Goal: Information Seeking & Learning: Learn about a topic

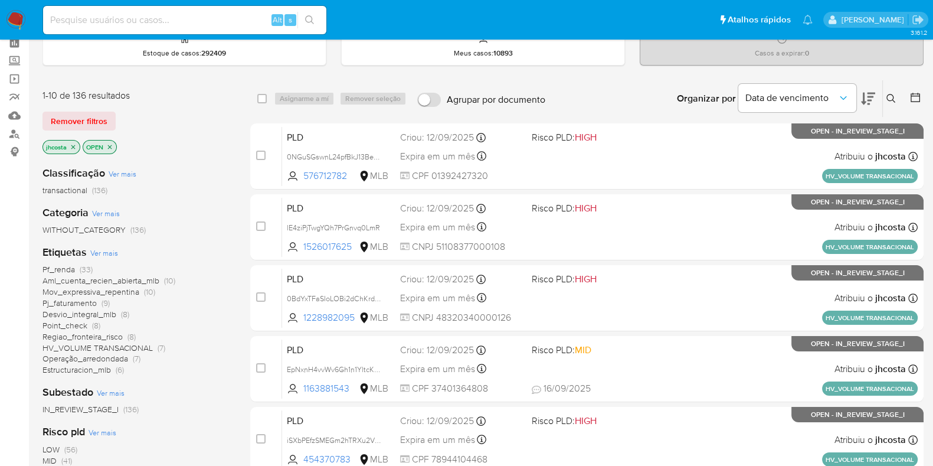
scroll to position [73, 0]
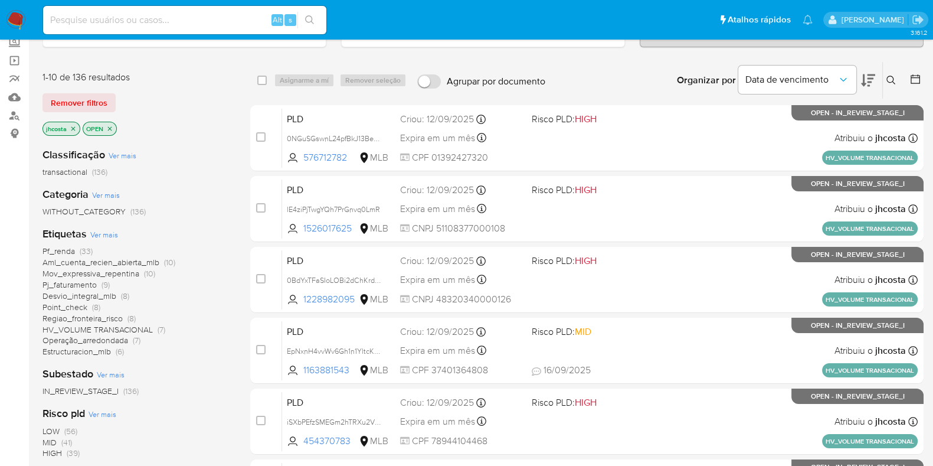
click at [65, 248] on span "Pf_renda" at bounding box center [59, 251] width 32 height 12
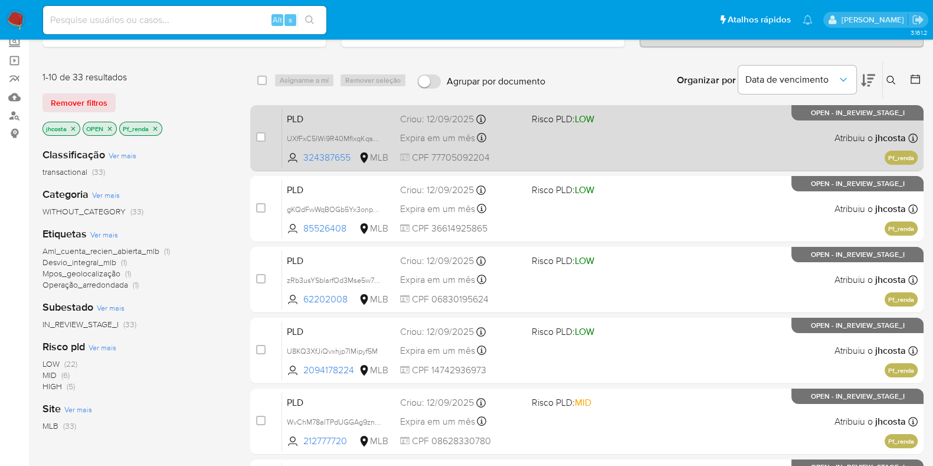
click at [695, 123] on div "PLD UXfFxC5lWi9R40MflxqKqsQH 324387655 MLB Risco PLD: LOW Criou: 12/09/2025 Cri…" at bounding box center [600, 138] width 636 height 60
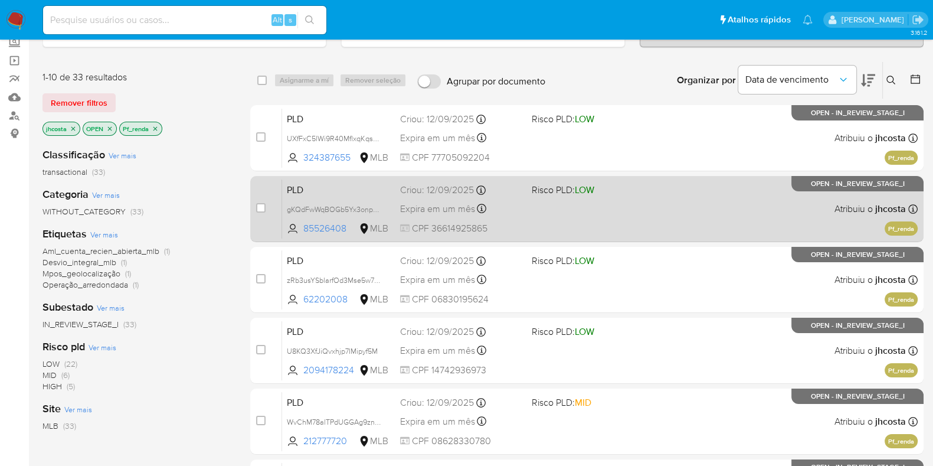
click at [563, 229] on div "PLD gKQdFwWqBOGb5Yx3onpJLrXf 85526408 MLB Risco PLD: LOW Criou: 12/09/2025 Crio…" at bounding box center [600, 209] width 636 height 60
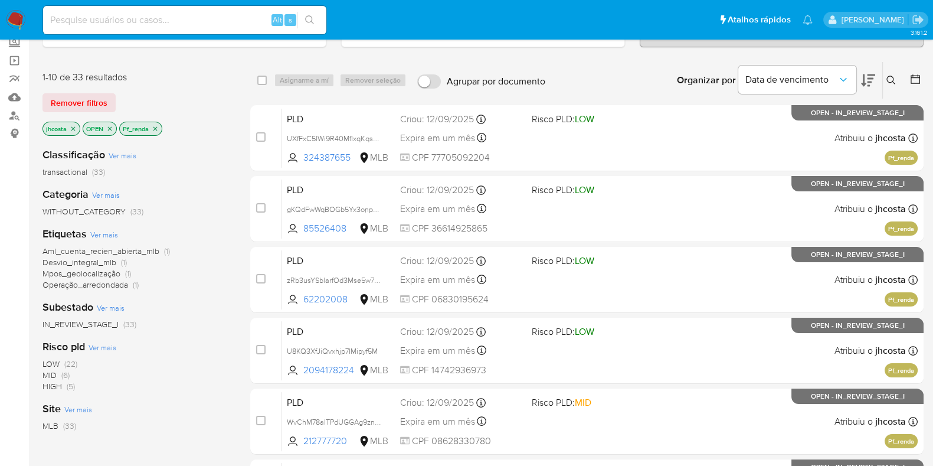
click at [558, 278] on span at bounding box center [593, 279] width 122 height 2
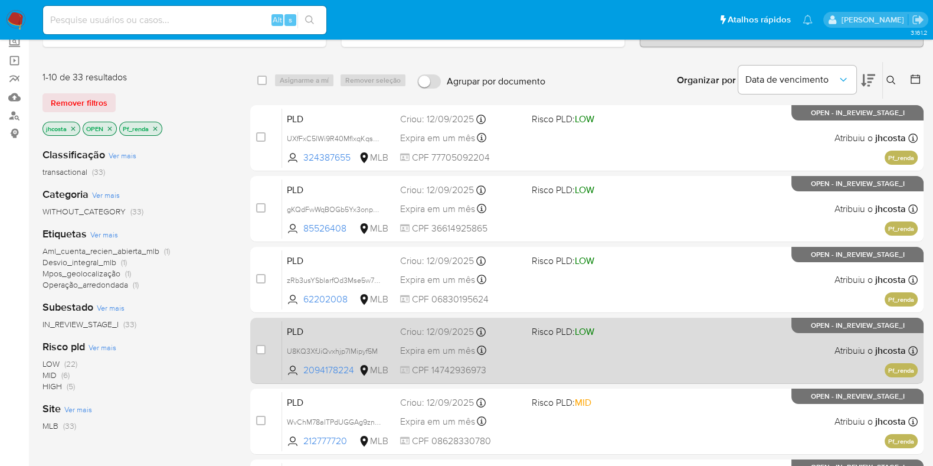
click at [517, 342] on div "Expira em um mês Expira em 27/10/2025 00:33:02" at bounding box center [461, 350] width 122 height 16
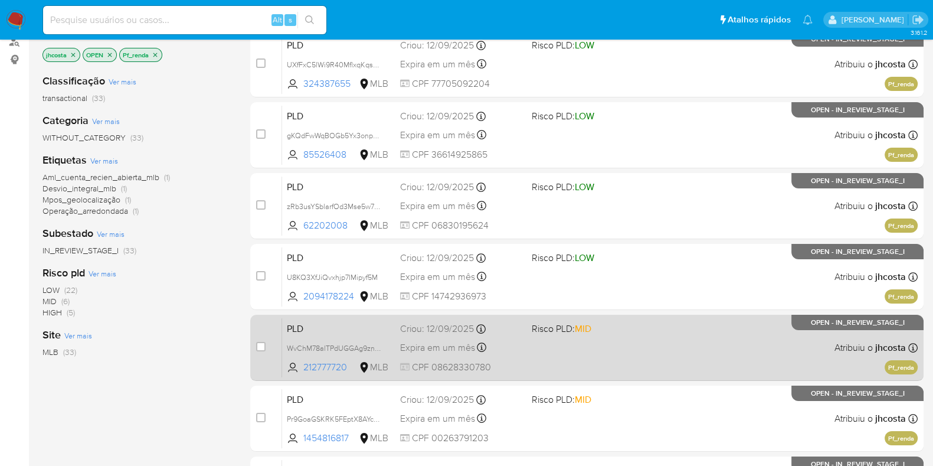
scroll to position [221, 0]
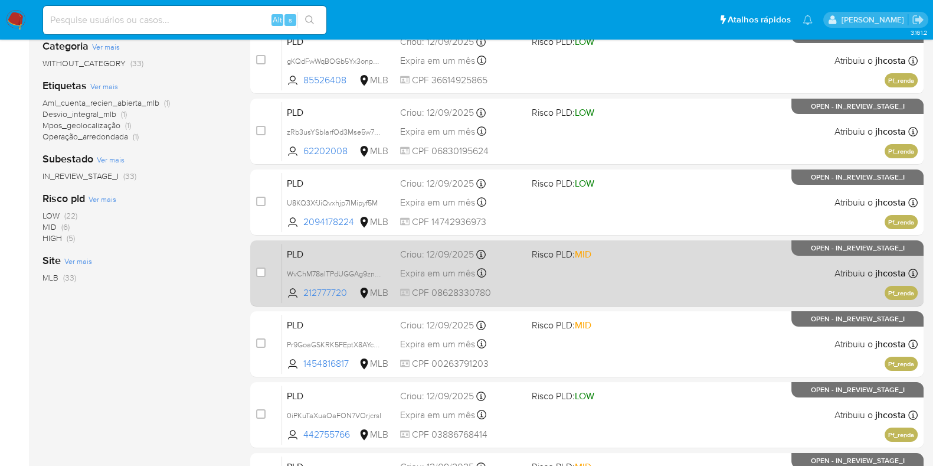
click at [511, 262] on div "PLD WvChM78alTPdUGGAg9zn5oTx 212777720 MLB Risco PLD: MID Criou: 12/09/2025 Cri…" at bounding box center [600, 273] width 636 height 60
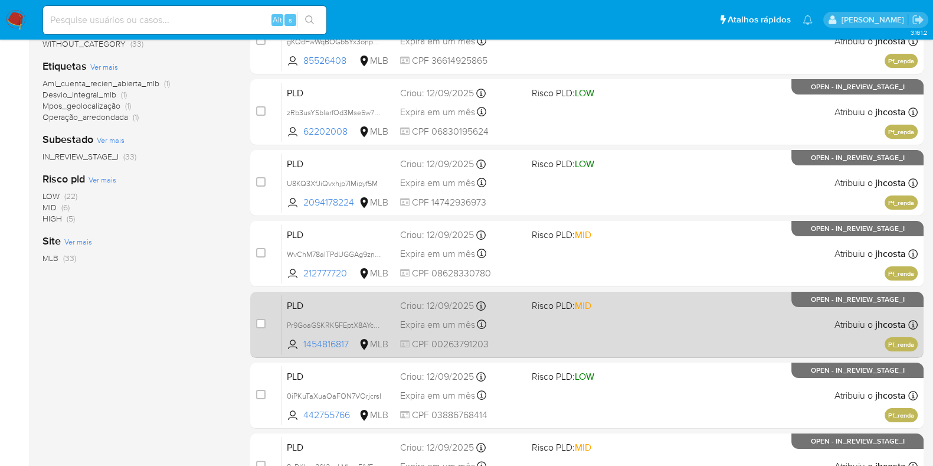
scroll to position [369, 0]
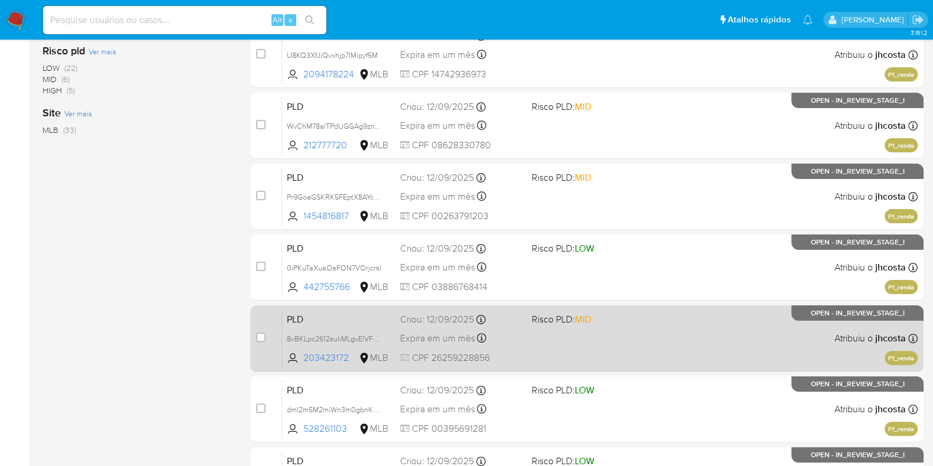
click at [516, 355] on span "CPF 26259228856" at bounding box center [461, 357] width 122 height 13
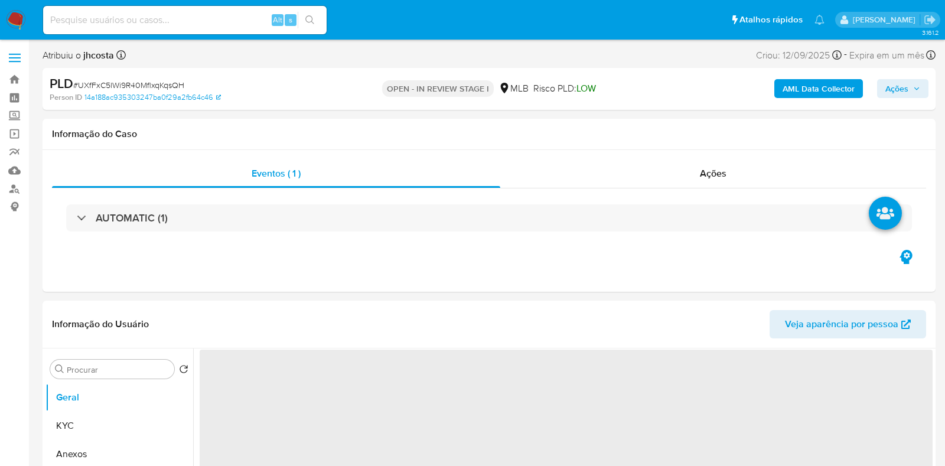
select select "10"
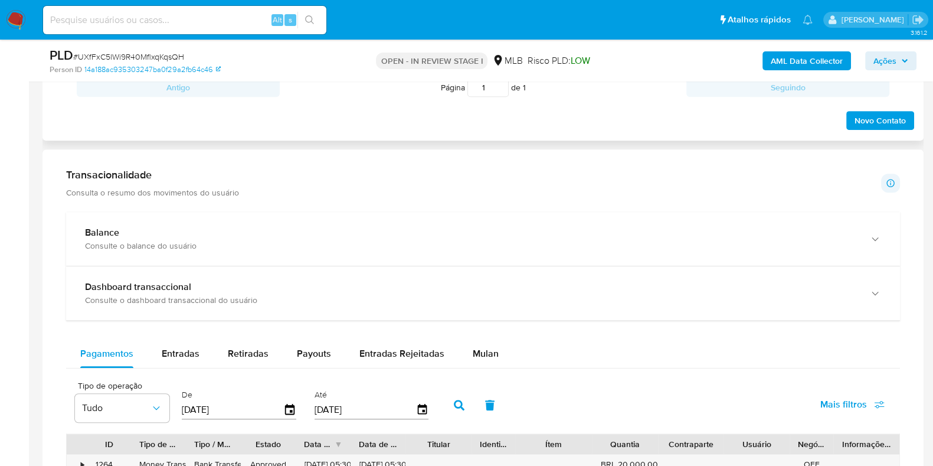
scroll to position [812, 0]
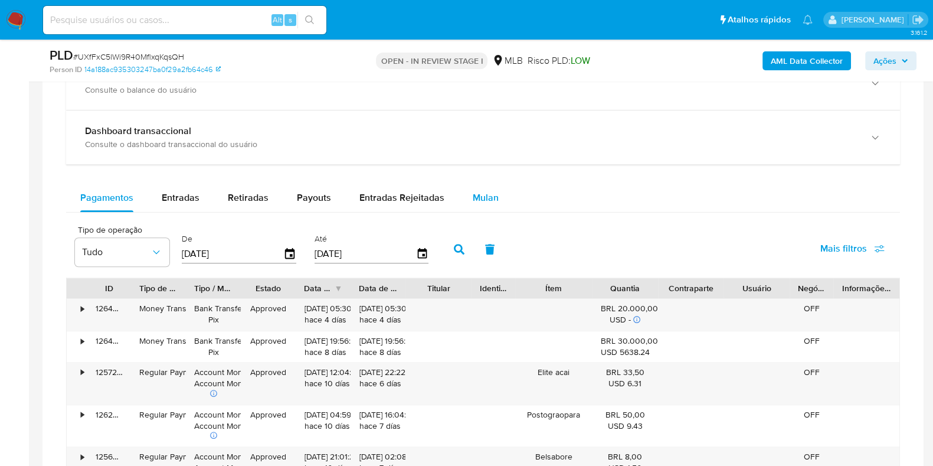
click at [495, 195] on button "Mulan" at bounding box center [486, 198] width 54 height 28
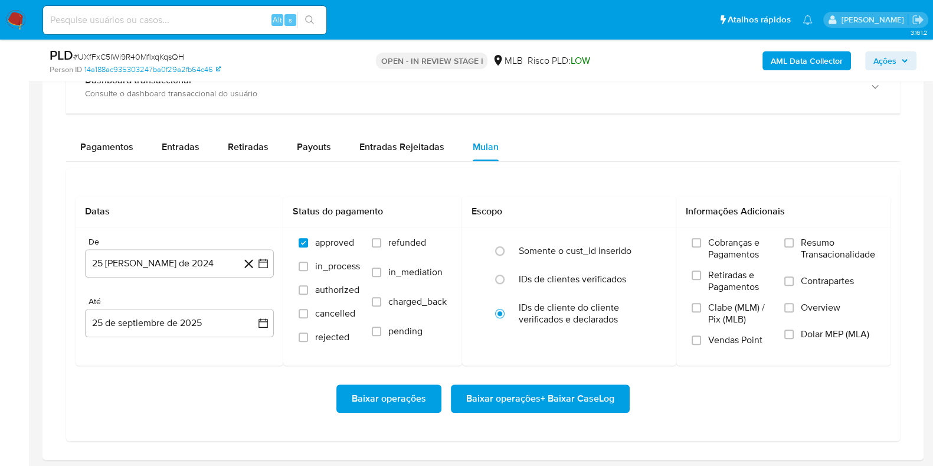
scroll to position [885, 0]
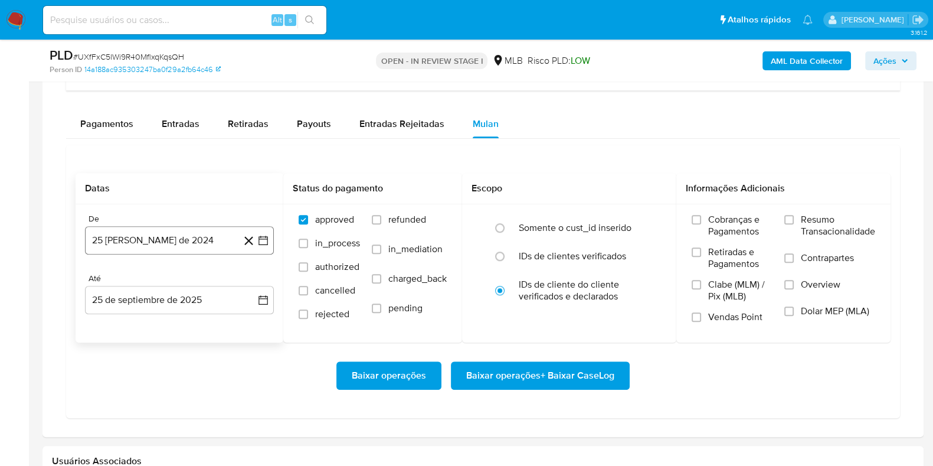
click at [175, 237] on button "25 [PERSON_NAME] de 2024" at bounding box center [179, 240] width 189 height 28
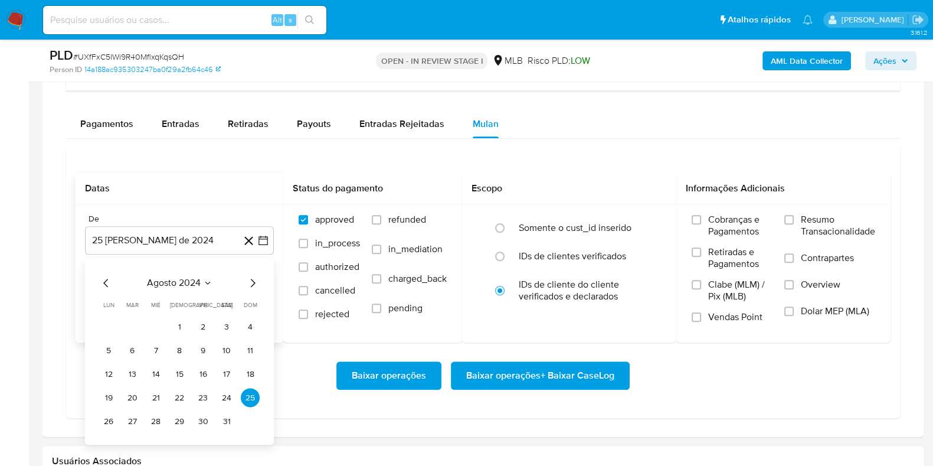
click at [201, 282] on button "agosto 2024" at bounding box center [180, 283] width 66 height 12
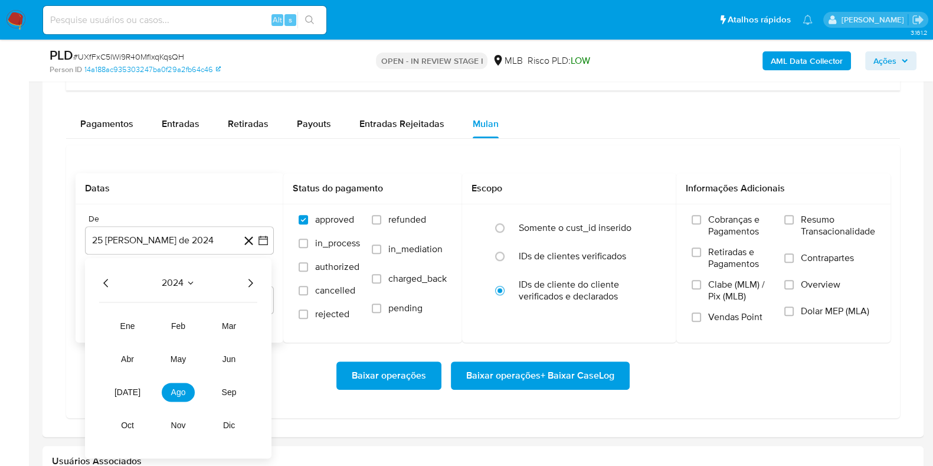
click at [250, 280] on icon "Año siguiente" at bounding box center [250, 283] width 14 height 14
click at [180, 388] on span "ago" at bounding box center [178, 392] width 15 height 9
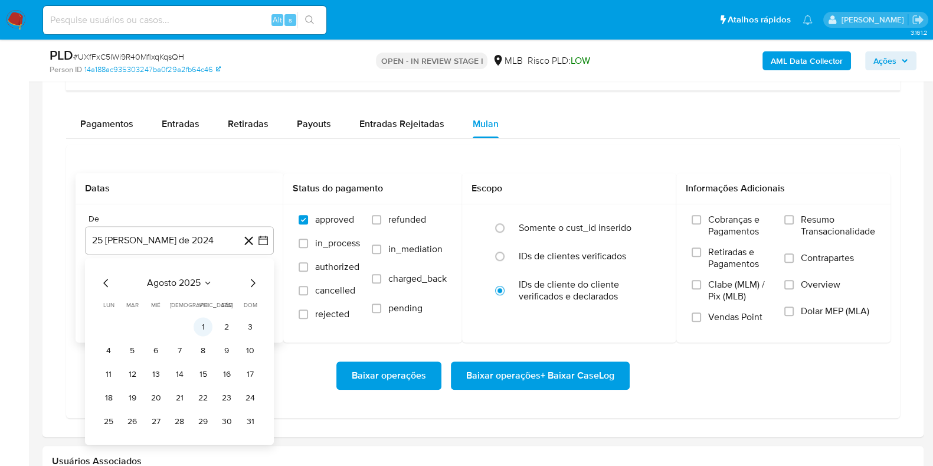
click at [207, 323] on button "1" at bounding box center [203, 327] width 19 height 19
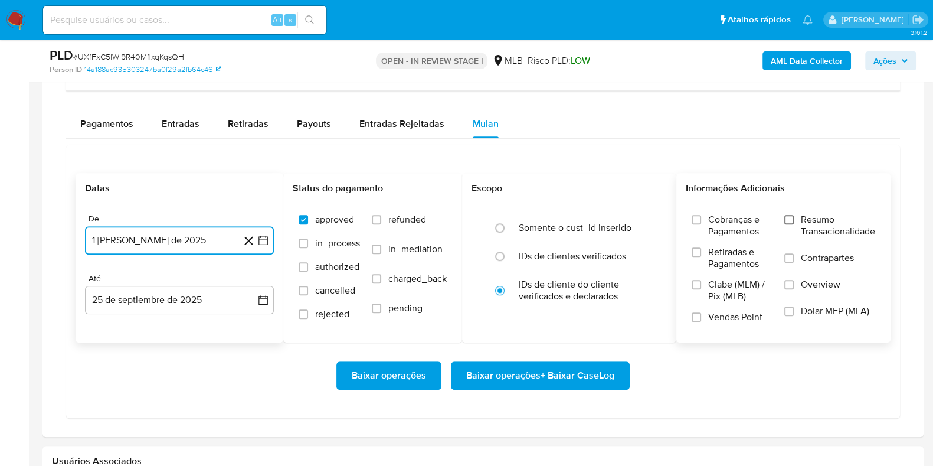
click at [791, 217] on input "Resumo Transacionalidade" at bounding box center [789, 219] width 9 height 9
click at [599, 379] on span "Baixar operações + Baixar CaseLog" at bounding box center [540, 375] width 148 height 26
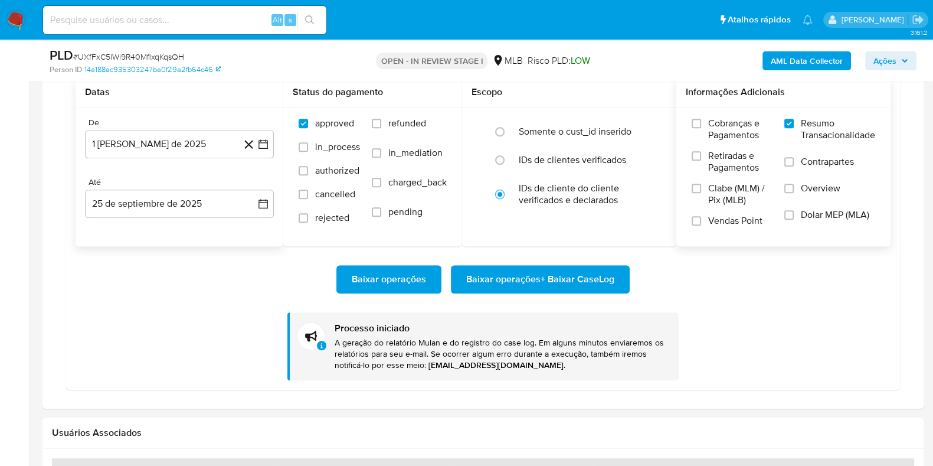
scroll to position [959, 0]
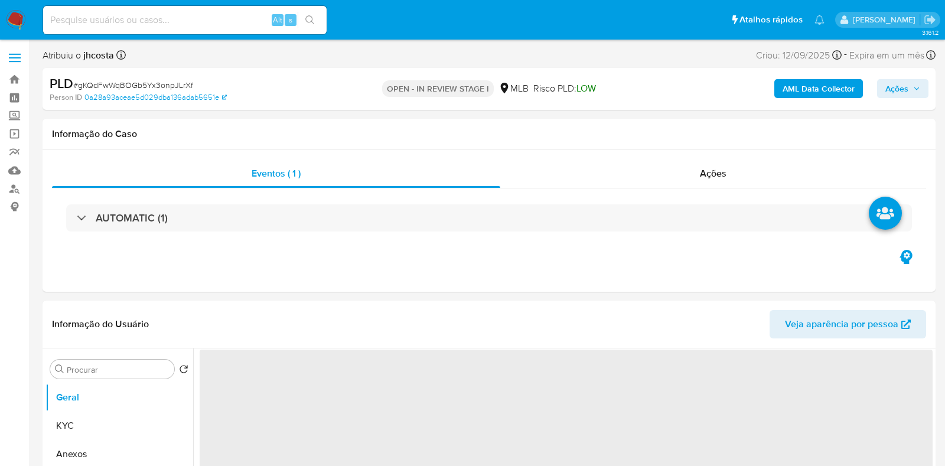
select select "10"
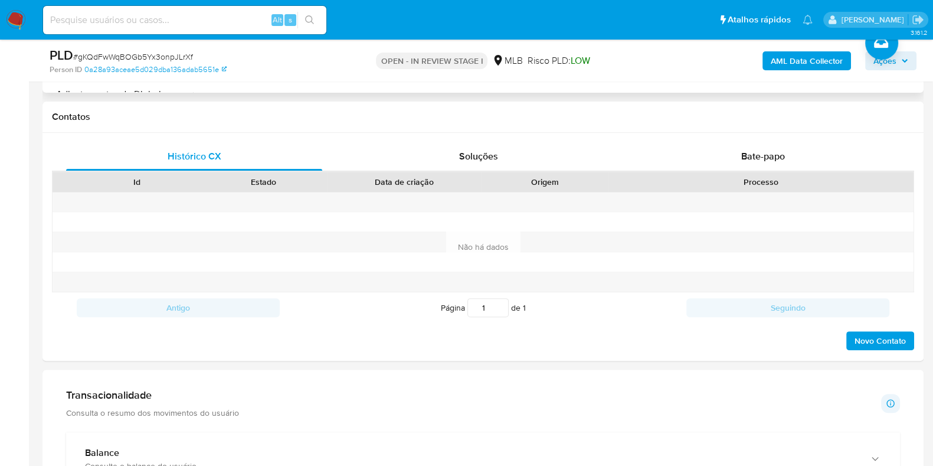
scroll to position [885, 0]
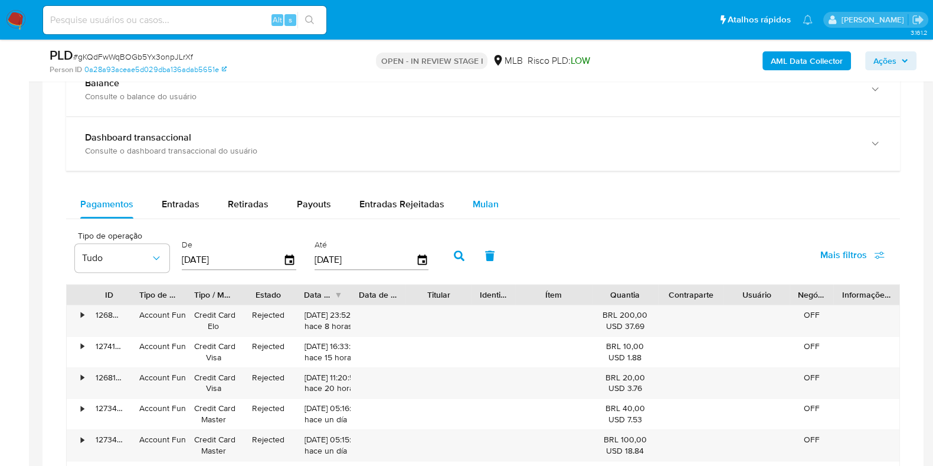
click at [491, 197] on span "Mulan" at bounding box center [486, 204] width 26 height 14
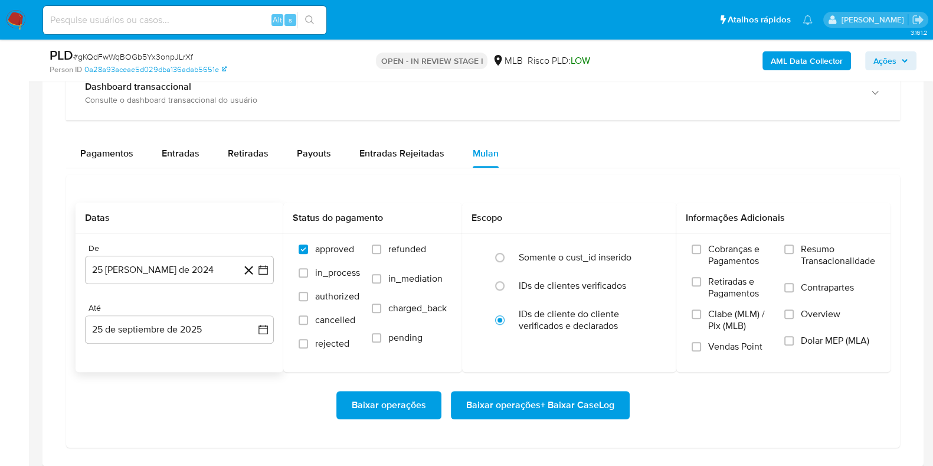
scroll to position [959, 0]
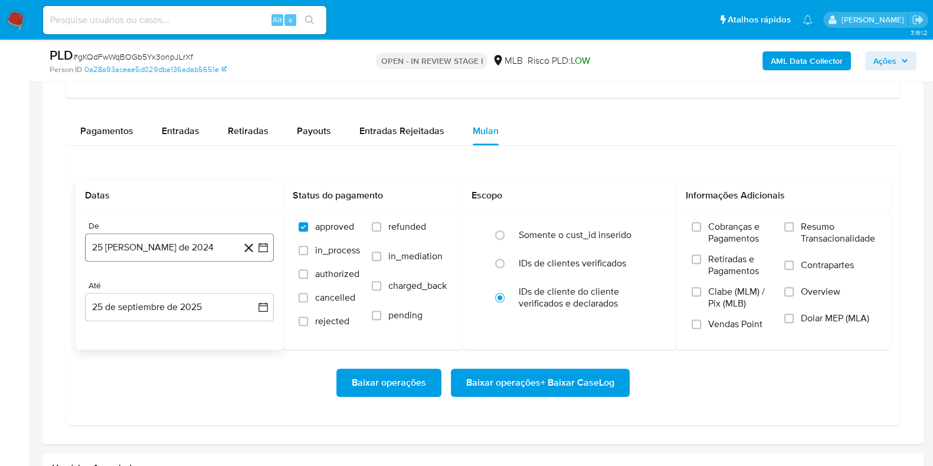
click at [144, 239] on button "25 [PERSON_NAME] de 2024" at bounding box center [179, 247] width 189 height 28
click at [195, 284] on span "agosto 2024" at bounding box center [174, 290] width 54 height 12
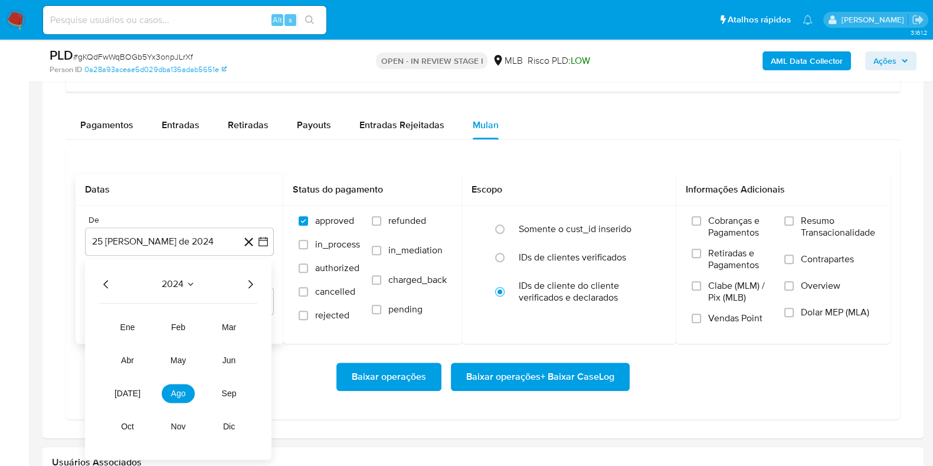
scroll to position [1106, 0]
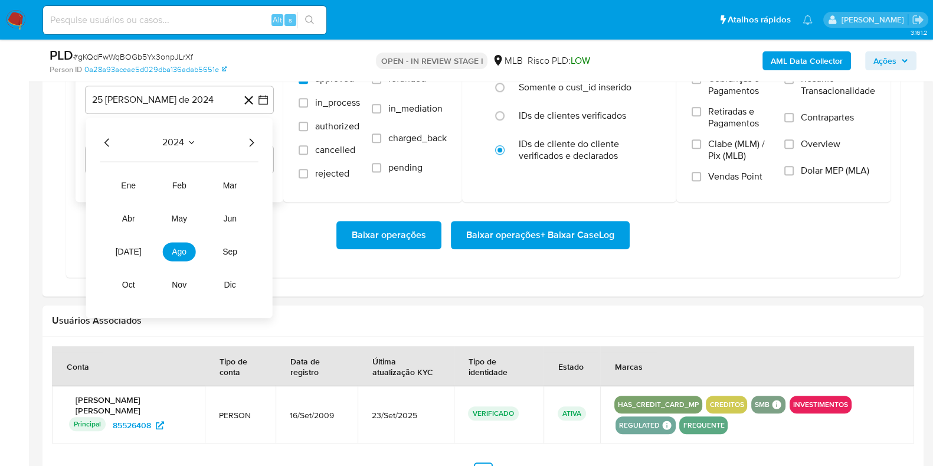
click at [251, 143] on icon "Año siguiente" at bounding box center [251, 142] width 14 height 14
click at [179, 247] on span "ago" at bounding box center [179, 251] width 15 height 9
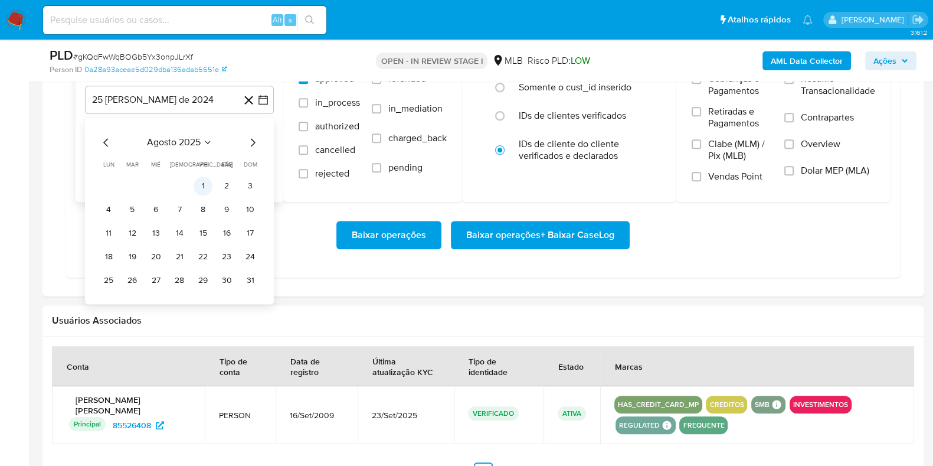
click at [204, 181] on button "1" at bounding box center [203, 186] width 19 height 19
click at [808, 113] on span "Contrapartes" at bounding box center [827, 118] width 53 height 12
click at [794, 113] on input "Contrapartes" at bounding box center [789, 117] width 9 height 9
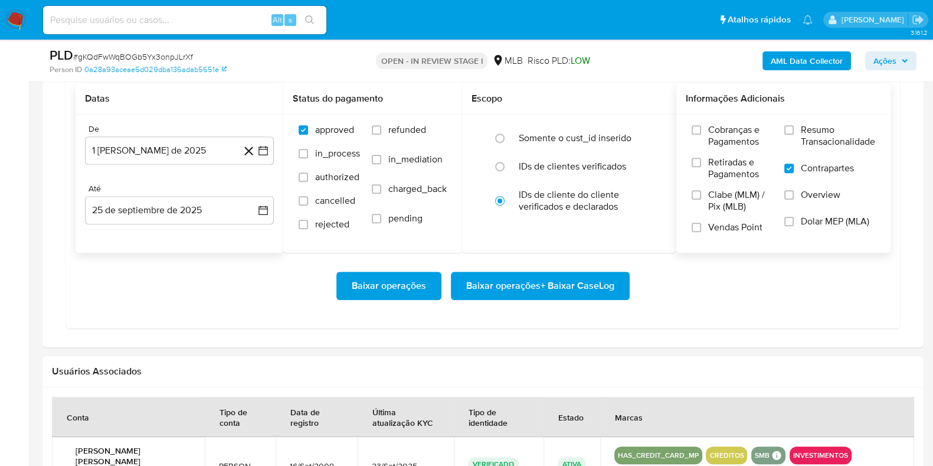
scroll to position [1032, 0]
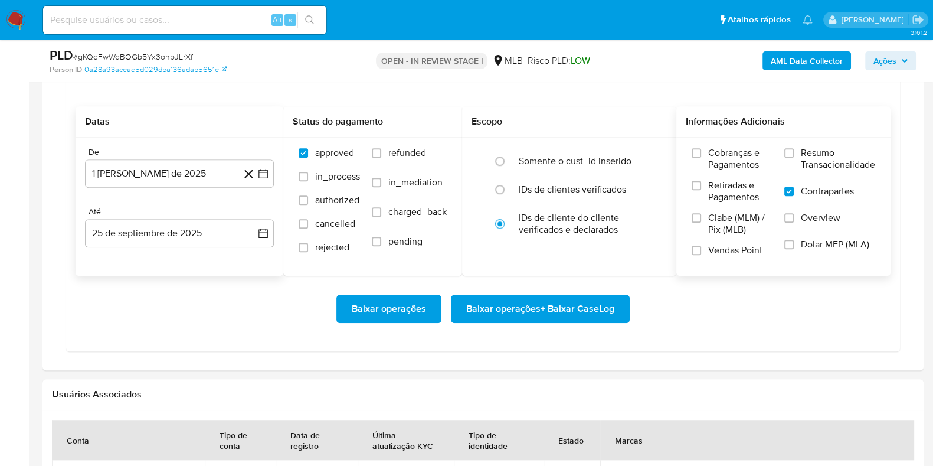
click at [809, 193] on span "Contrapartes" at bounding box center [827, 191] width 53 height 12
click at [794, 193] on input "Contrapartes" at bounding box center [789, 191] width 9 height 9
click at [786, 153] on input "Resumo Transacionalidade" at bounding box center [789, 152] width 9 height 9
click at [584, 305] on span "Baixar operações + Baixar CaseLog" at bounding box center [540, 309] width 148 height 26
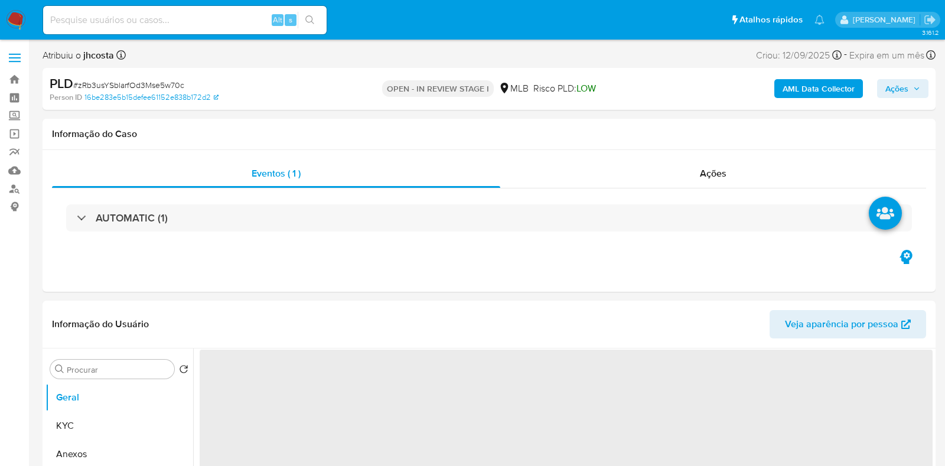
select select "10"
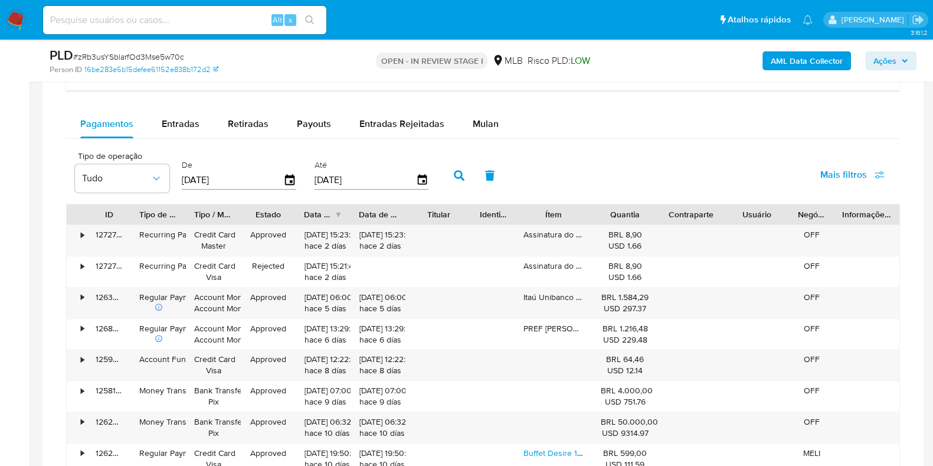
scroll to position [885, 0]
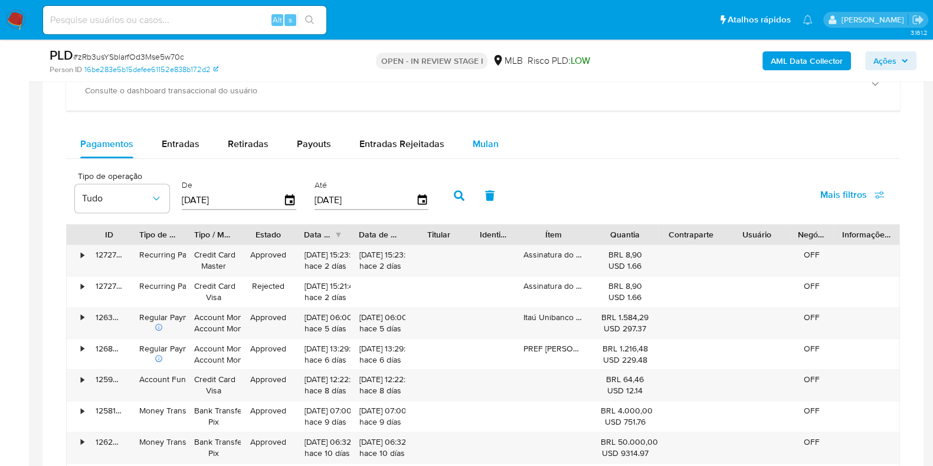
click at [481, 144] on span "Mulan" at bounding box center [486, 144] width 26 height 14
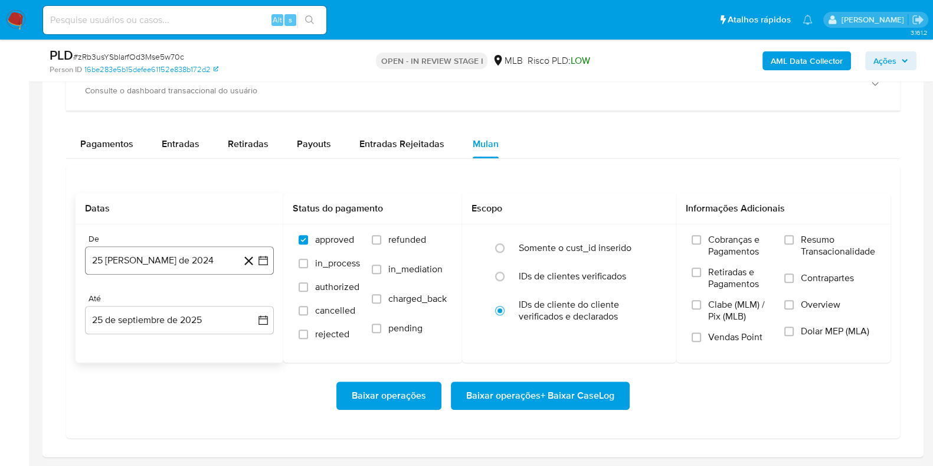
click at [136, 259] on button "25 [PERSON_NAME] de 2024" at bounding box center [179, 260] width 189 height 28
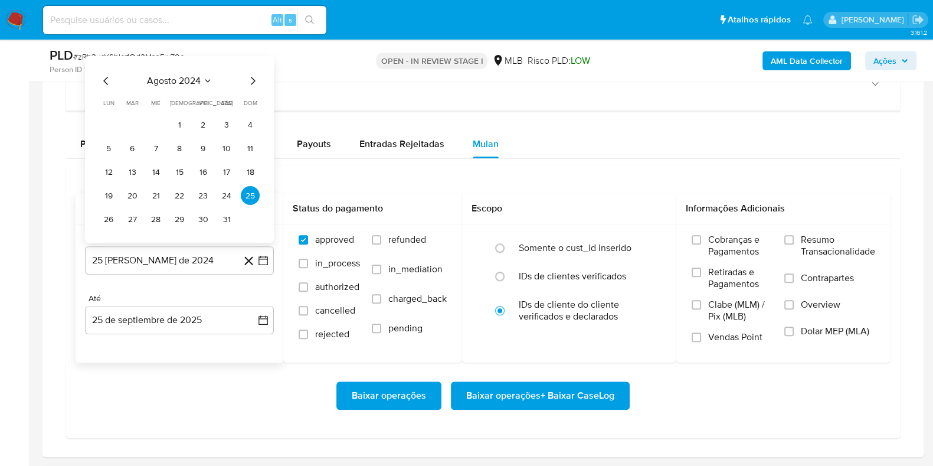
click at [194, 70] on div "agosto 2024 agosto 2024 lun lunes mar martes mié miércoles jue jueves vie viern…" at bounding box center [179, 149] width 189 height 187
click at [205, 77] on icon "Seleccionar mes y año" at bounding box center [207, 80] width 9 height 9
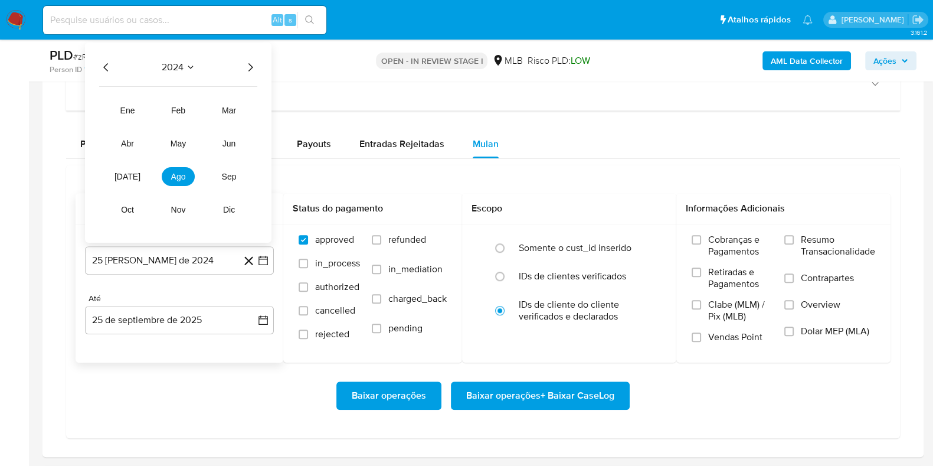
click at [250, 62] on icon "Año siguiente" at bounding box center [250, 67] width 14 height 14
click at [176, 175] on span "ago" at bounding box center [178, 176] width 15 height 9
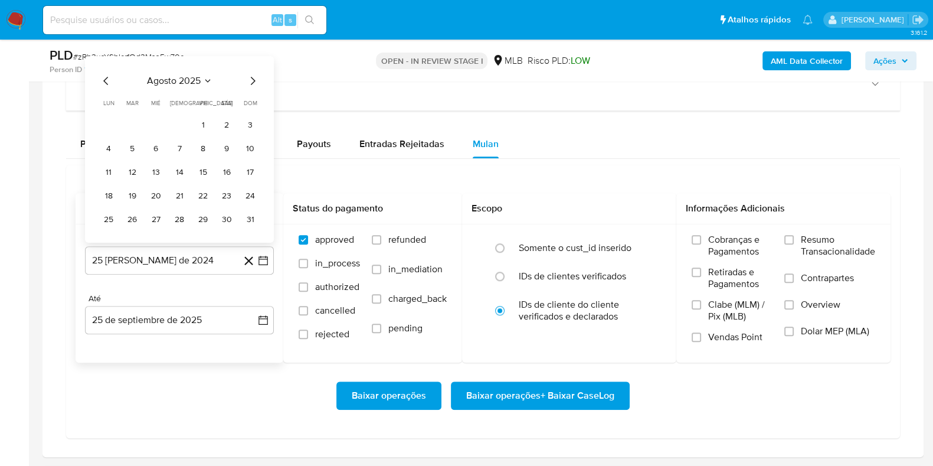
click at [197, 116] on button "1" at bounding box center [203, 124] width 19 height 19
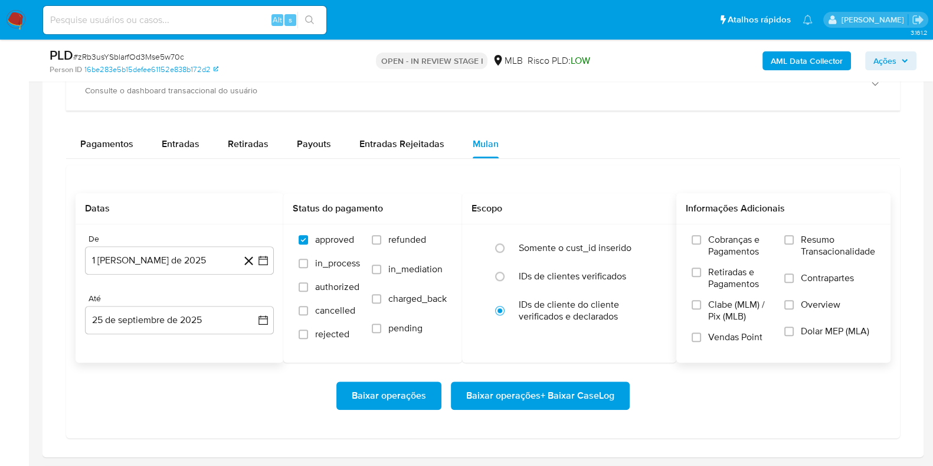
click at [801, 239] on span "Resumo Transacionalidade" at bounding box center [838, 246] width 74 height 24
click at [794, 239] on input "Resumo Transacionalidade" at bounding box center [789, 239] width 9 height 9
click at [551, 397] on span "Baixar operações + Baixar CaseLog" at bounding box center [540, 396] width 148 height 26
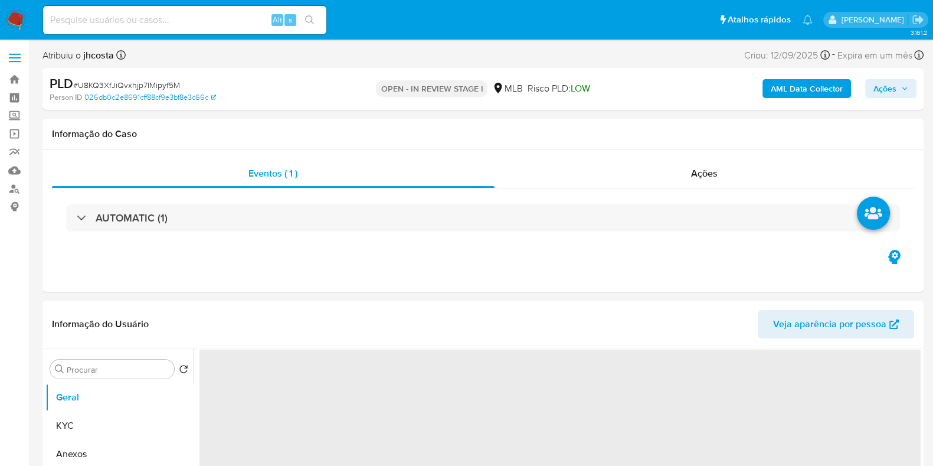
select select "10"
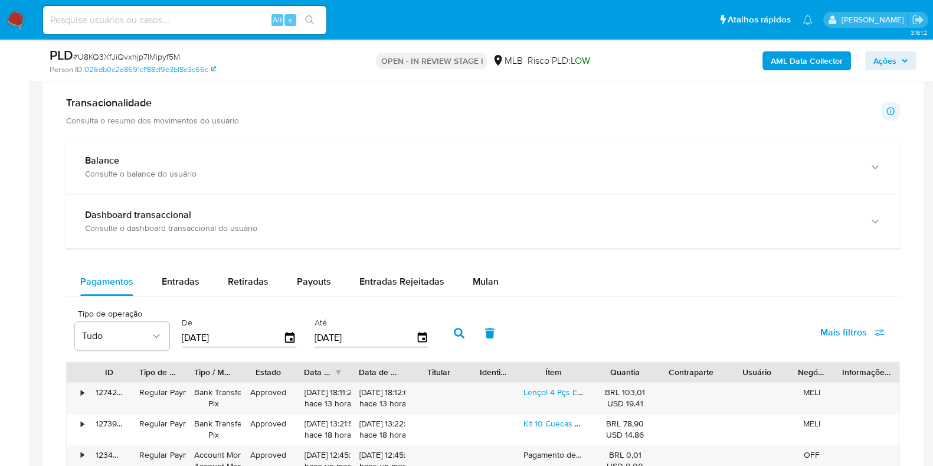
scroll to position [812, 0]
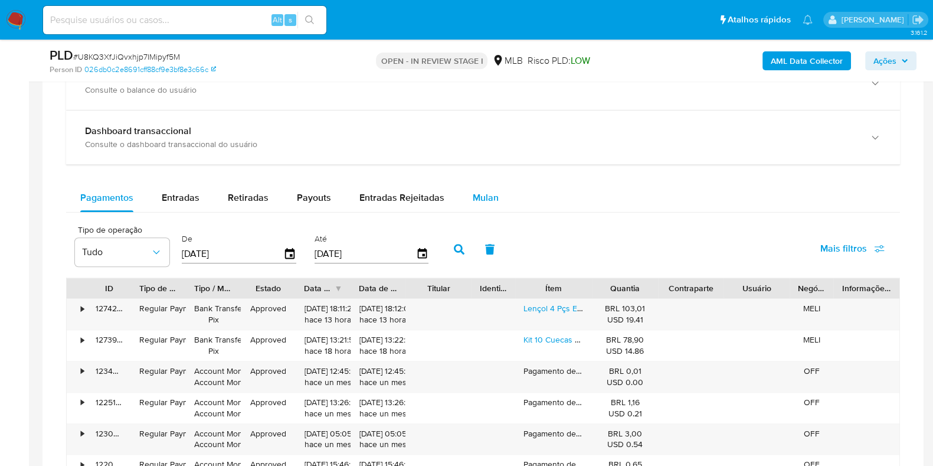
click at [473, 198] on span "Mulan" at bounding box center [486, 198] width 26 height 14
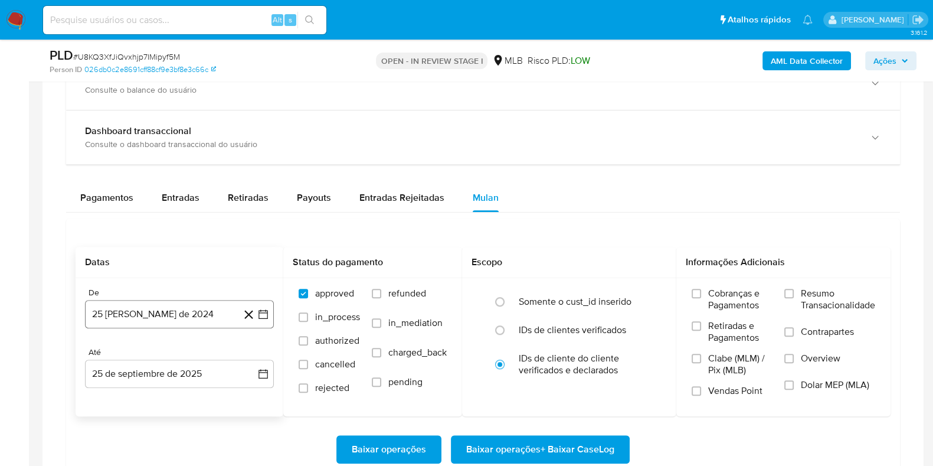
click at [119, 308] on button "25 [PERSON_NAME] de 2024" at bounding box center [179, 314] width 189 height 28
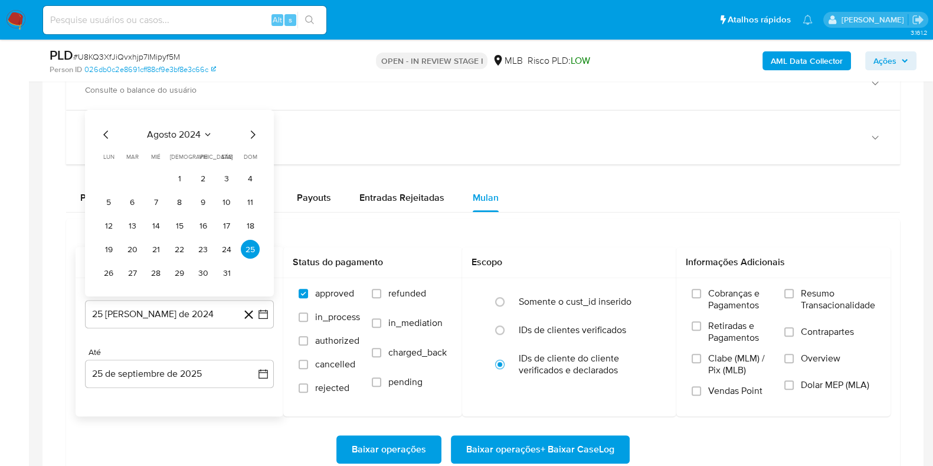
click at [204, 133] on icon "Seleccionar mes y año" at bounding box center [207, 134] width 9 height 9
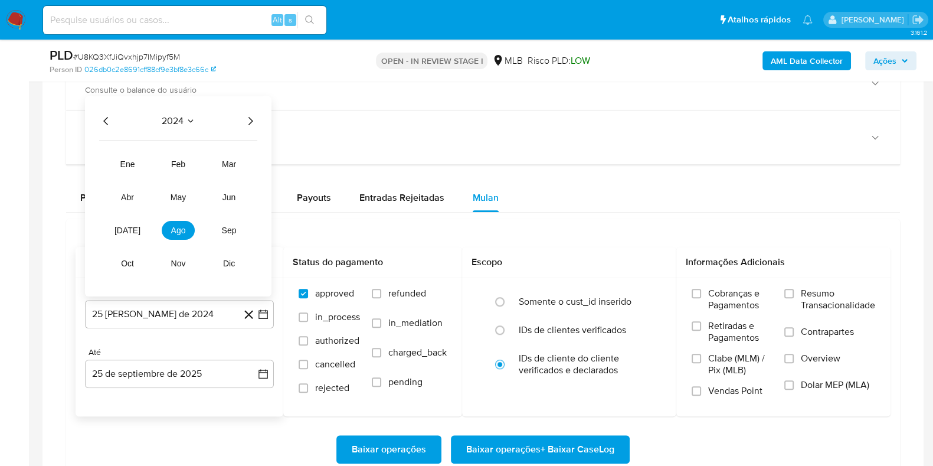
click at [253, 114] on icon "Año siguiente" at bounding box center [250, 121] width 14 height 14
click at [174, 237] on button "ago" at bounding box center [178, 230] width 33 height 19
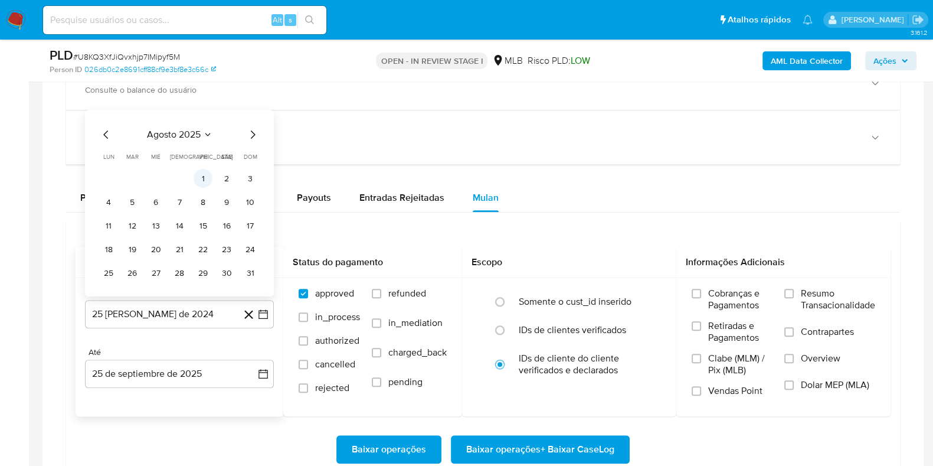
click at [201, 177] on button "1" at bounding box center [203, 178] width 19 height 19
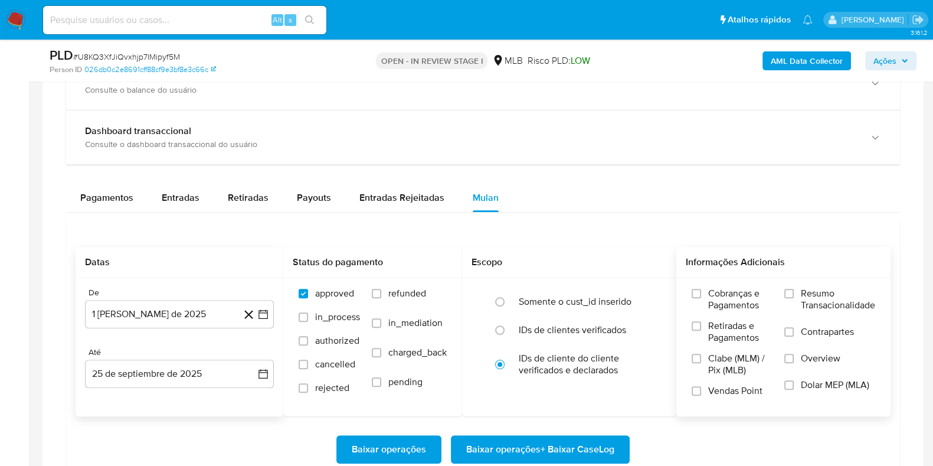
click at [812, 290] on span "Resumo Transacionalidade" at bounding box center [838, 299] width 74 height 24
click at [794, 290] on input "Resumo Transacionalidade" at bounding box center [789, 293] width 9 height 9
click at [546, 457] on span "Baixar operações + Baixar CaseLog" at bounding box center [540, 449] width 148 height 26
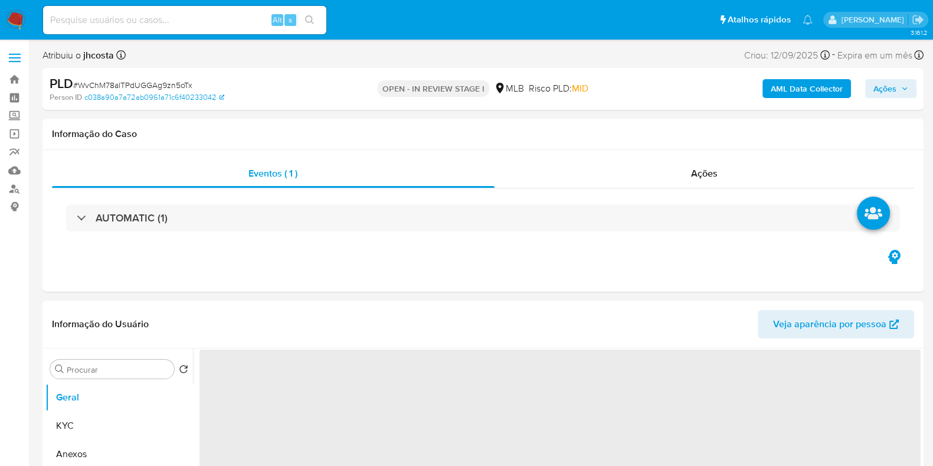
select select "10"
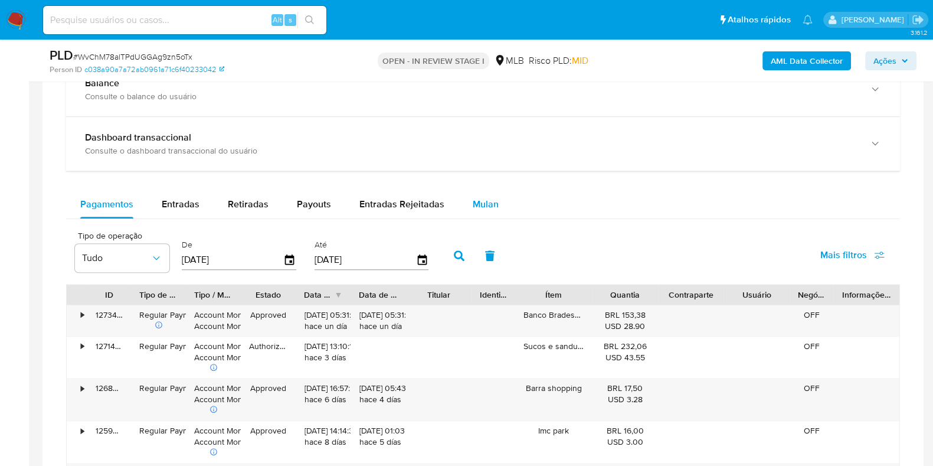
click at [485, 190] on div "Mulan" at bounding box center [486, 204] width 26 height 28
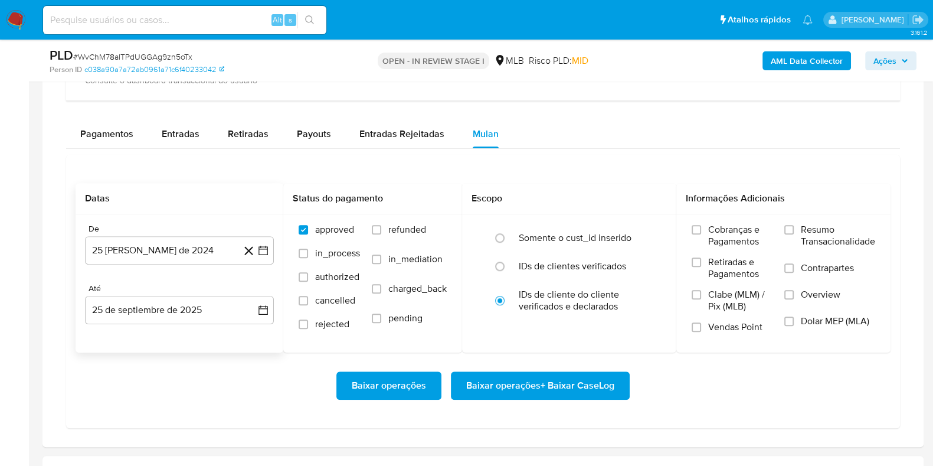
scroll to position [1032, 0]
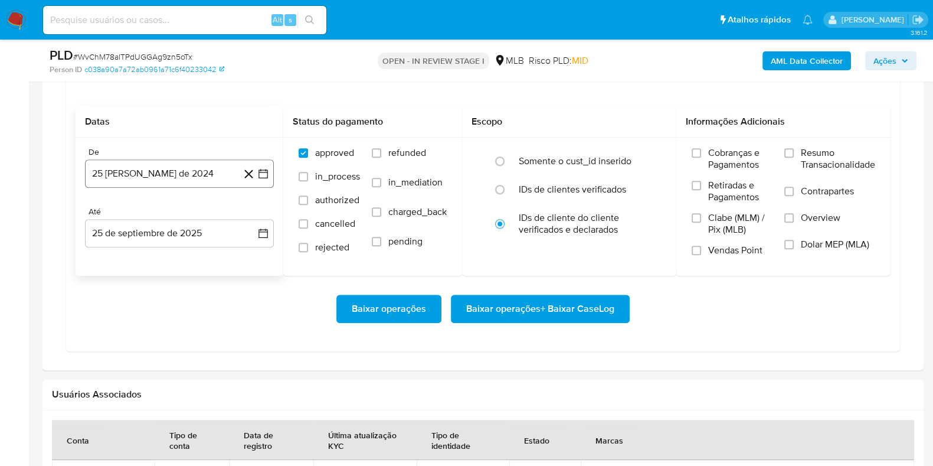
click at [160, 176] on button "25 [PERSON_NAME] de 2024" at bounding box center [179, 173] width 189 height 28
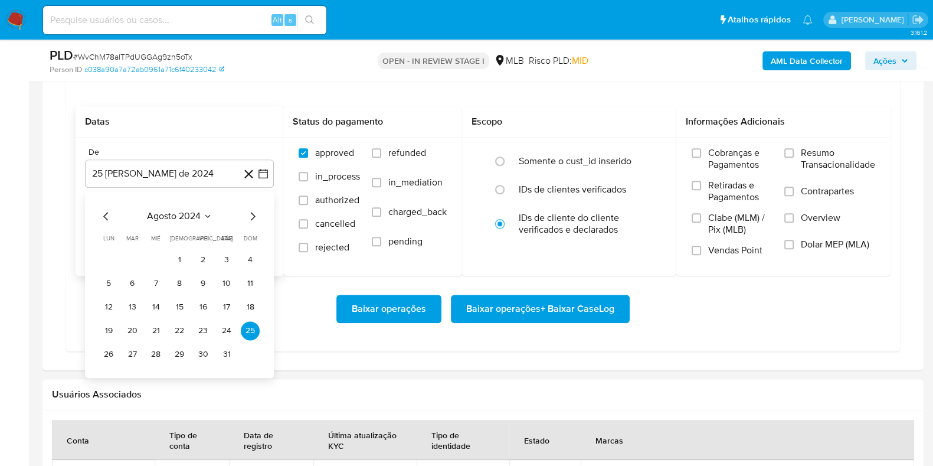
click at [197, 211] on span "agosto 2024" at bounding box center [174, 216] width 54 height 12
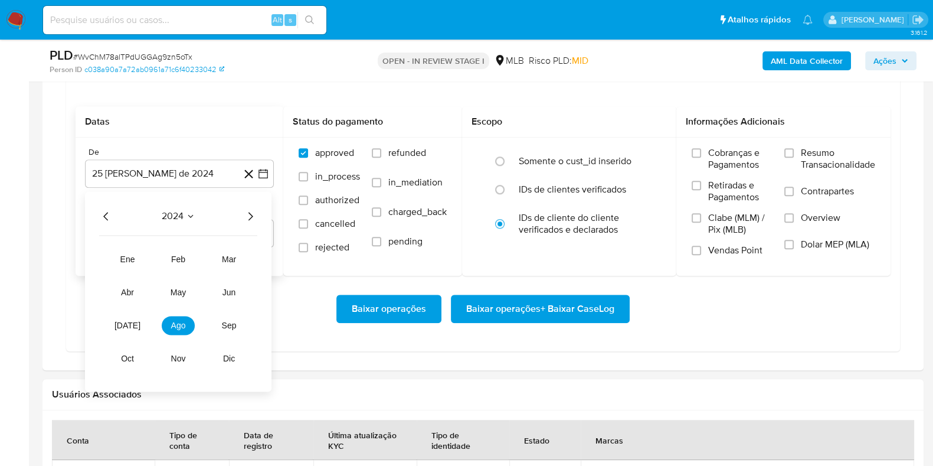
click at [247, 212] on icon "Año siguiente" at bounding box center [250, 216] width 14 height 14
click at [169, 332] on button "ago" at bounding box center [178, 325] width 33 height 19
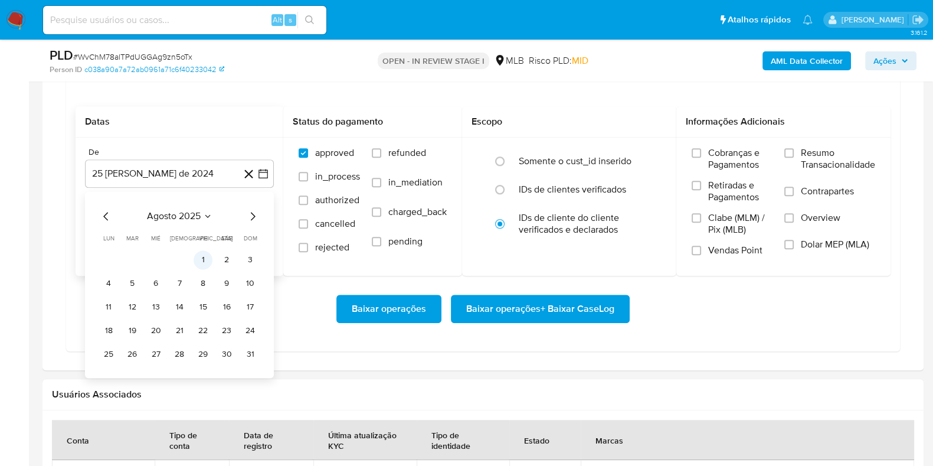
click at [204, 254] on button "1" at bounding box center [203, 259] width 19 height 19
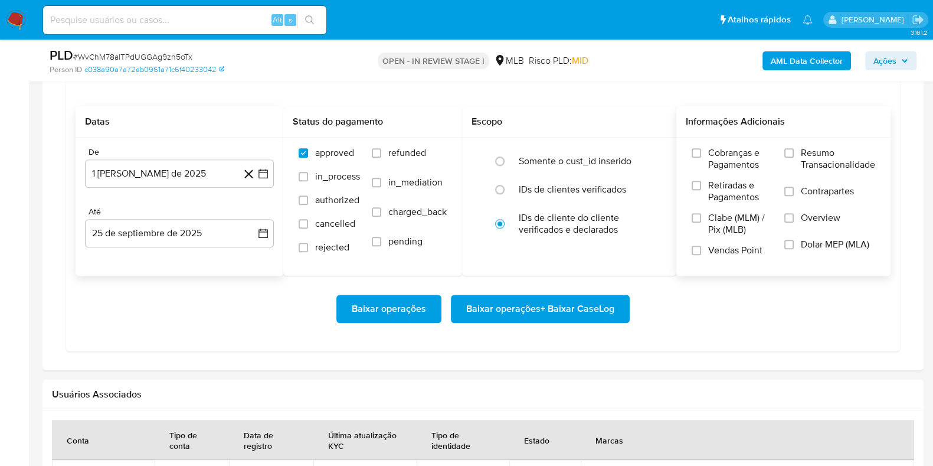
click at [813, 148] on span "Resumo Transacionalidade" at bounding box center [838, 159] width 74 height 24
click at [794, 148] on input "Resumo Transacionalidade" at bounding box center [789, 152] width 9 height 9
click at [593, 303] on span "Baixar operações + Baixar CaseLog" at bounding box center [540, 309] width 148 height 26
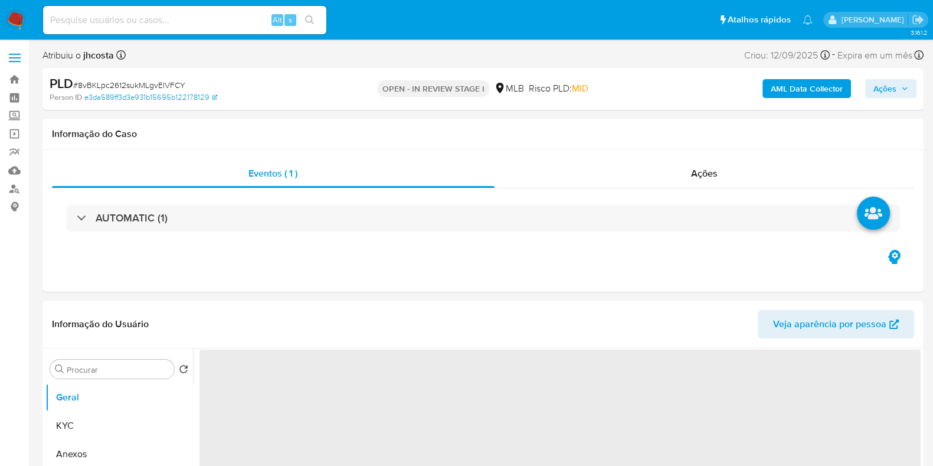
select select "10"
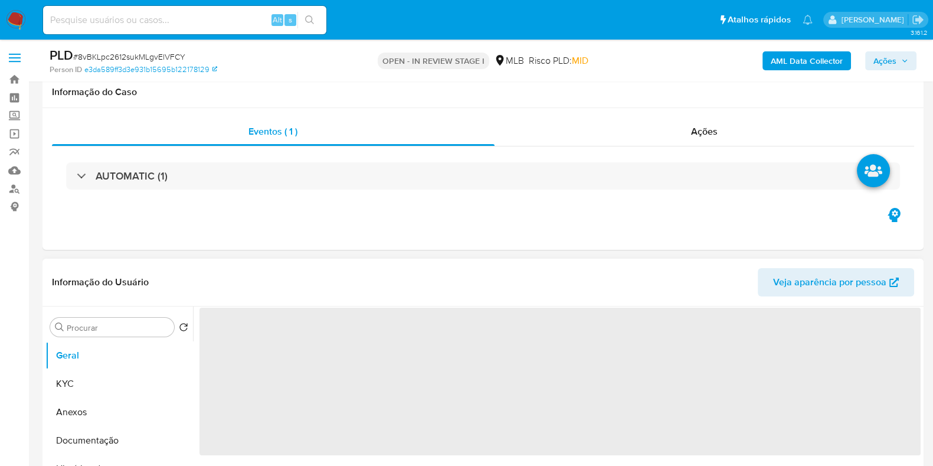
scroll to position [295, 0]
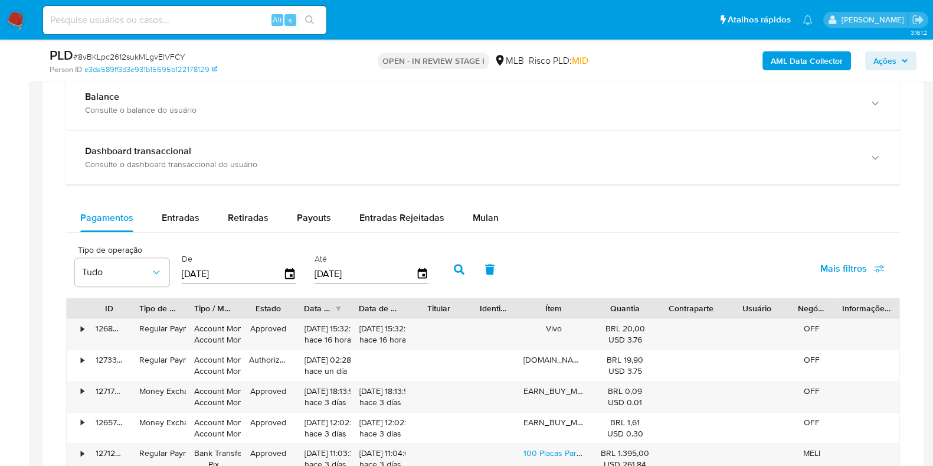
click at [483, 226] on div "Mulan" at bounding box center [486, 218] width 26 height 28
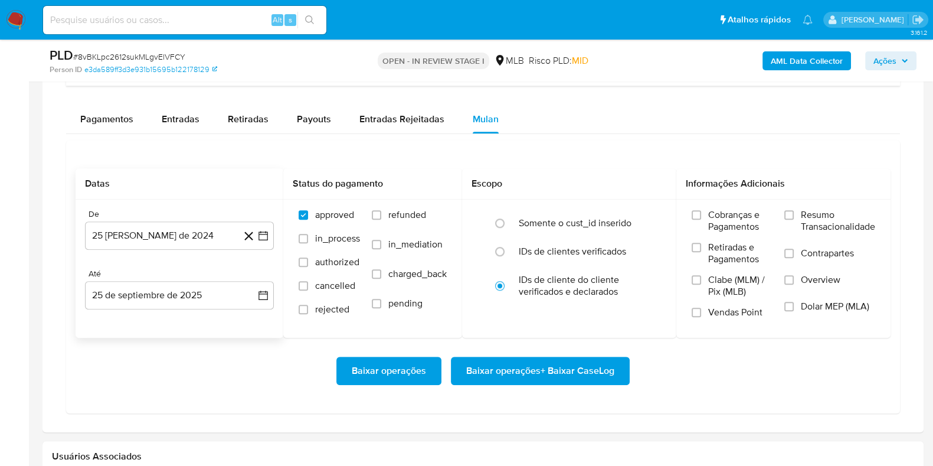
scroll to position [959, 0]
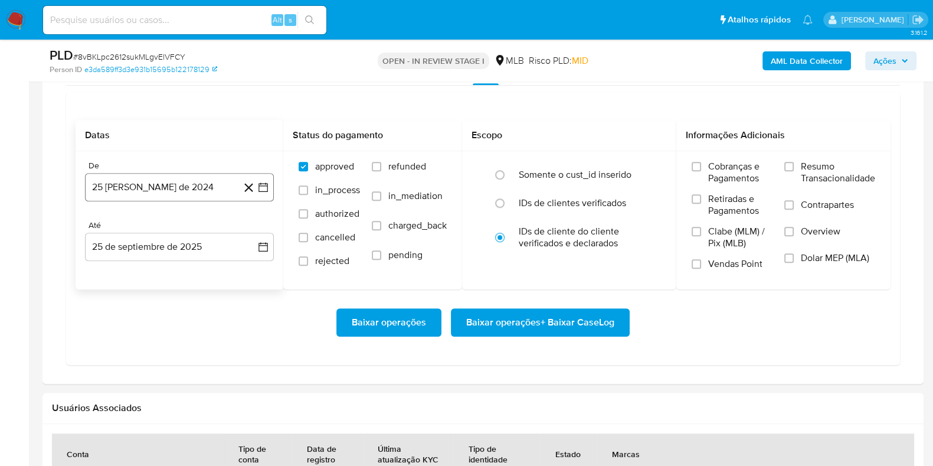
click at [169, 192] on button "25 [PERSON_NAME] de 2024" at bounding box center [179, 187] width 189 height 28
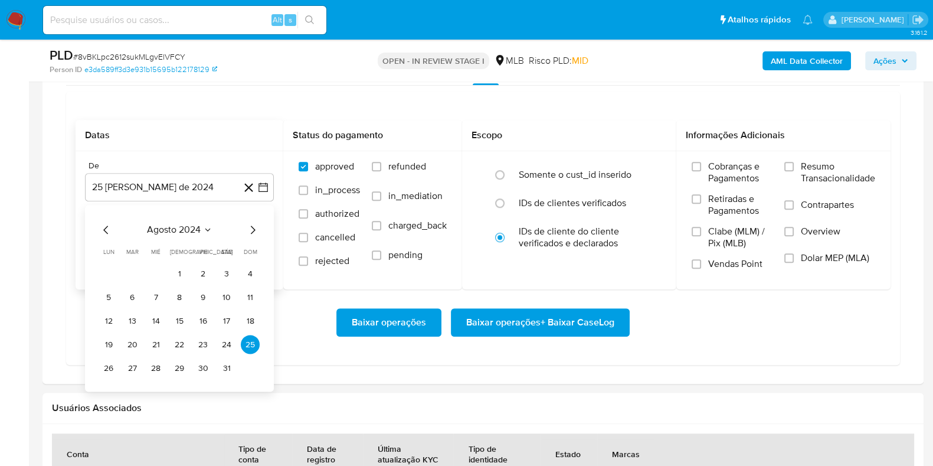
click at [198, 232] on span "agosto 2024" at bounding box center [174, 230] width 54 height 12
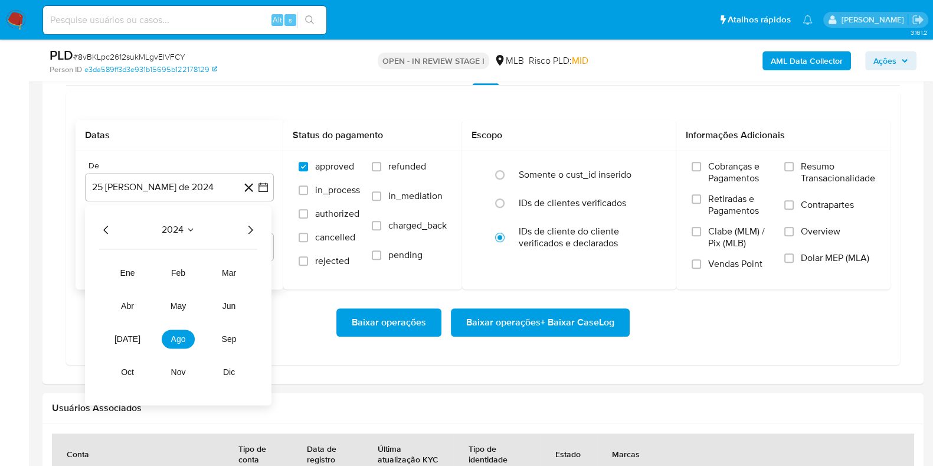
click at [255, 229] on icon "Año siguiente" at bounding box center [250, 230] width 14 height 14
click at [178, 334] on span "ago" at bounding box center [178, 338] width 15 height 9
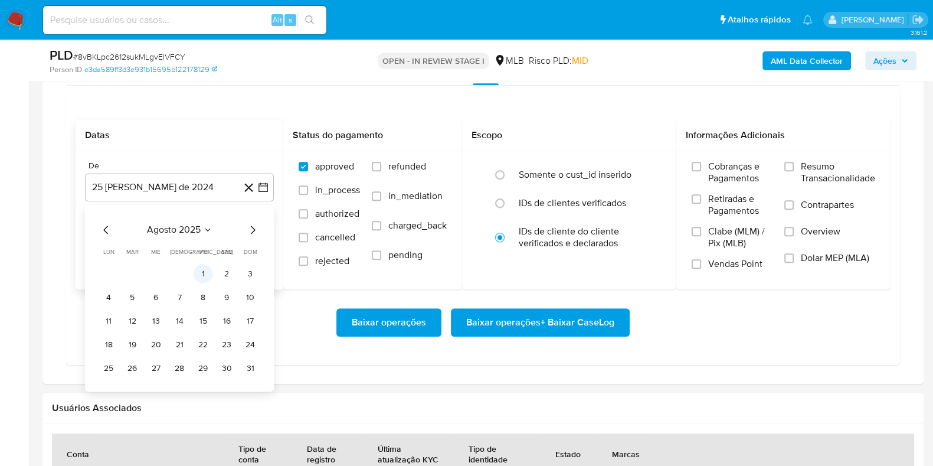
click at [204, 265] on button "1" at bounding box center [203, 273] width 19 height 19
click at [799, 174] on label "Resumo Transacionalidade" at bounding box center [830, 180] width 91 height 38
click at [794, 171] on input "Resumo Transacionalidade" at bounding box center [789, 166] width 9 height 9
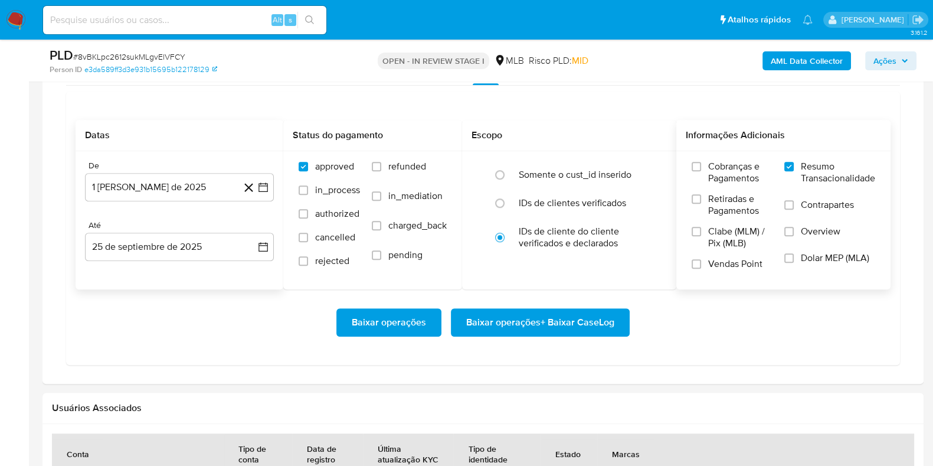
click at [560, 335] on div "Baixar operações Baixar operações + Baixar CaseLog" at bounding box center [483, 322] width 815 height 66
click at [531, 315] on span "Baixar operações + Baixar CaseLog" at bounding box center [540, 322] width 148 height 26
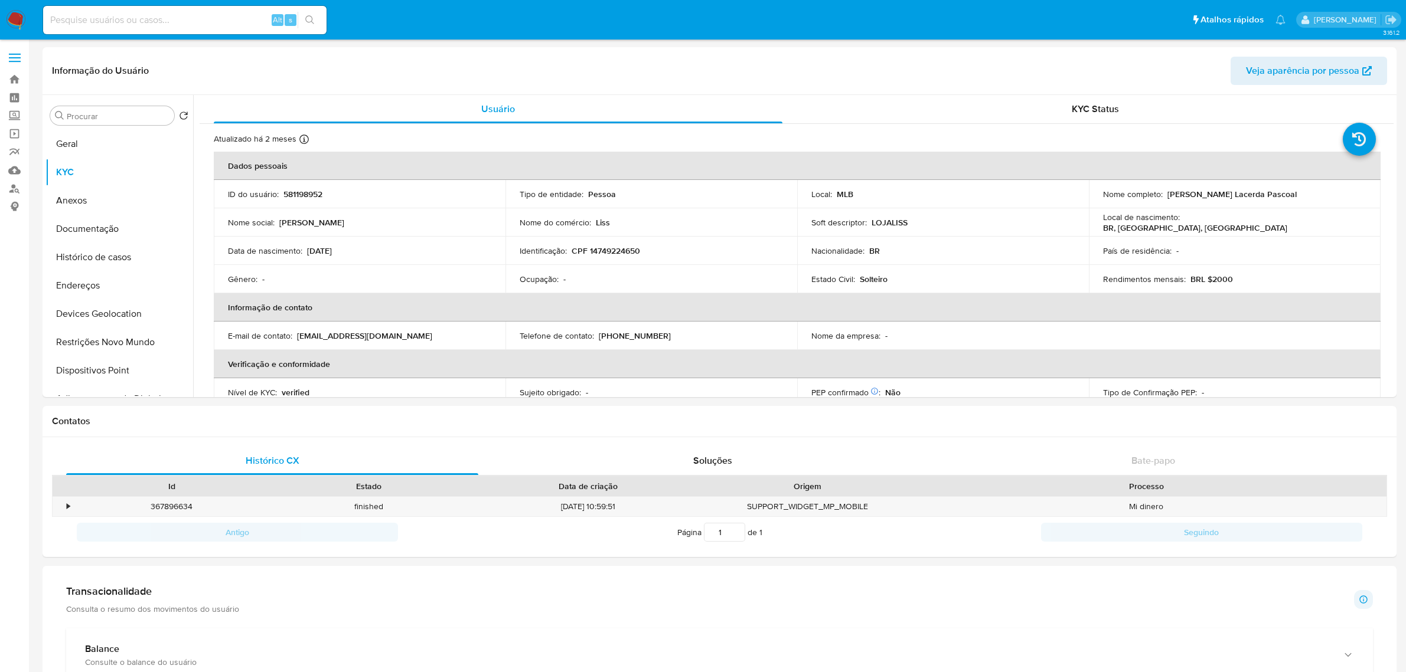
select select "10"
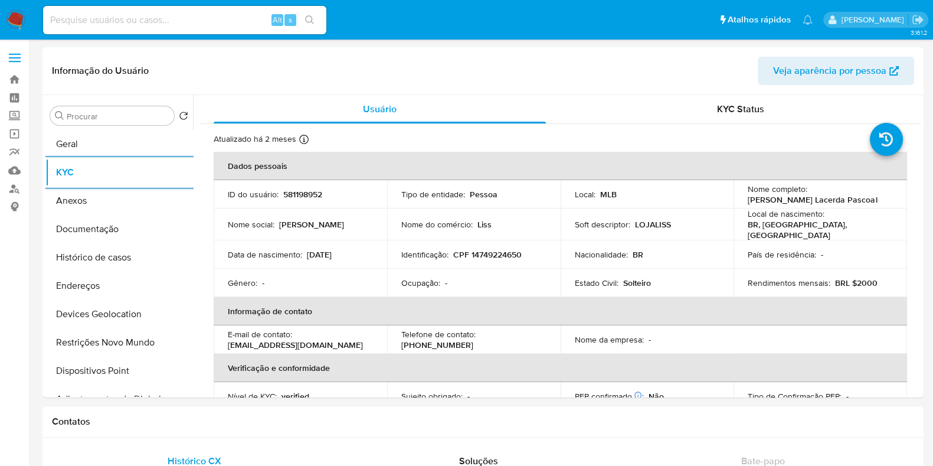
scroll to position [503, 0]
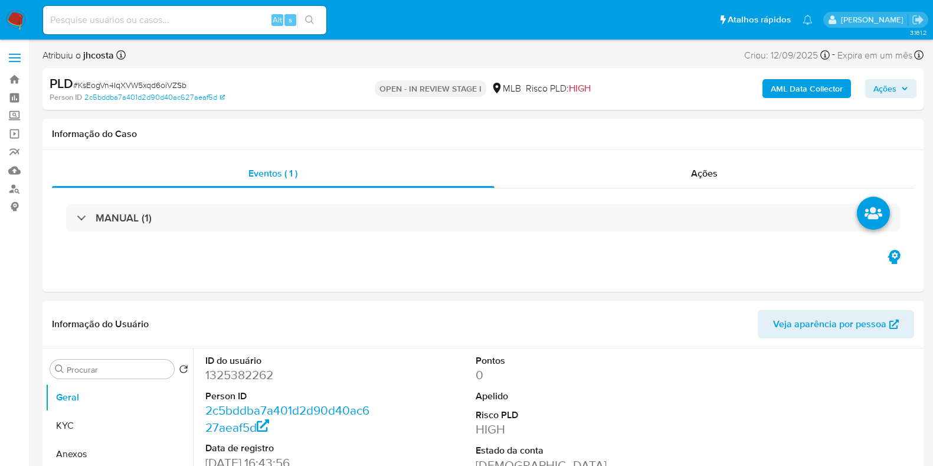
select select "10"
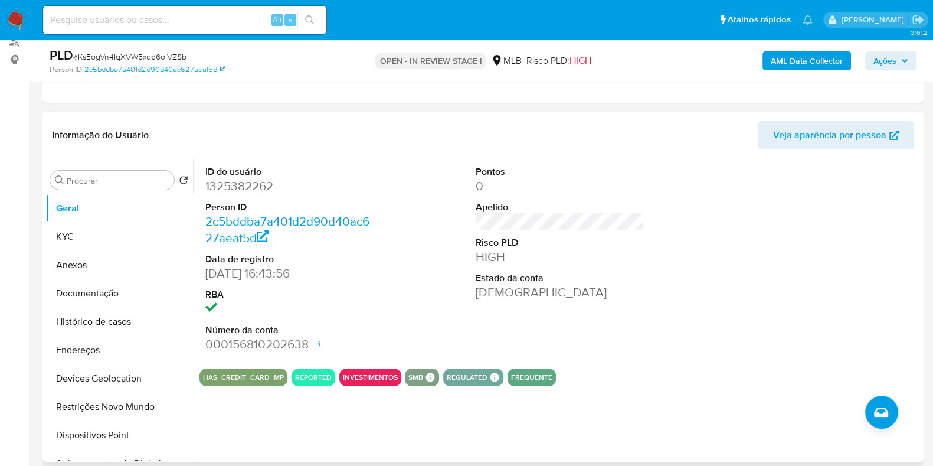
click at [242, 179] on dd "1325382262" at bounding box center [289, 186] width 169 height 17
click at [241, 180] on dd "1325382262" at bounding box center [289, 186] width 169 height 17
copy dd "1325382262"
click at [430, 197] on div "ID do usuário 1325382262 Person ID 2c5bddba7a401d2d90d40ac627aeaf5d Data de reg…" at bounding box center [560, 259] width 721 height 200
click at [94, 234] on button "KYC" at bounding box center [114, 237] width 138 height 28
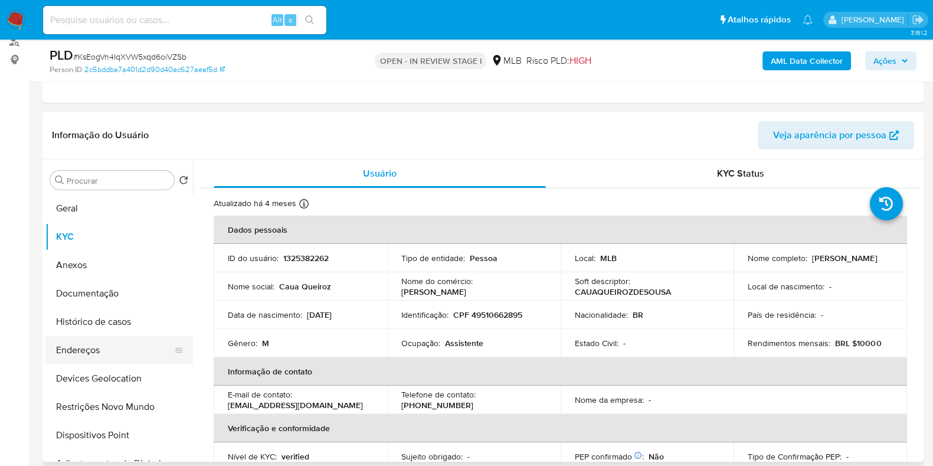
click at [83, 347] on button "Endereços" at bounding box center [114, 350] width 138 height 28
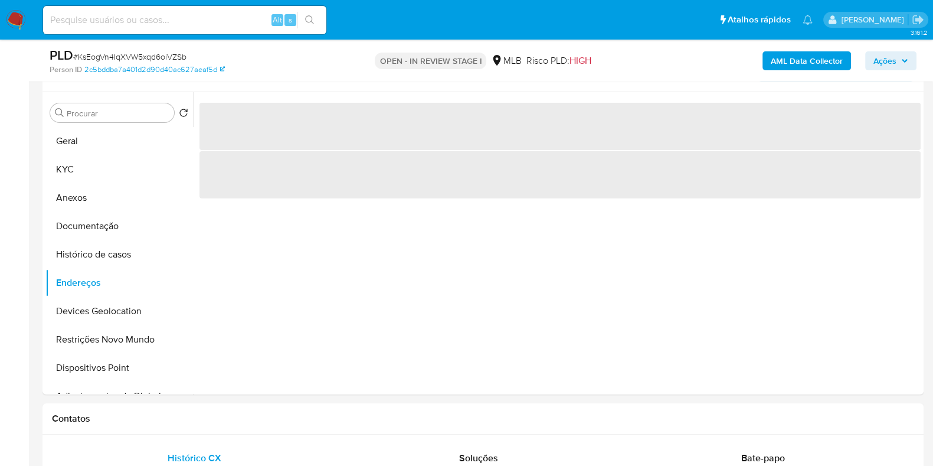
scroll to position [221, 0]
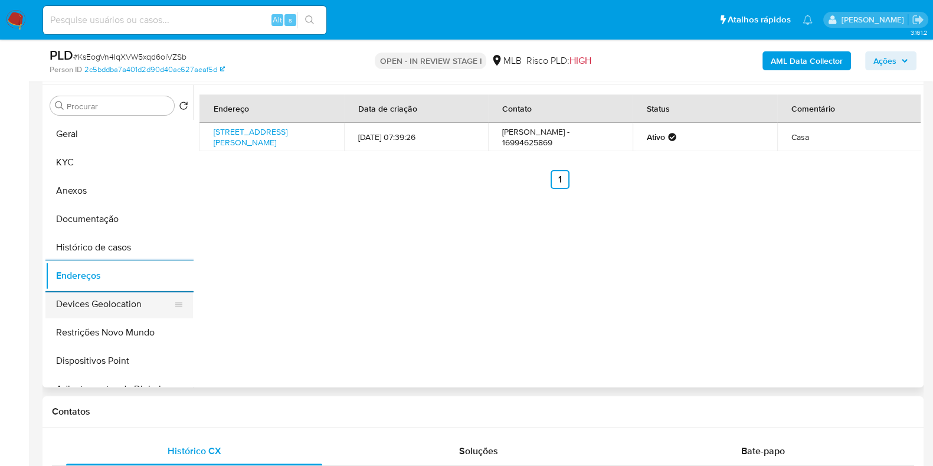
click at [81, 315] on button "Devices Geolocation" at bounding box center [114, 304] width 138 height 28
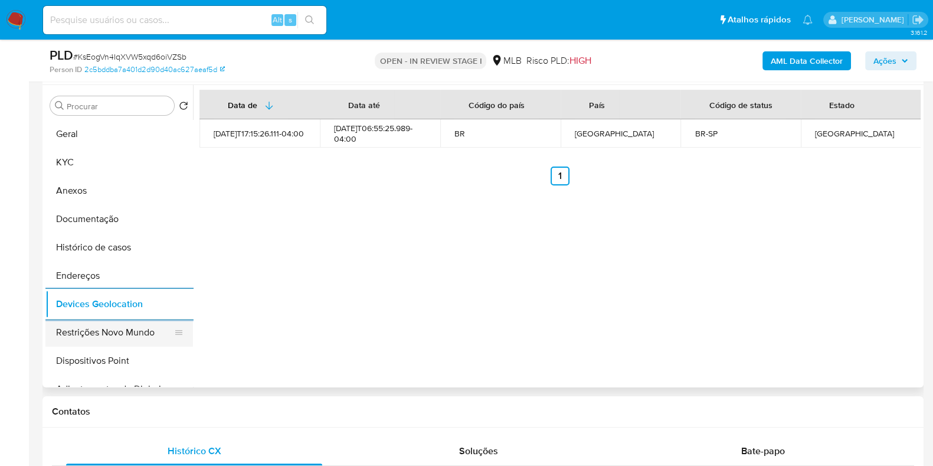
drag, startPoint x: 80, startPoint y: 334, endPoint x: 123, endPoint y: 318, distance: 45.9
click at [81, 334] on button "Restrições Novo Mundo" at bounding box center [114, 332] width 138 height 28
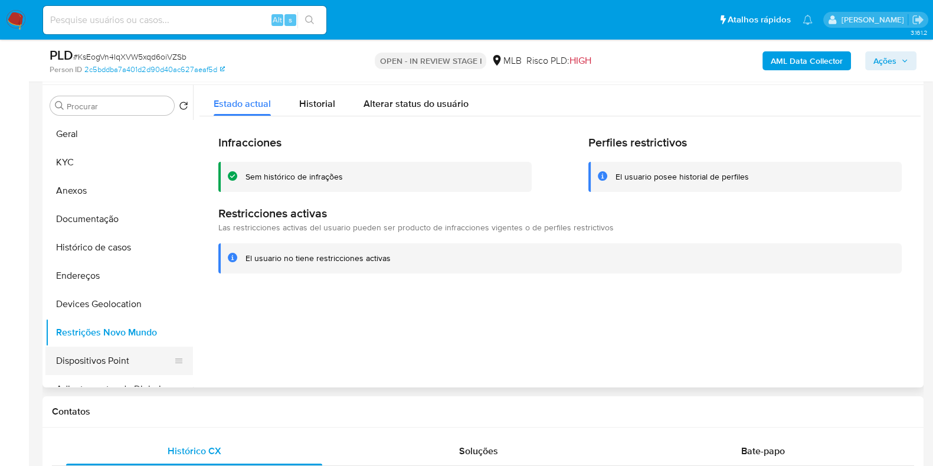
click at [112, 349] on button "Dispositivos Point" at bounding box center [114, 361] width 138 height 28
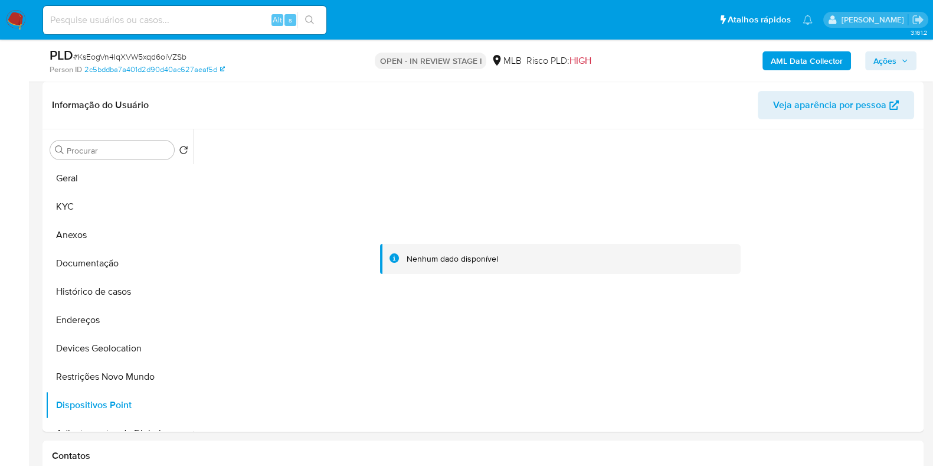
scroll to position [147, 0]
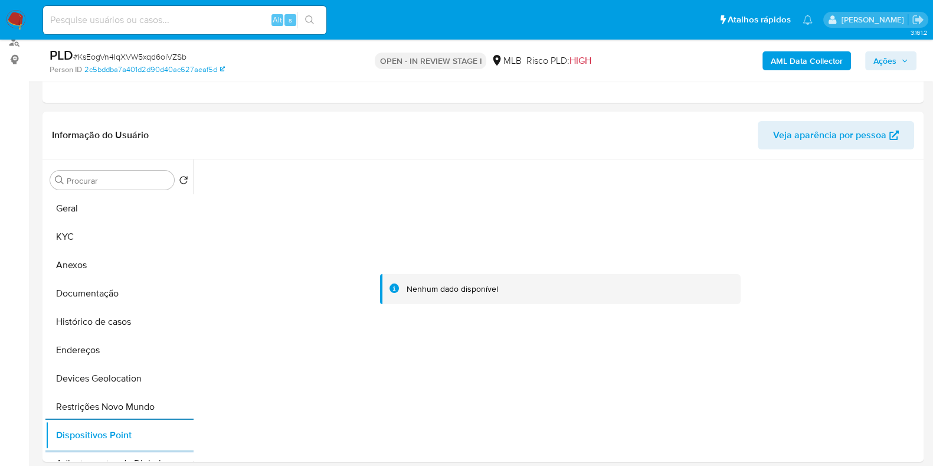
click at [816, 71] on div "AML Data Collector Ações" at bounding box center [774, 61] width 286 height 28
click at [814, 60] on b "AML Data Collector" at bounding box center [807, 60] width 72 height 19
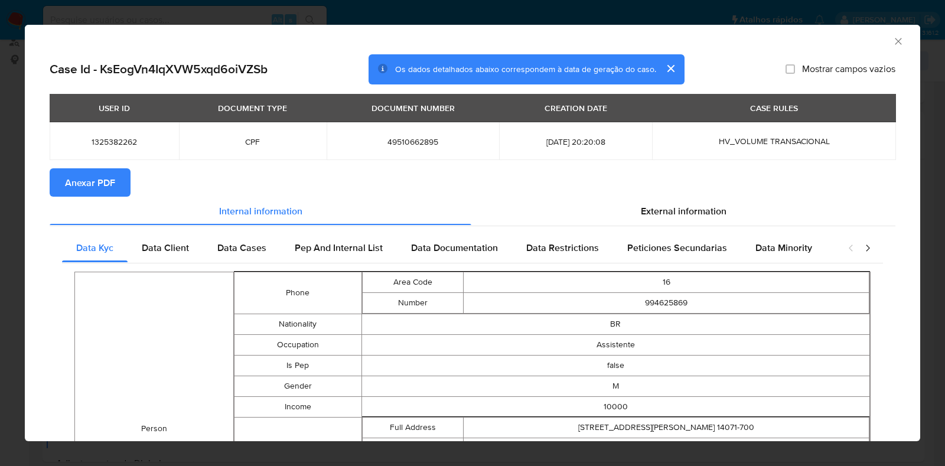
click at [101, 179] on span "Anexar PDF" at bounding box center [90, 182] width 50 height 26
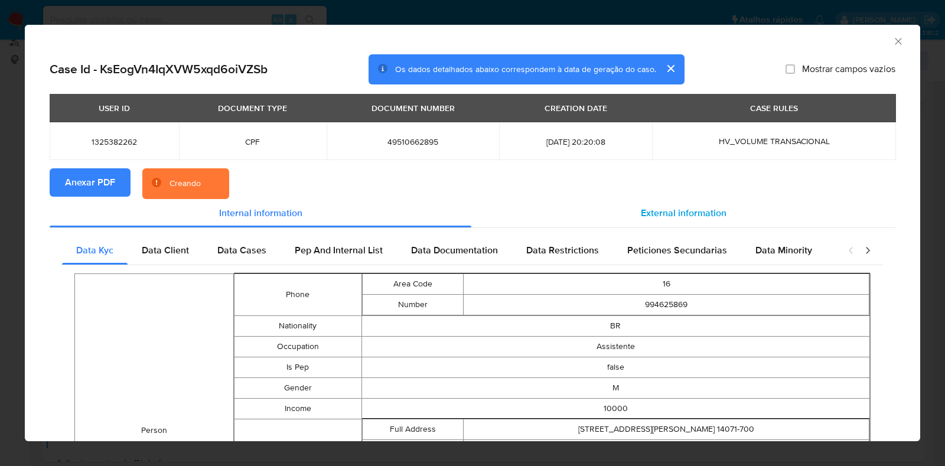
click at [702, 207] on span "External information" at bounding box center [683, 213] width 86 height 14
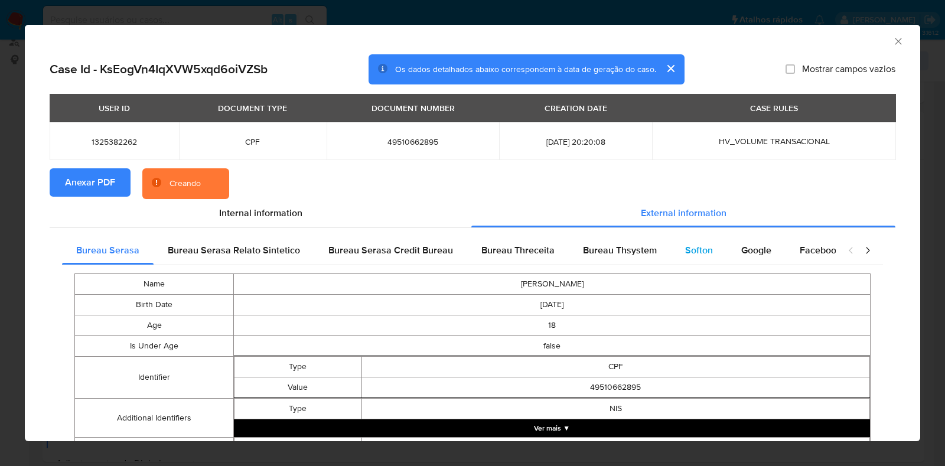
click at [713, 247] on div "Softon" at bounding box center [699, 250] width 56 height 28
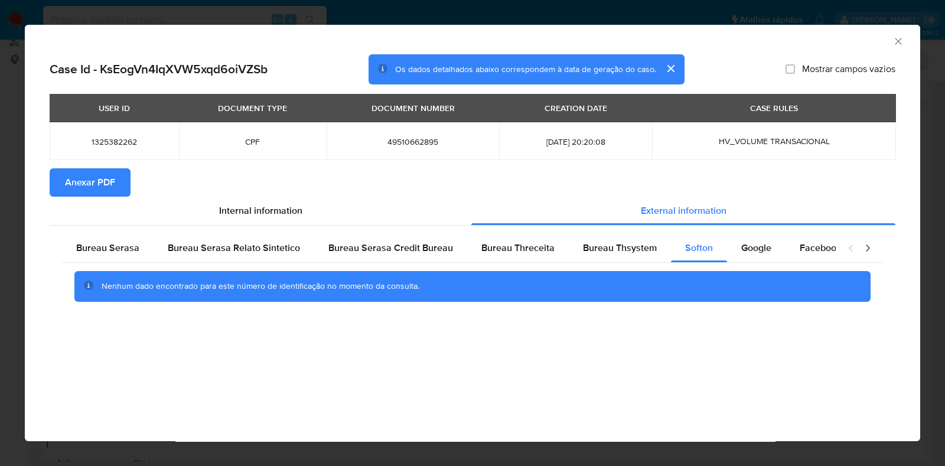
click at [515, 10] on div "AML Data Collector Case Id - KsEogVn4IqXVW5xqd6oiVZSb Os dados detalhados abaix…" at bounding box center [472, 233] width 945 height 466
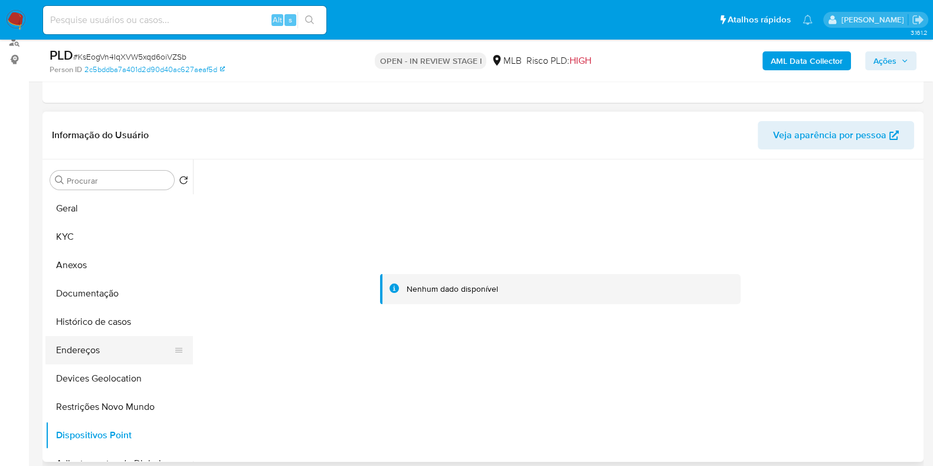
click at [87, 354] on button "Endereços" at bounding box center [114, 350] width 138 height 28
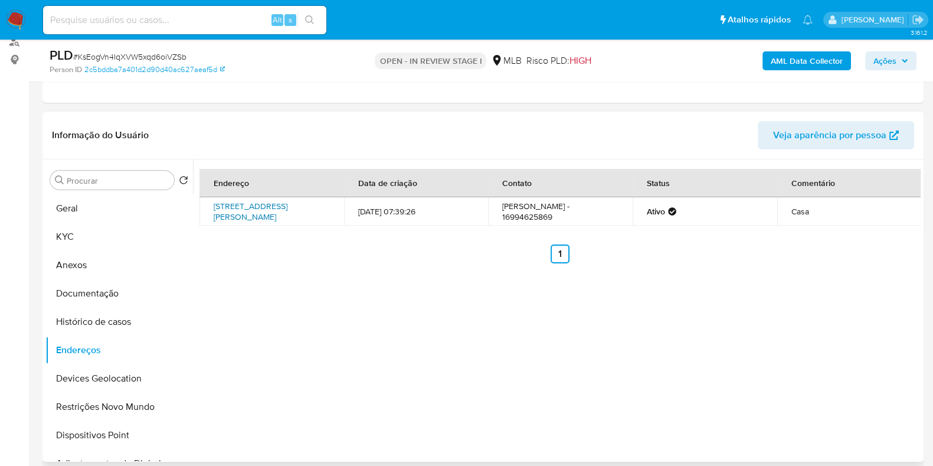
drag, startPoint x: 214, startPoint y: 200, endPoint x: 248, endPoint y: 223, distance: 40.9
click at [248, 223] on td "Rua Salvador Parducci 105, Ribeirão Preto, São Paulo, 14071700, Brasil 105" at bounding box center [272, 211] width 145 height 28
copy link "Rua Salvador Parducci 105, Ribeirão Preto, São Paulo, 14071700"
click at [245, 220] on link "Rua Salvador Parducci 105, Ribeirão Preto, São Paulo, 14071700, Brasil 105" at bounding box center [251, 211] width 74 height 22
click at [64, 233] on button "KYC" at bounding box center [114, 237] width 138 height 28
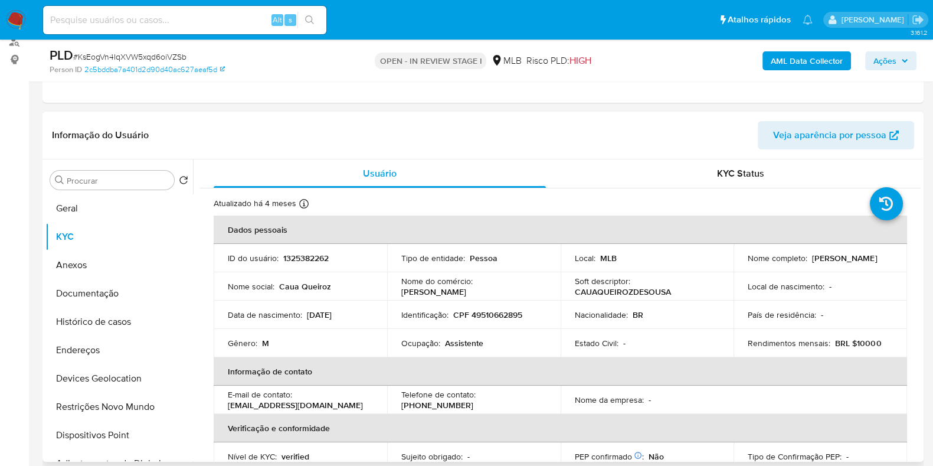
click at [478, 323] on td "Identificação : CPF 49510662895" at bounding box center [474, 314] width 174 height 28
click at [482, 315] on p "CPF 49510662895" at bounding box center [487, 314] width 69 height 11
copy p "49510662895"
click at [70, 288] on button "Documentação" at bounding box center [114, 293] width 138 height 28
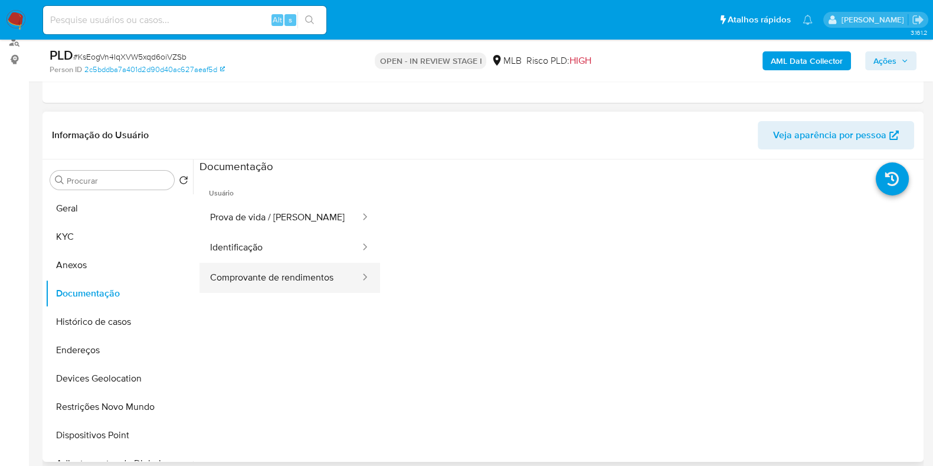
click at [269, 274] on button "Comprovante de rendimentos" at bounding box center [281, 278] width 162 height 30
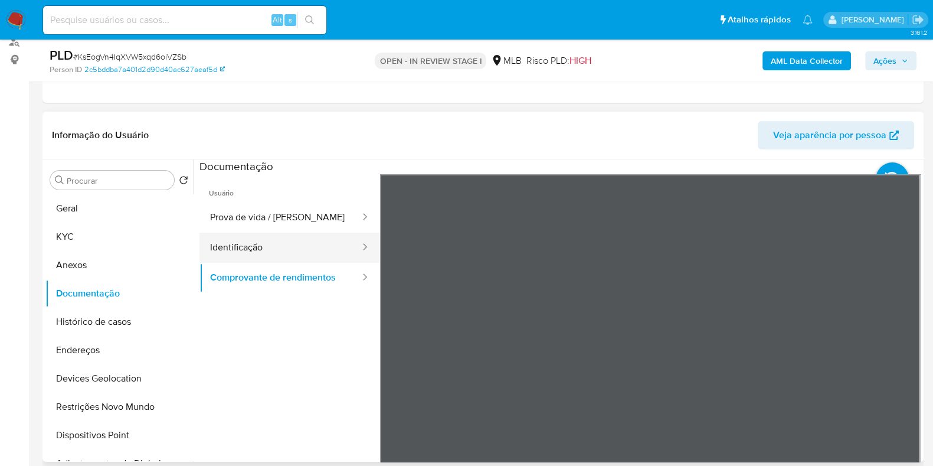
click at [261, 244] on button "Identificação" at bounding box center [281, 248] width 162 height 30
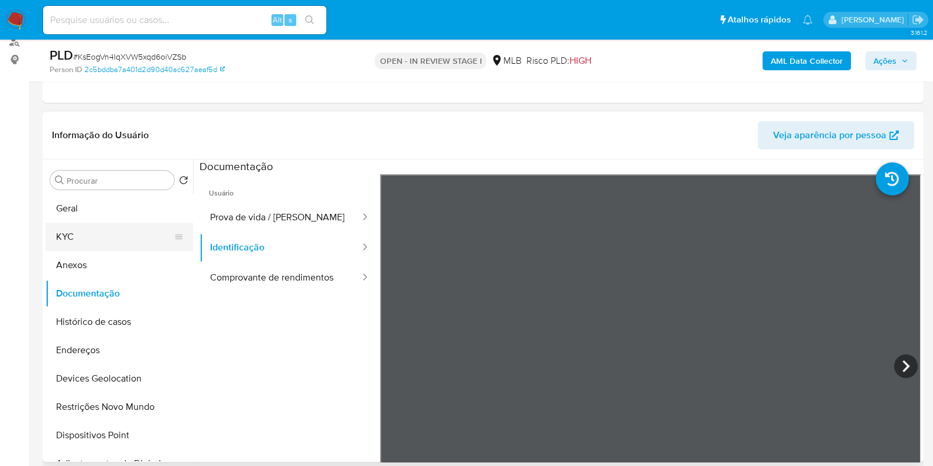
click at [89, 238] on button "KYC" at bounding box center [114, 237] width 138 height 28
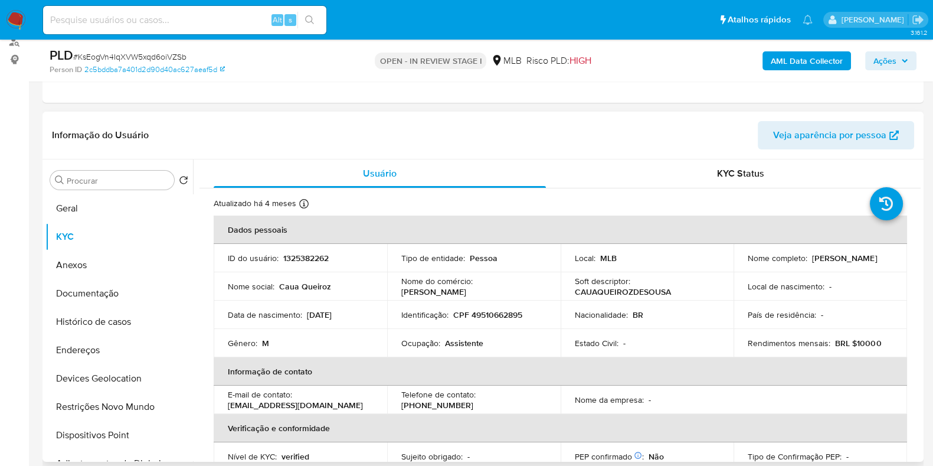
click at [496, 311] on p "CPF 49510662895" at bounding box center [487, 314] width 69 height 11
copy p "49510662895"
drag, startPoint x: 744, startPoint y: 258, endPoint x: 845, endPoint y: 257, distance: 100.9
click at [845, 257] on td "Nome completo : Caua Queiroz de Sousa" at bounding box center [821, 258] width 174 height 28
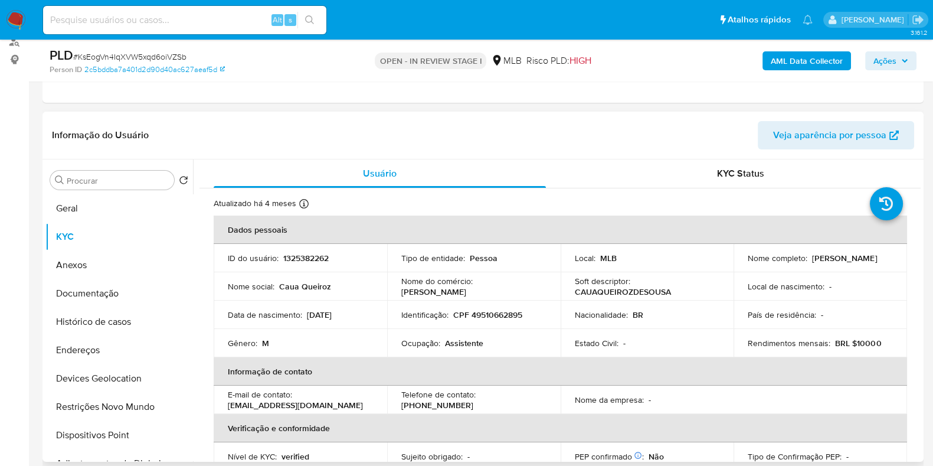
click at [812, 263] on p "Caua Queiroz de Sousa" at bounding box center [844, 258] width 65 height 11
click at [820, 263] on p "Caua Queiroz de Sousa" at bounding box center [844, 258] width 65 height 11
click at [839, 263] on div "Nome completo : Caua Queiroz de Sousa" at bounding box center [820, 258] width 145 height 11
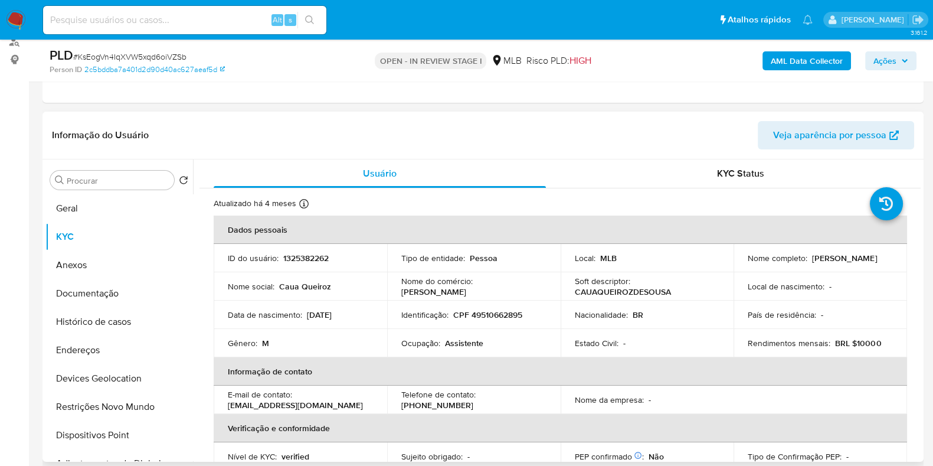
drag, startPoint x: 834, startPoint y: 265, endPoint x: 747, endPoint y: 264, distance: 87.4
click at [748, 263] on div "Nome completo : Caua Queiroz de Sousa" at bounding box center [820, 258] width 145 height 11
copy p "Caua Queiroz de Sousa"
click at [100, 296] on button "Documentação" at bounding box center [114, 293] width 138 height 28
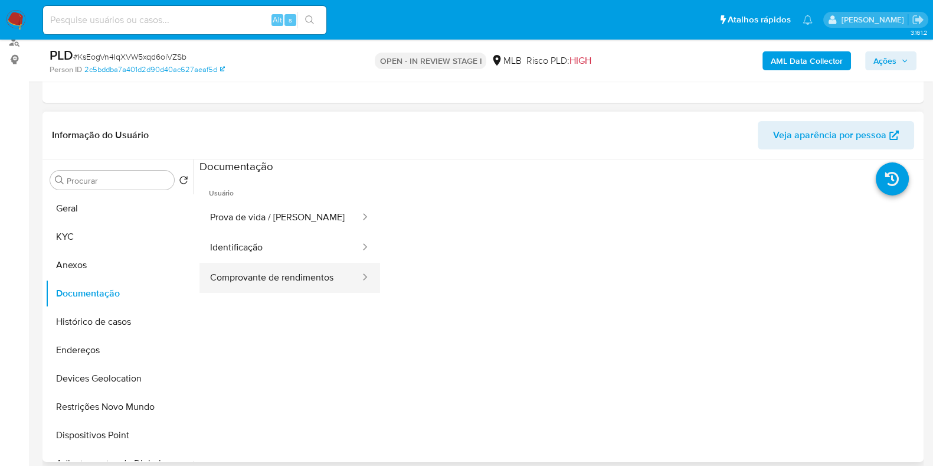
click at [293, 276] on button "Comprovante de rendimentos" at bounding box center [281, 278] width 162 height 30
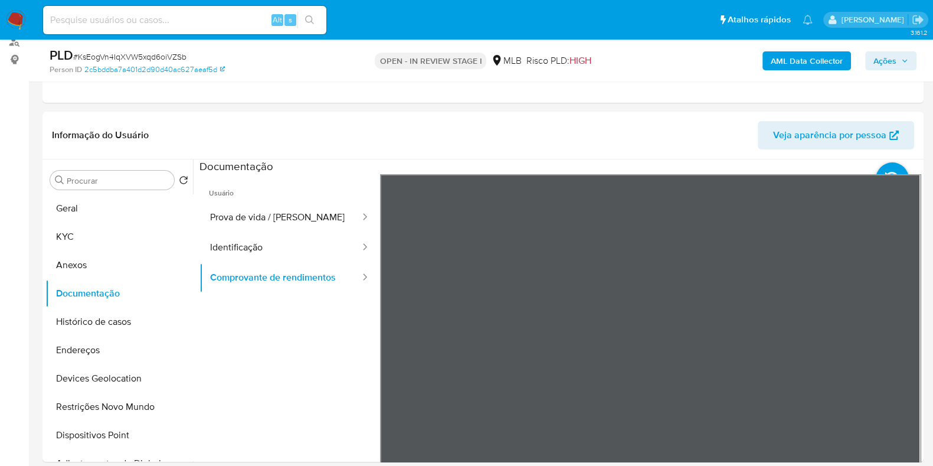
click at [97, 199] on button "Geral" at bounding box center [114, 208] width 138 height 28
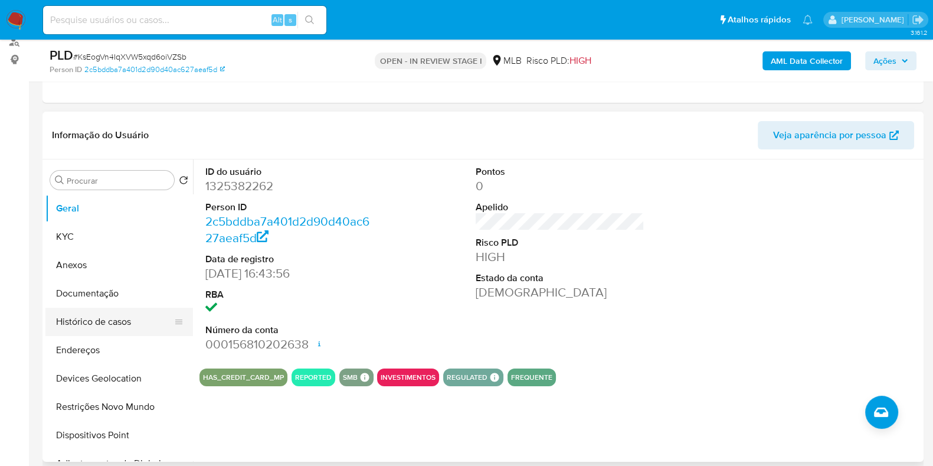
click at [97, 314] on button "Histórico de casos" at bounding box center [114, 322] width 138 height 28
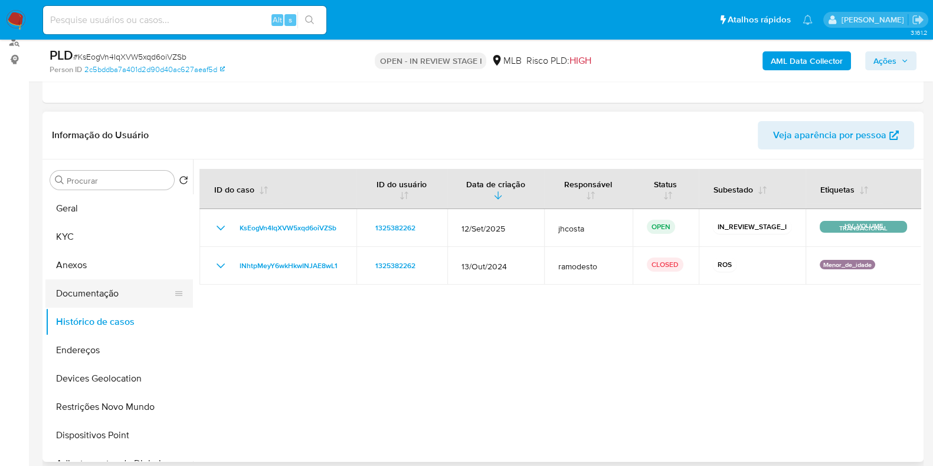
click at [118, 287] on button "Documentação" at bounding box center [114, 293] width 138 height 28
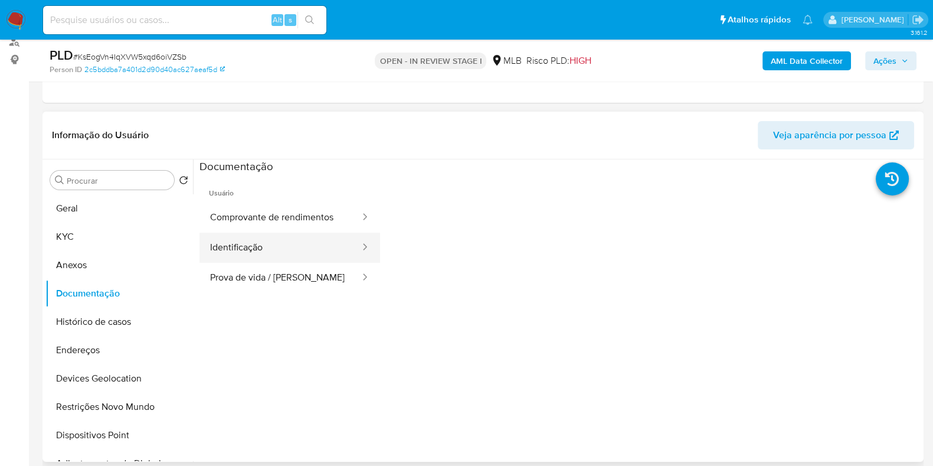
click at [298, 238] on button "Identificação" at bounding box center [281, 248] width 162 height 30
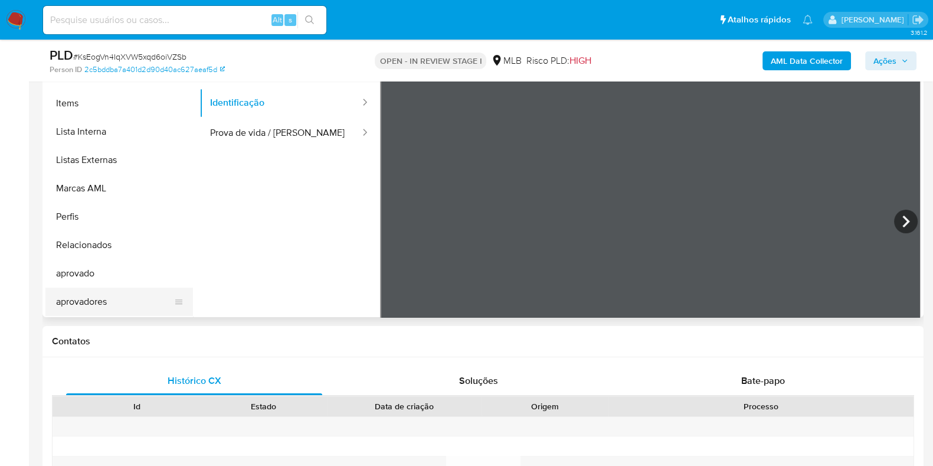
scroll to position [295, 0]
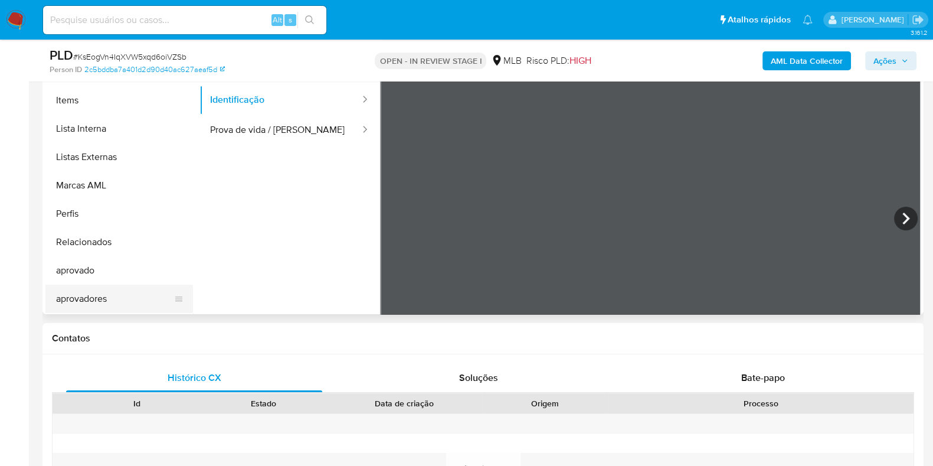
click at [111, 296] on button "aprovadores" at bounding box center [114, 299] width 138 height 28
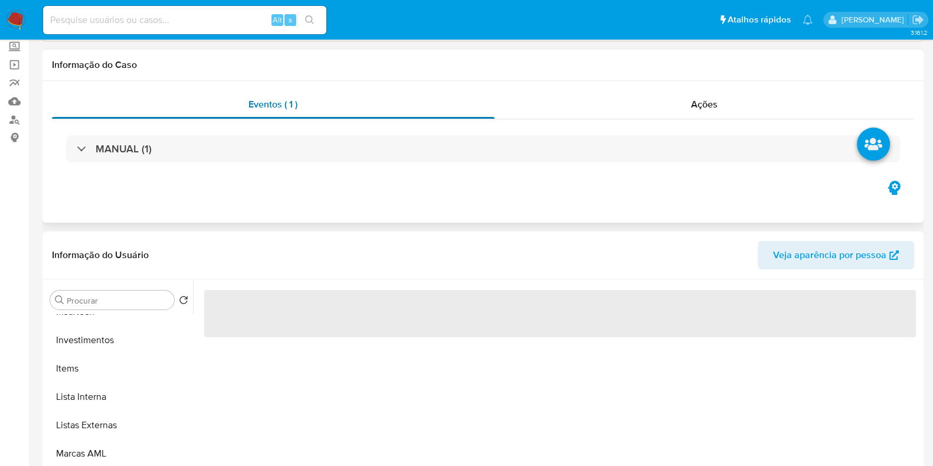
scroll to position [147, 0]
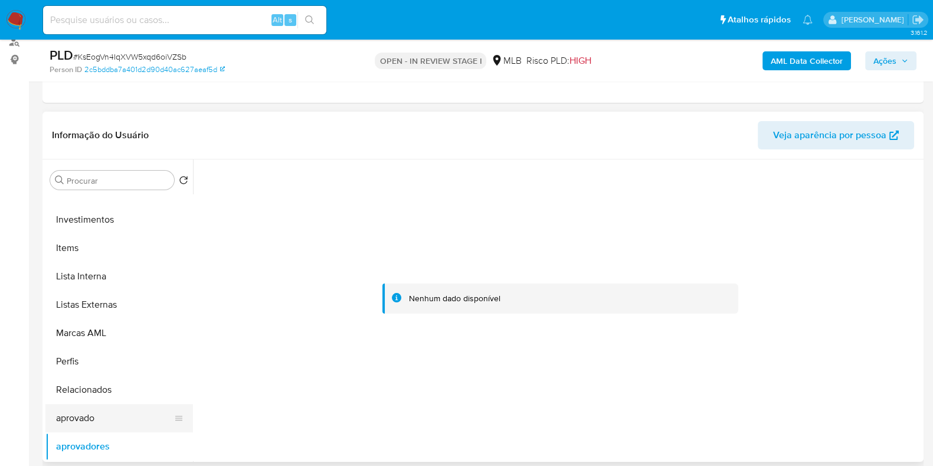
click at [96, 411] on button "aprovado" at bounding box center [114, 418] width 138 height 28
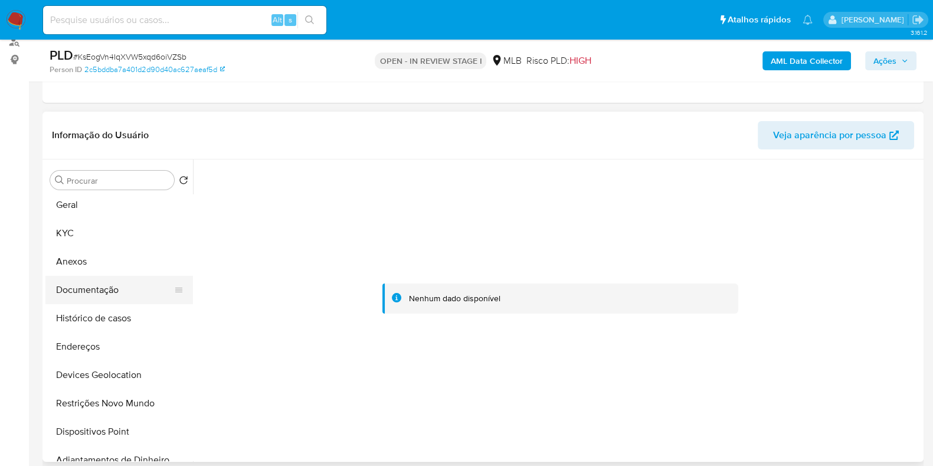
scroll to position [0, 0]
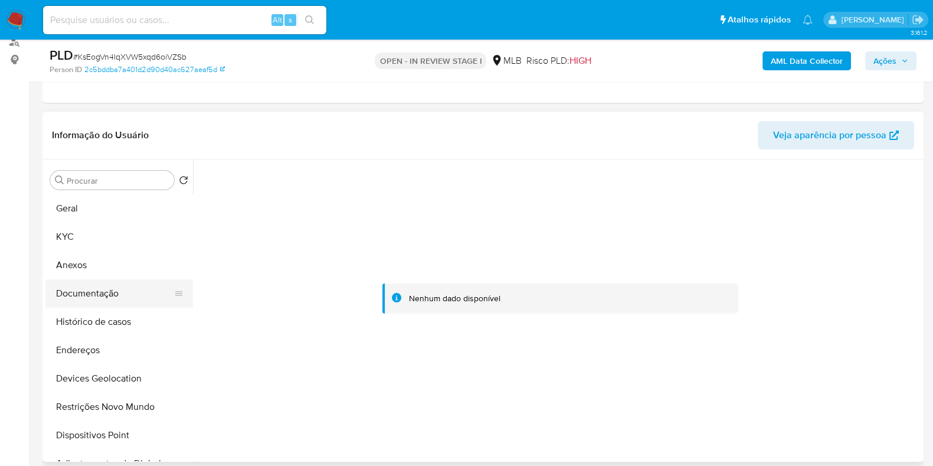
click at [118, 303] on button "Documentação" at bounding box center [114, 293] width 138 height 28
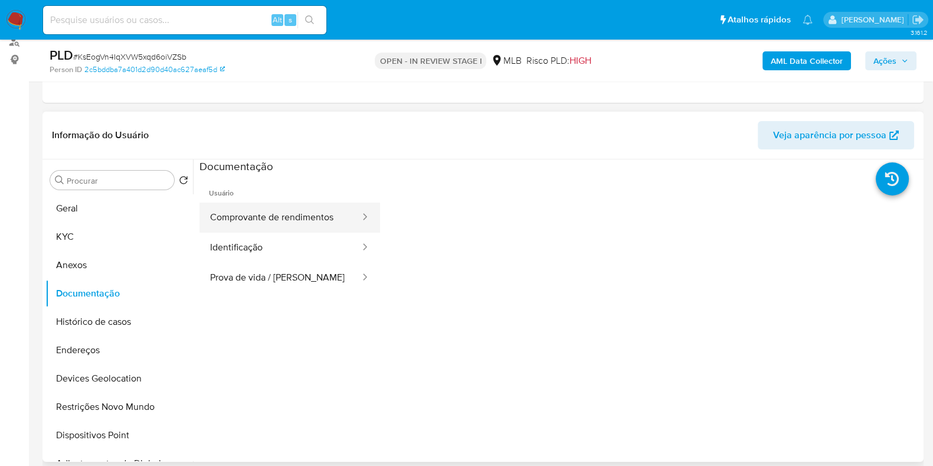
click at [295, 215] on button "Comprovante de rendimentos" at bounding box center [281, 217] width 162 height 30
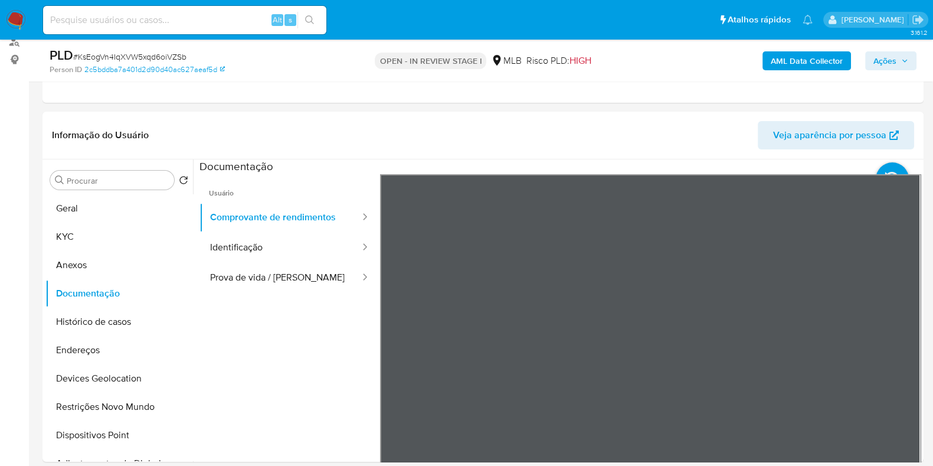
click at [99, 323] on button "Histórico de casos" at bounding box center [114, 322] width 138 height 28
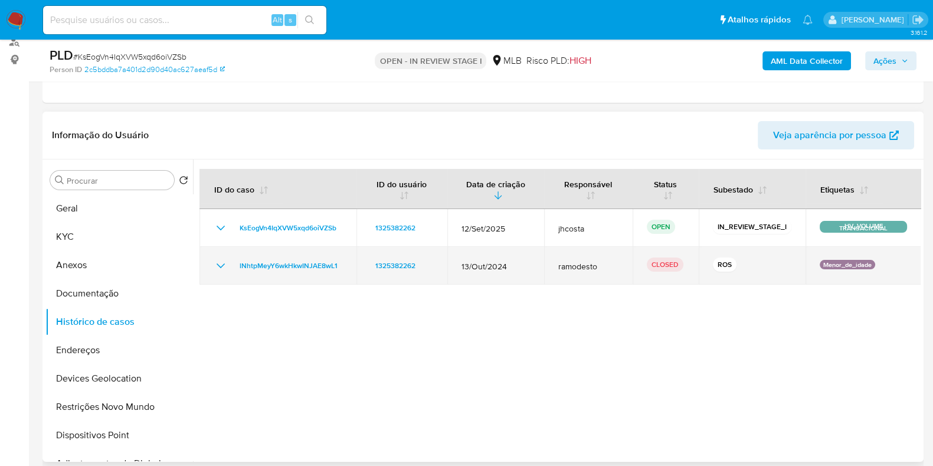
click at [223, 266] on icon "Mostrar/Ocultar" at bounding box center [221, 266] width 14 height 14
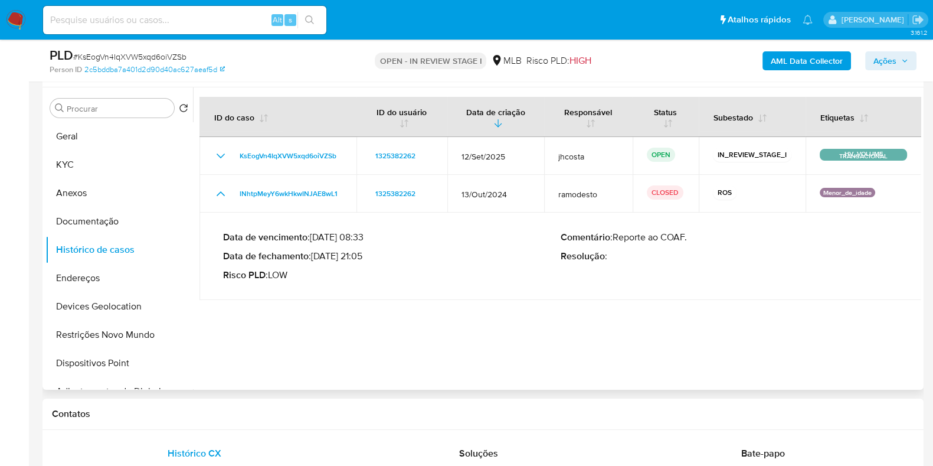
scroll to position [221, 0]
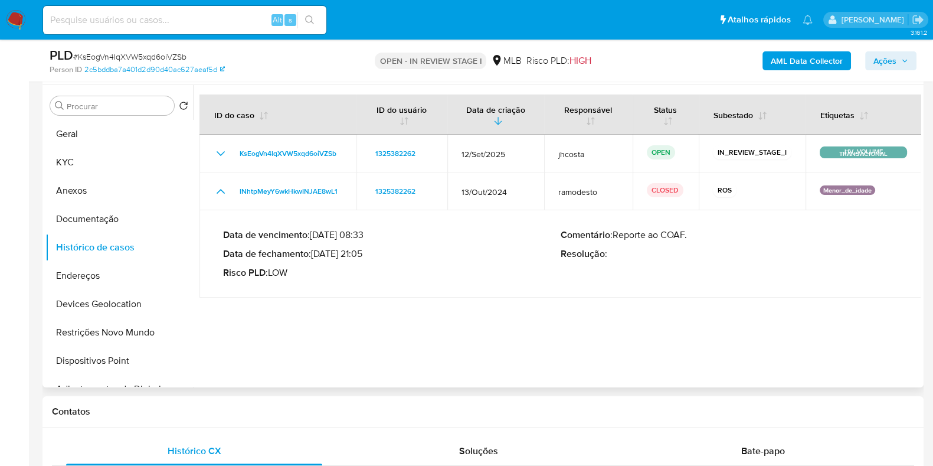
drag, startPoint x: 325, startPoint y: 253, endPoint x: 360, endPoint y: 250, distance: 34.9
click at [360, 250] on p "Data de fechamento : 07/11/2024 21:05" at bounding box center [392, 254] width 338 height 12
click at [93, 185] on button "Anexos" at bounding box center [114, 191] width 138 height 28
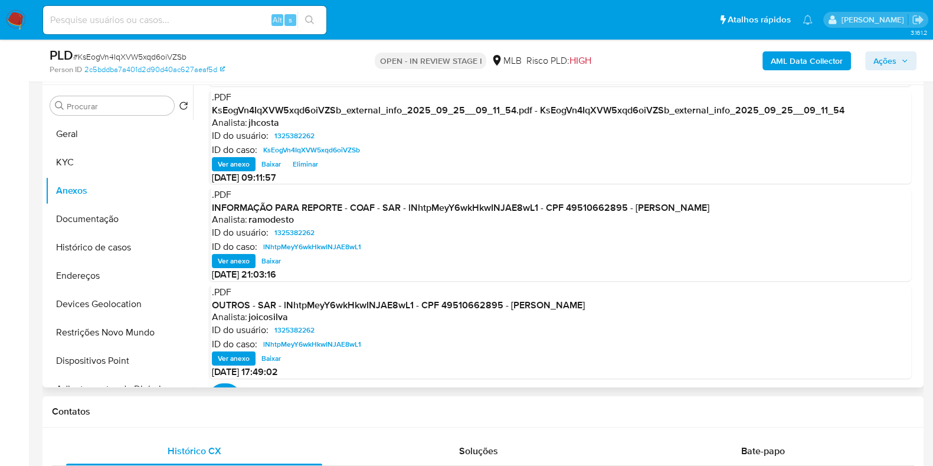
scroll to position [104, 0]
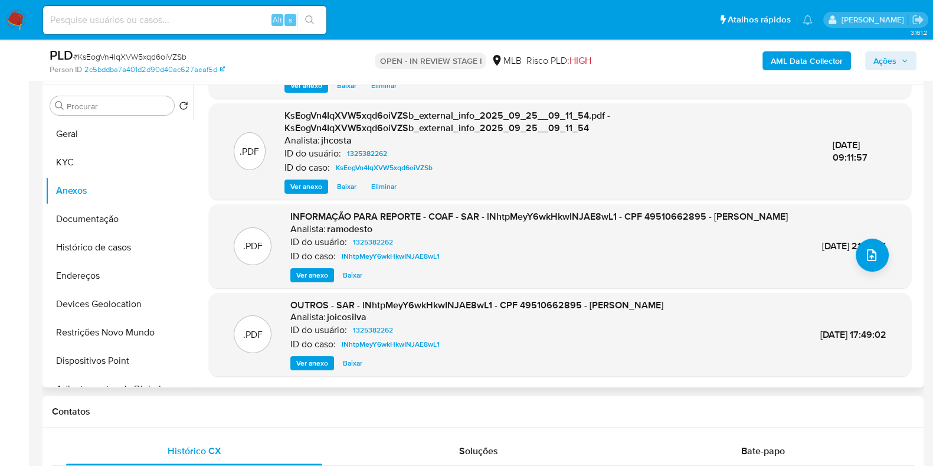
click at [315, 270] on span "Ver anexo" at bounding box center [312, 275] width 32 height 12
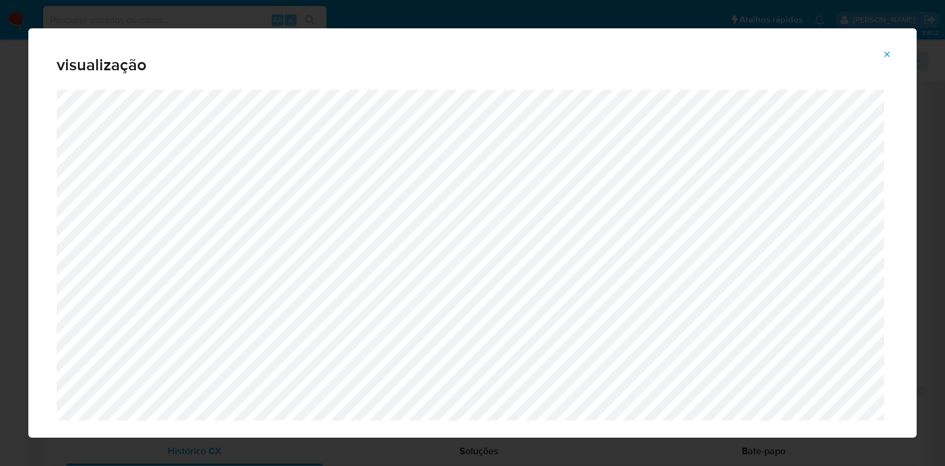
click at [888, 51] on icon "Attachment preview" at bounding box center [886, 54] width 9 height 9
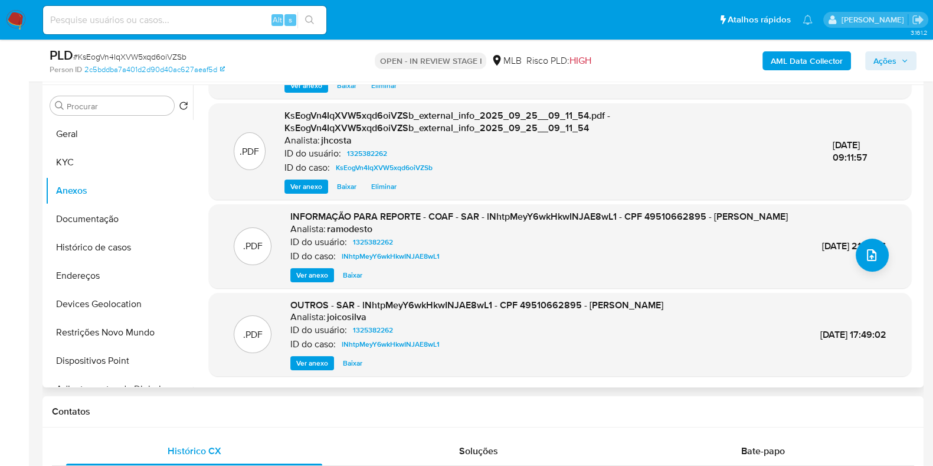
click at [897, 60] on span "Ações" at bounding box center [885, 60] width 23 height 19
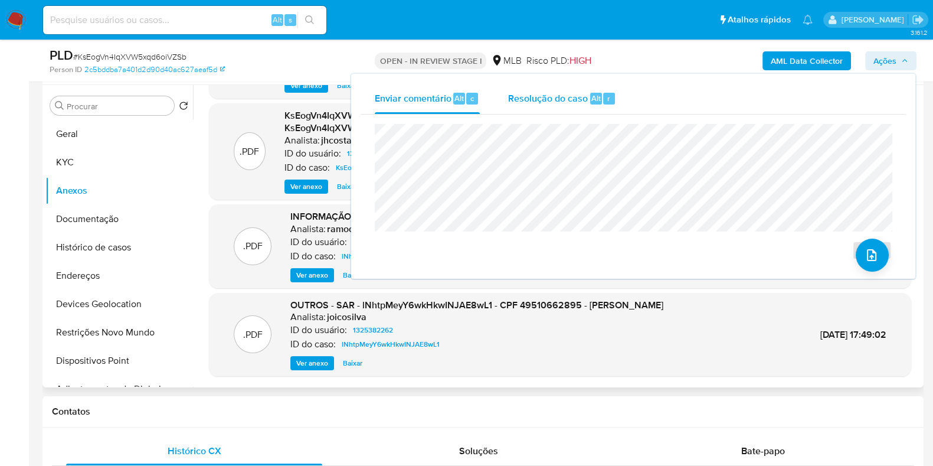
click at [533, 102] on span "Resolução do caso" at bounding box center [548, 98] width 80 height 14
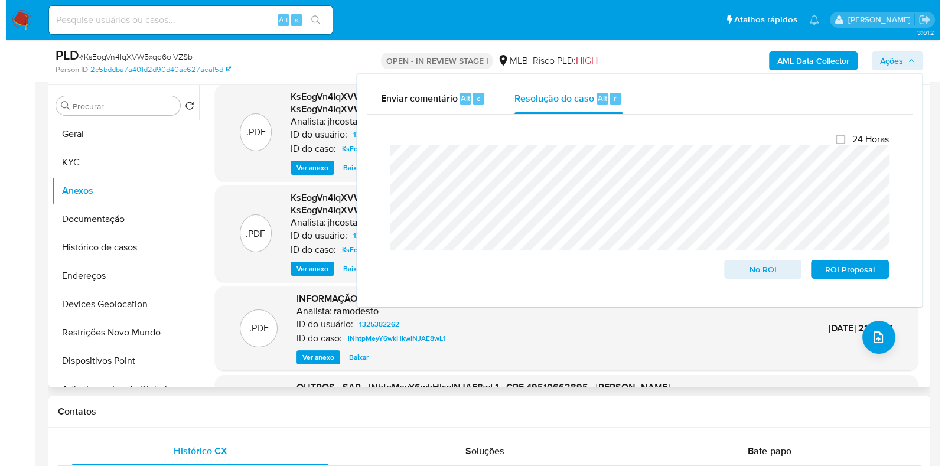
scroll to position [0, 0]
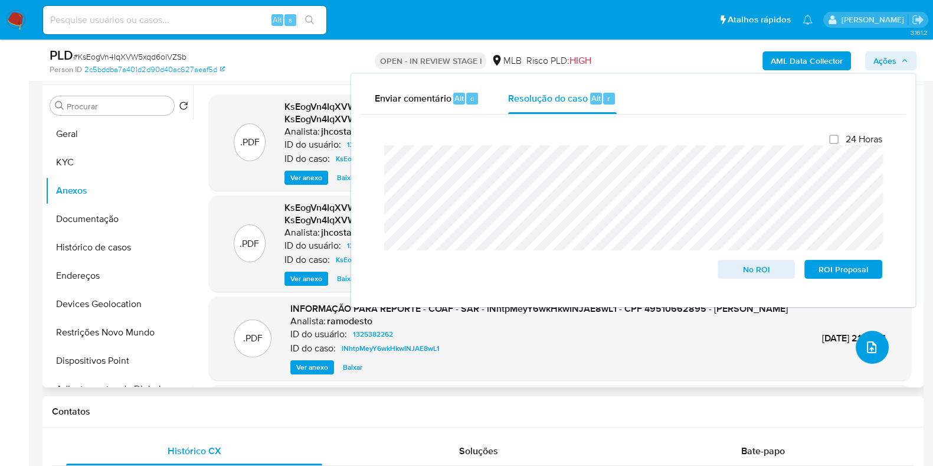
click at [870, 346] on icon "upload-file" at bounding box center [872, 347] width 14 height 14
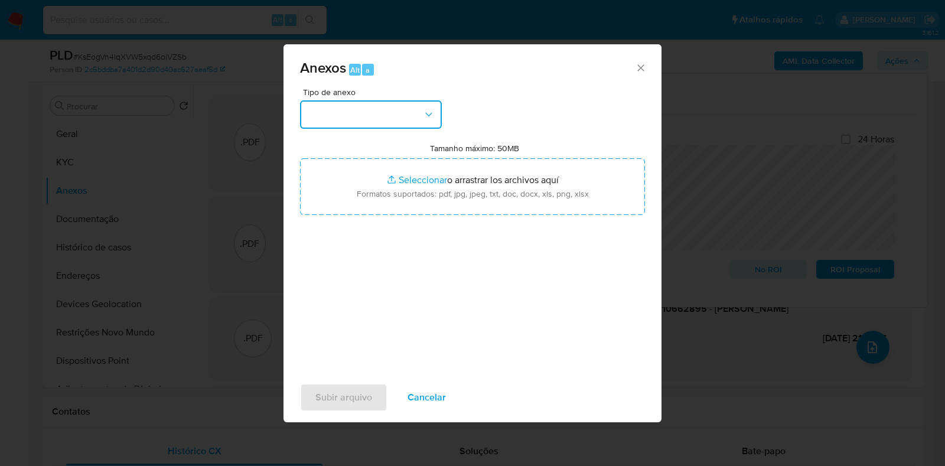
click at [381, 105] on button "button" at bounding box center [371, 114] width 142 height 28
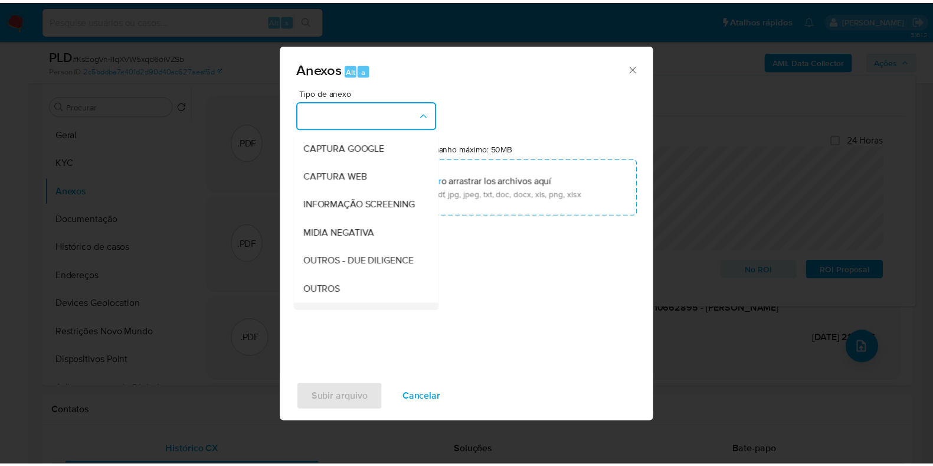
scroll to position [147, 0]
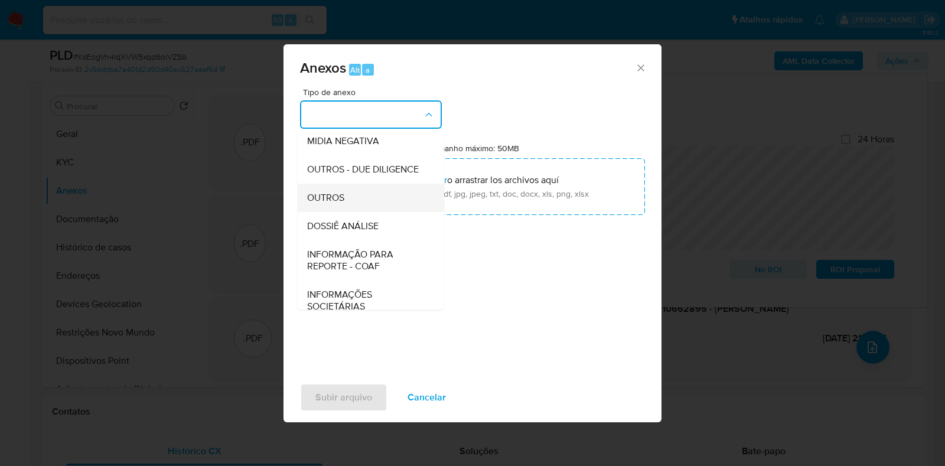
click at [347, 212] on div "OUTROS" at bounding box center [367, 198] width 120 height 28
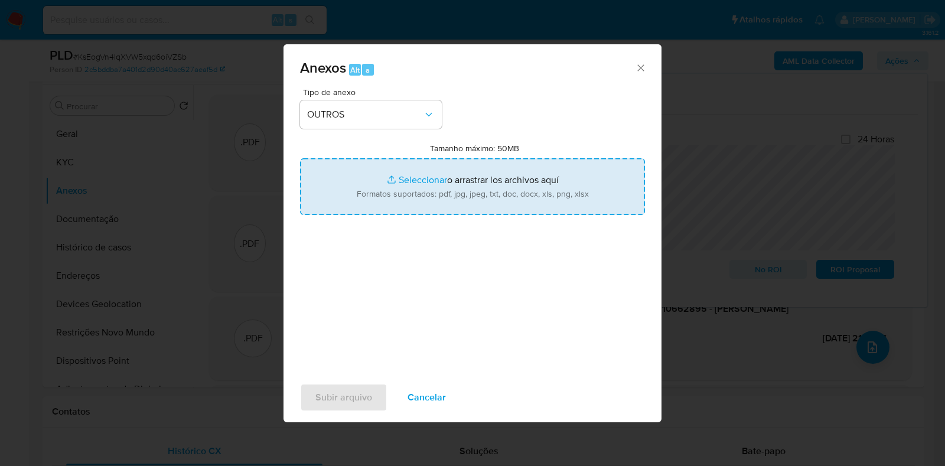
click at [467, 184] on input "Tamanho máximo: 50MB Seleccionar archivos" at bounding box center [472, 186] width 345 height 57
type input "C:\fakepath\Mulan 1325382262_2025_09_24_10_09_56.xlsx"
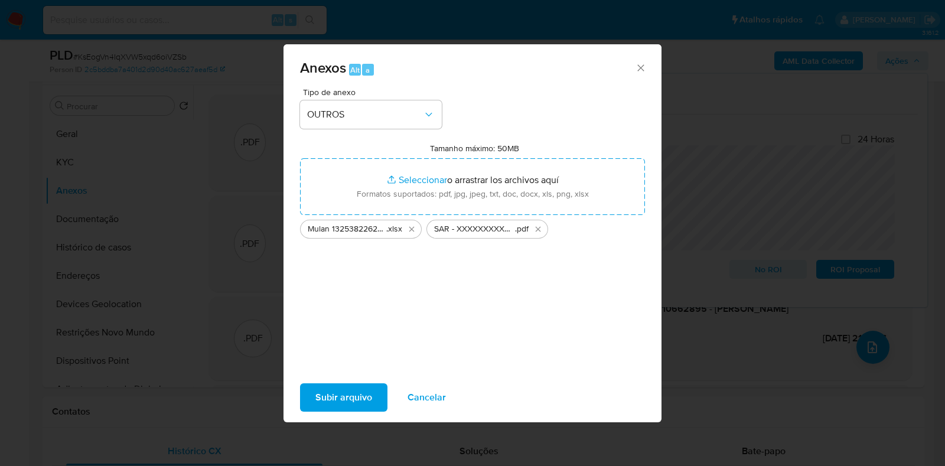
click at [344, 391] on span "Subir arquivo" at bounding box center [343, 397] width 57 height 26
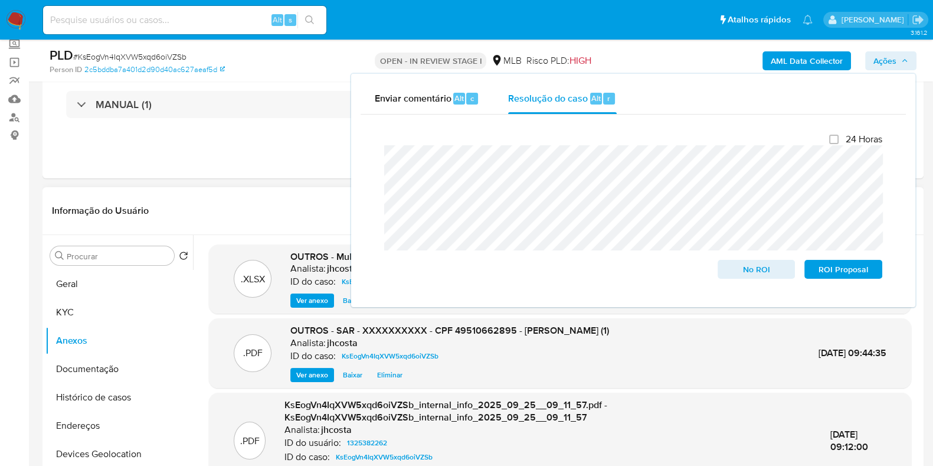
scroll to position [73, 0]
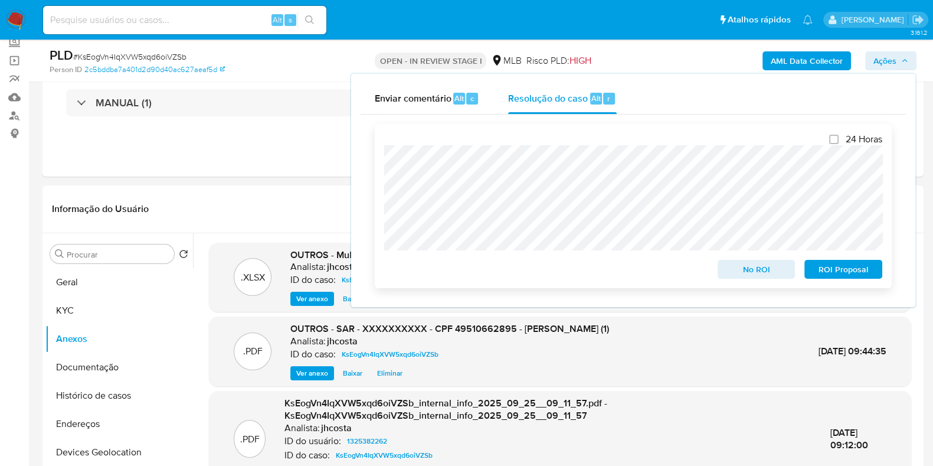
click at [839, 275] on span "ROI Proposal" at bounding box center [843, 269] width 61 height 17
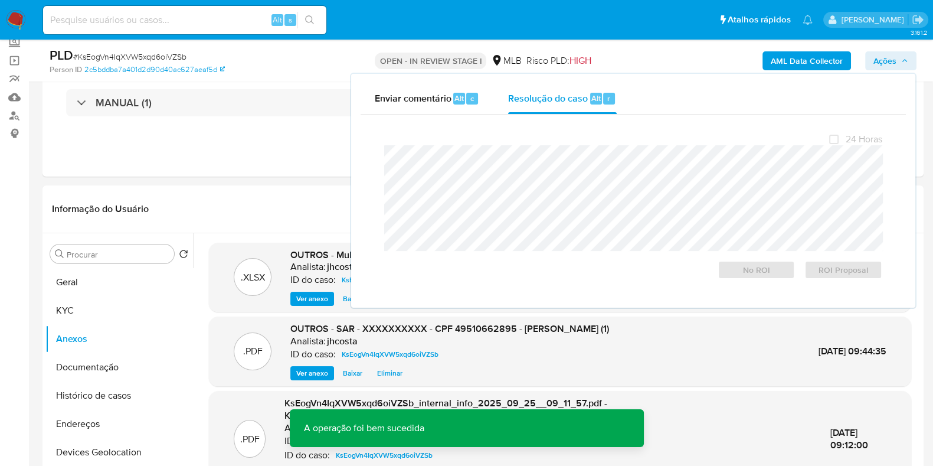
click at [144, 57] on span "# KsEogVn4IqXVW5xqd6oiVZSb" at bounding box center [129, 57] width 113 height 12
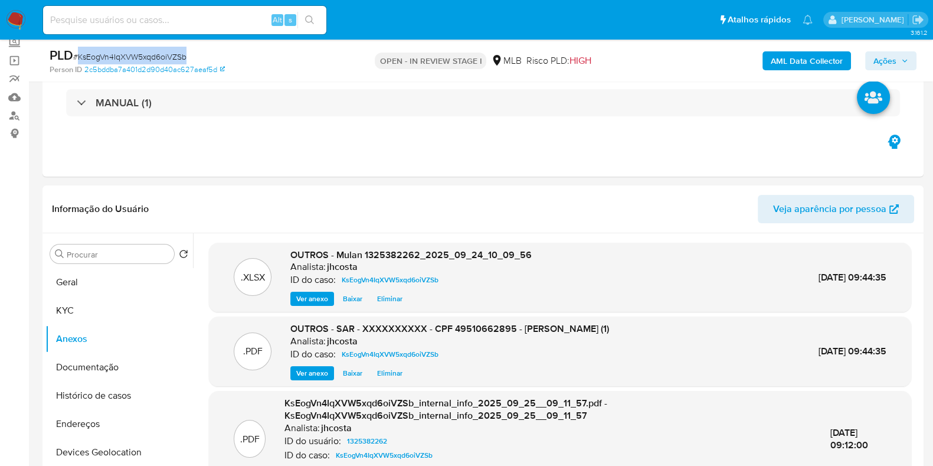
click at [143, 57] on span "# KsEogVn4IqXVW5xqd6oiVZSb" at bounding box center [129, 57] width 113 height 12
copy span "KsEogVn4IqXVW5xqd6oiVZSb"
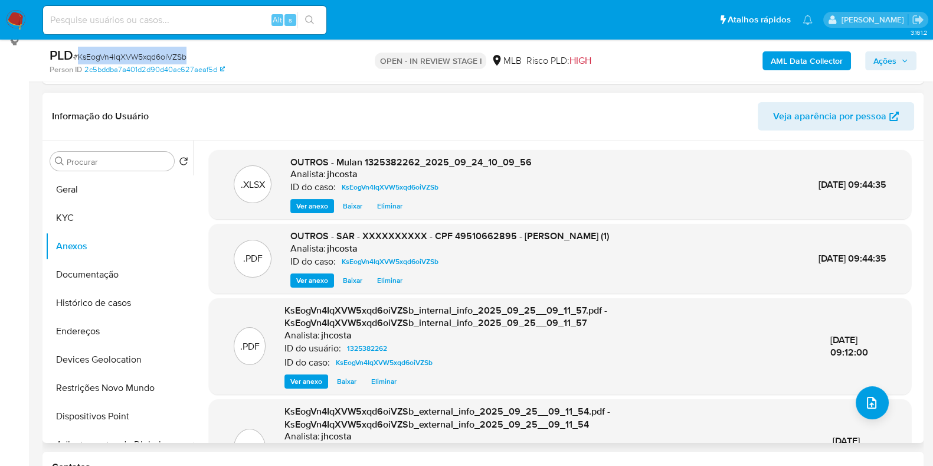
scroll to position [147, 0]
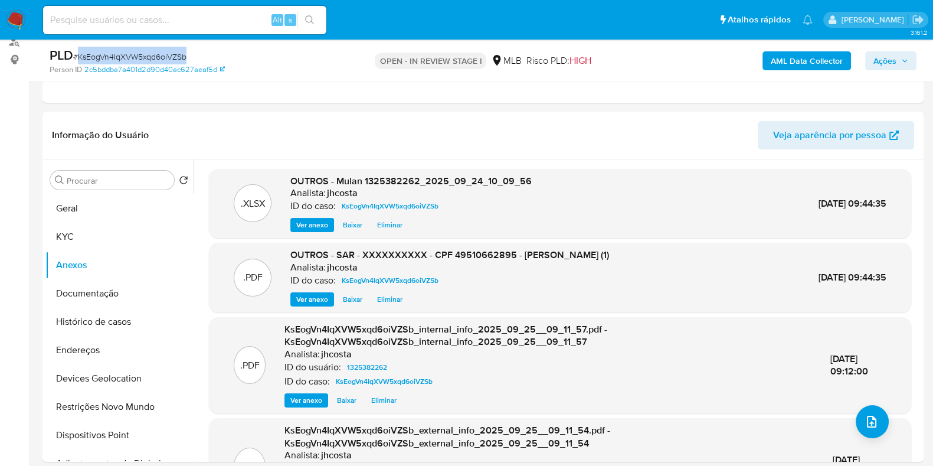
click at [878, 60] on span "Ações" at bounding box center [885, 60] width 23 height 19
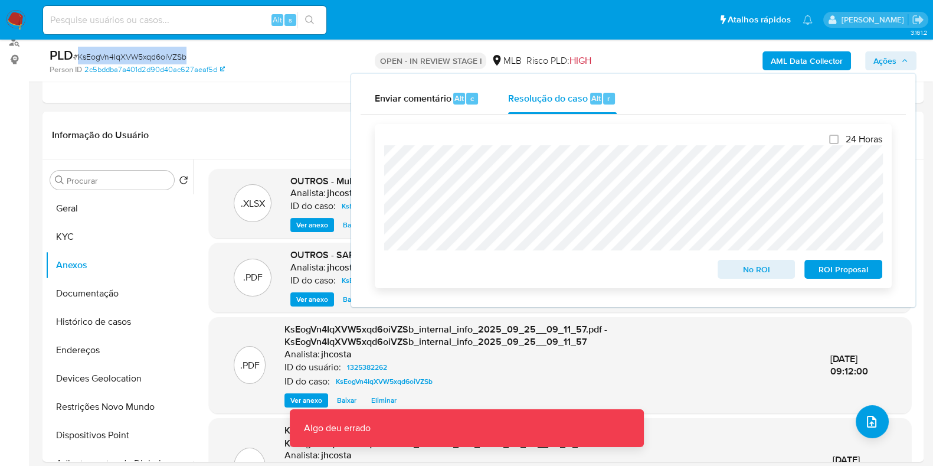
click at [841, 273] on span "ROI Proposal" at bounding box center [843, 269] width 61 height 17
click at [285, 126] on header "Informação do Usuário Veja aparência por pessoa" at bounding box center [483, 135] width 862 height 28
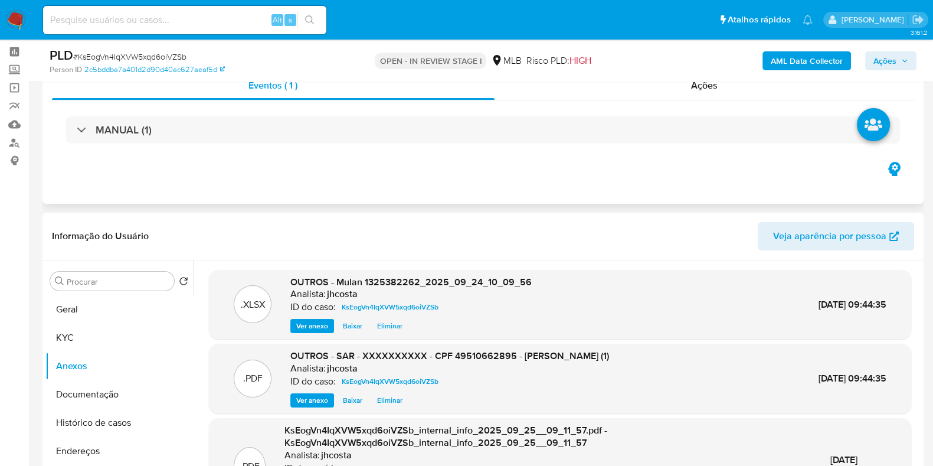
scroll to position [0, 0]
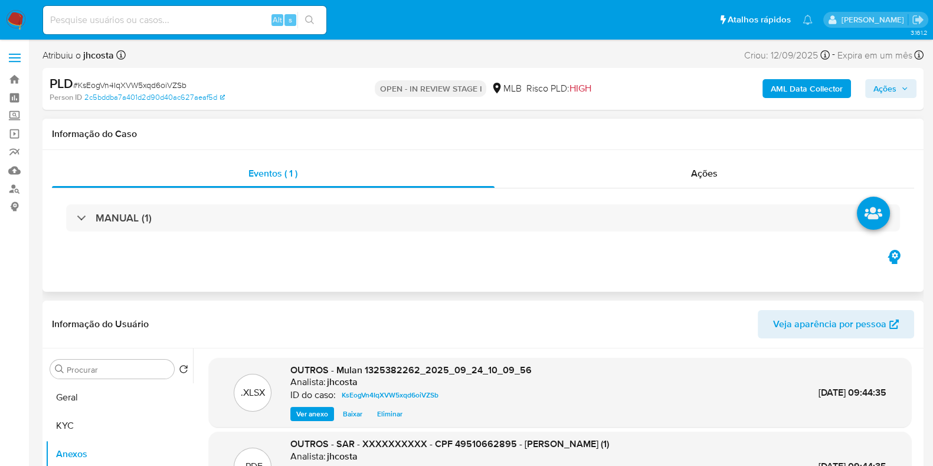
drag, startPoint x: 710, startPoint y: 169, endPoint x: 629, endPoint y: 189, distance: 83.9
click at [708, 170] on span "Ações" at bounding box center [704, 173] width 27 height 14
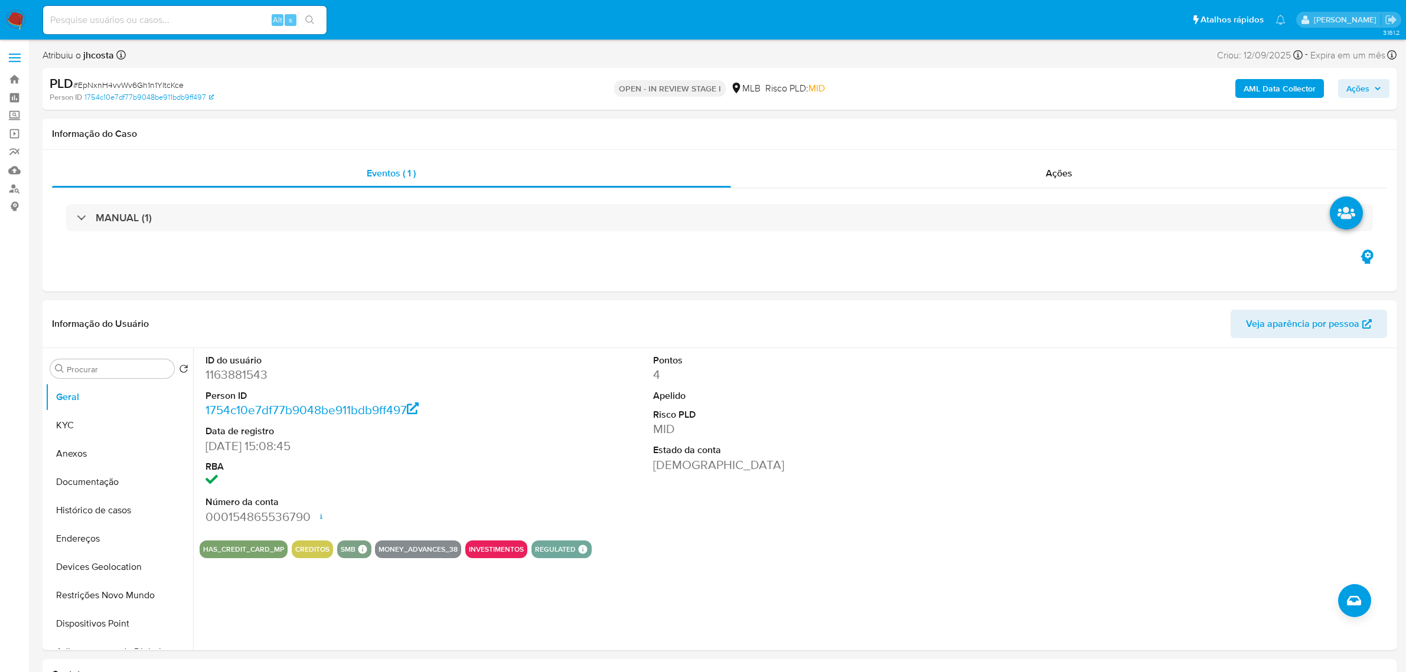
select select "10"
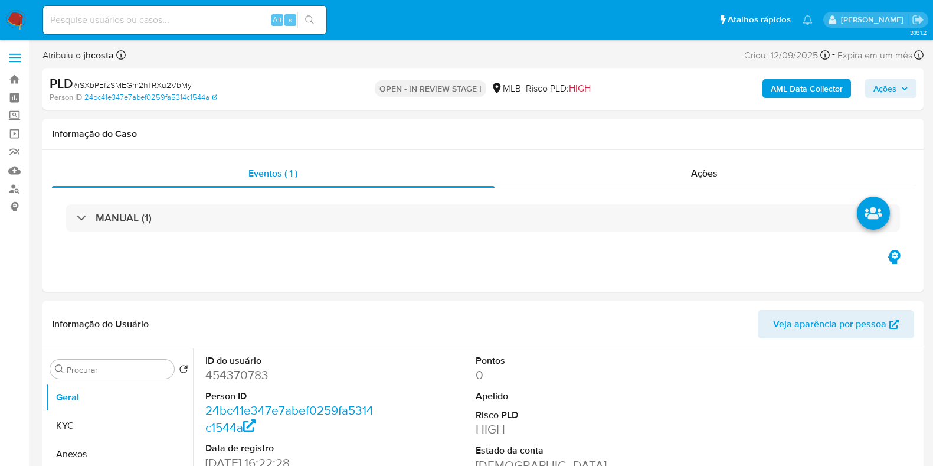
select select "10"
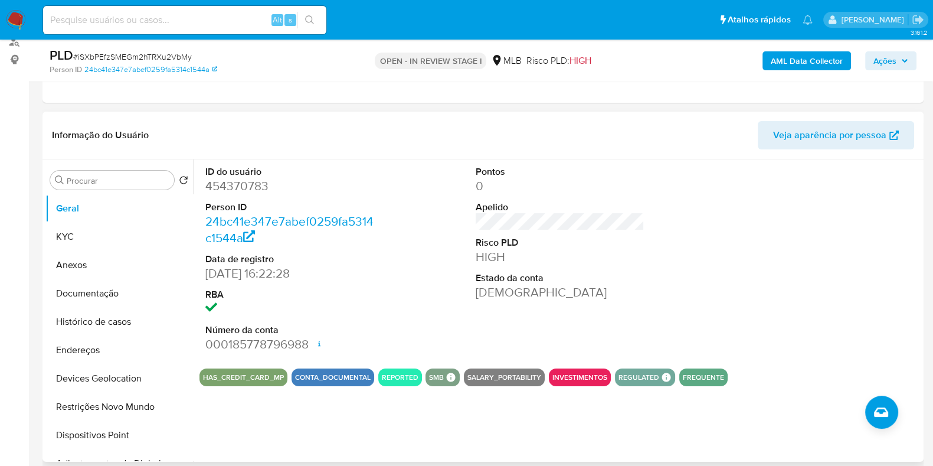
scroll to position [221, 0]
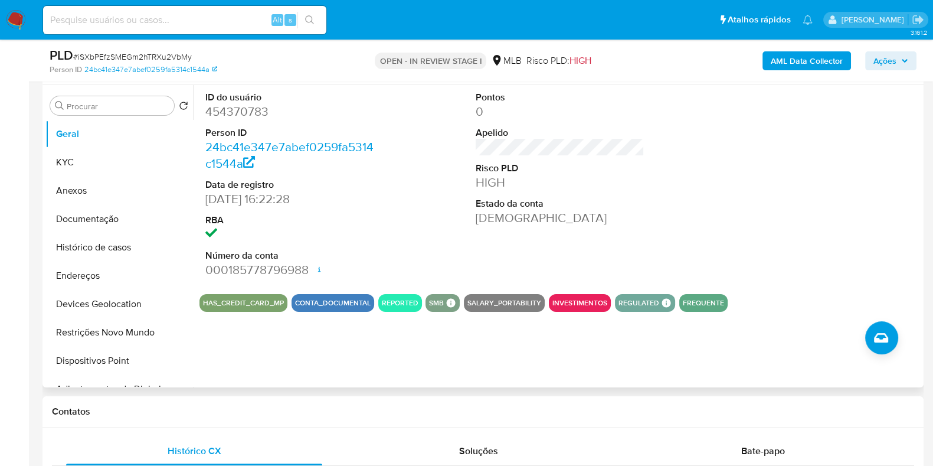
click at [236, 106] on dd "454370783" at bounding box center [289, 111] width 169 height 17
copy dd "454370783"
click at [117, 241] on button "Histórico de casos" at bounding box center [114, 247] width 138 height 28
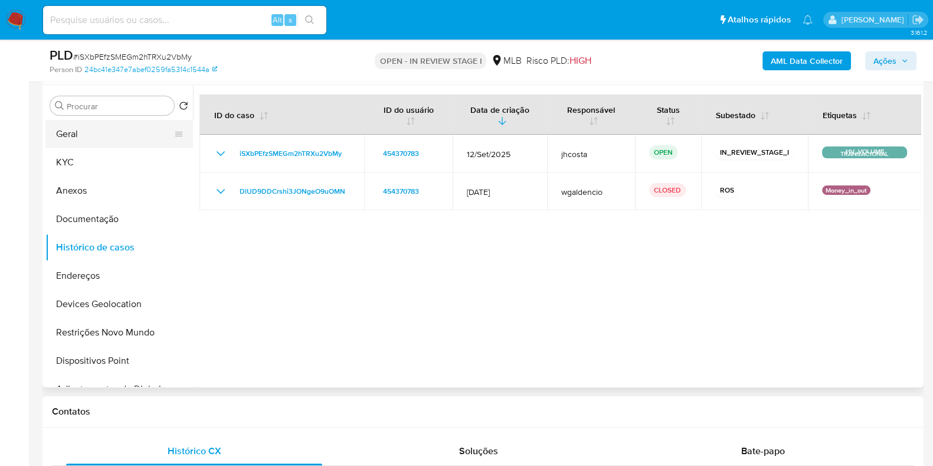
click at [89, 129] on button "Geral" at bounding box center [114, 134] width 138 height 28
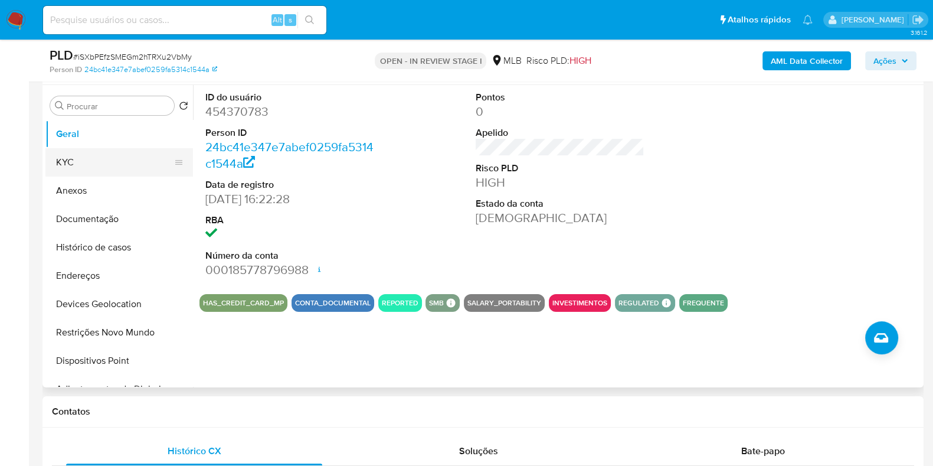
click at [112, 164] on button "KYC" at bounding box center [114, 162] width 138 height 28
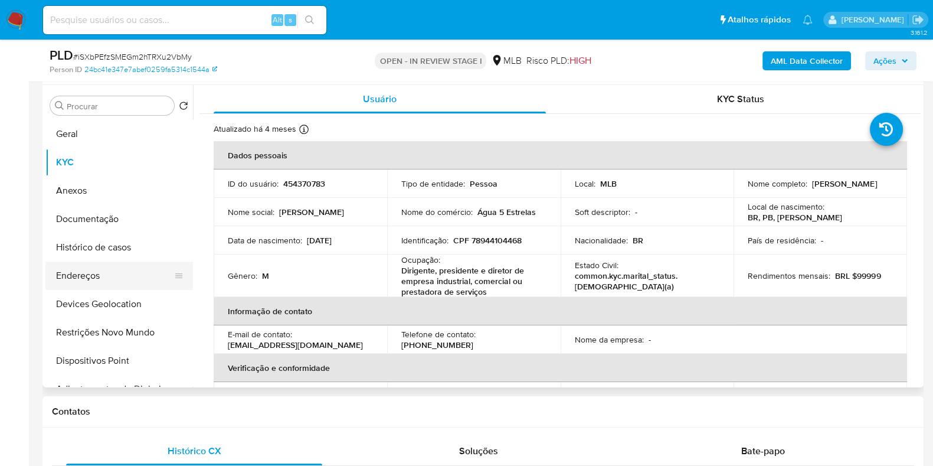
click at [105, 274] on button "Endereços" at bounding box center [114, 276] width 138 height 28
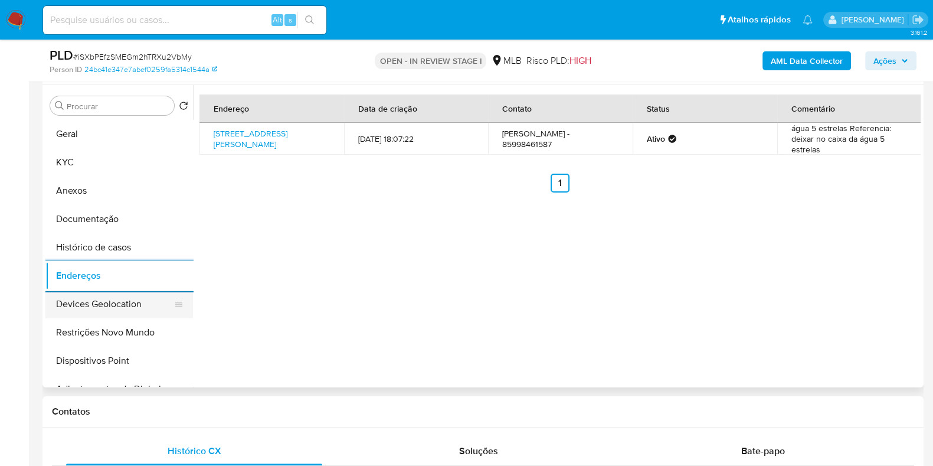
click at [126, 302] on button "Devices Geolocation" at bounding box center [114, 304] width 138 height 28
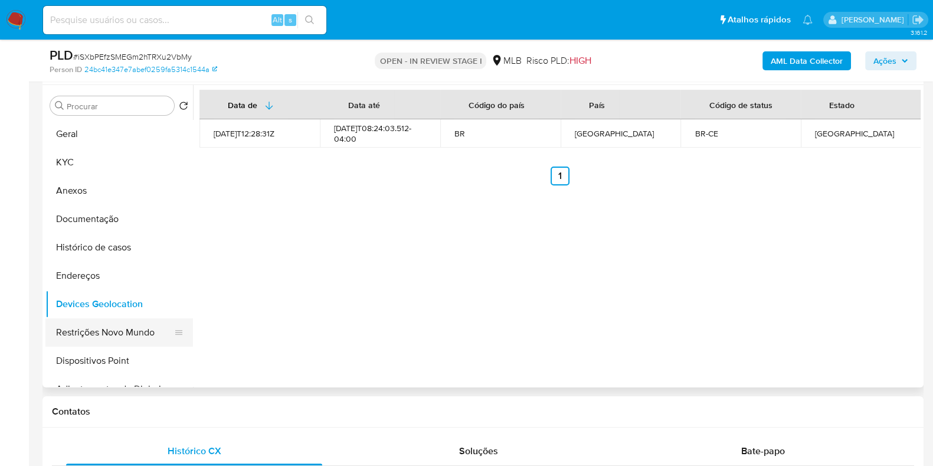
click at [91, 336] on button "Restrições Novo Mundo" at bounding box center [114, 332] width 138 height 28
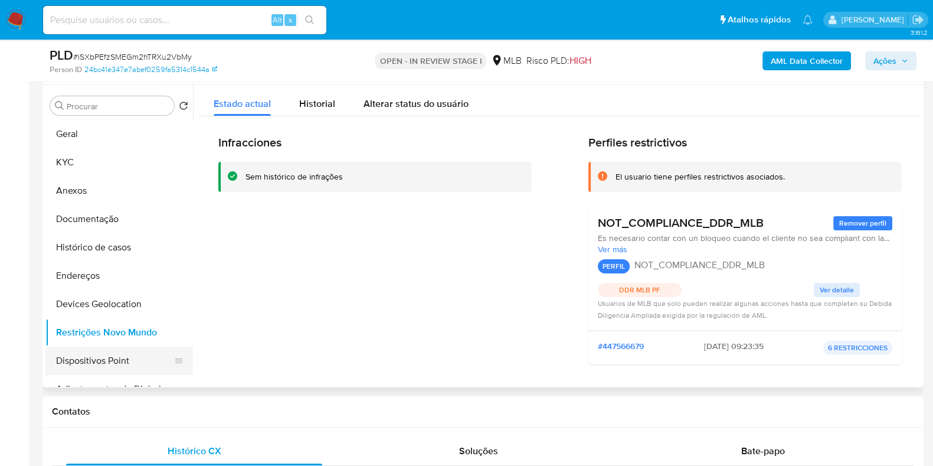
click at [106, 363] on button "Dispositivos Point" at bounding box center [114, 361] width 138 height 28
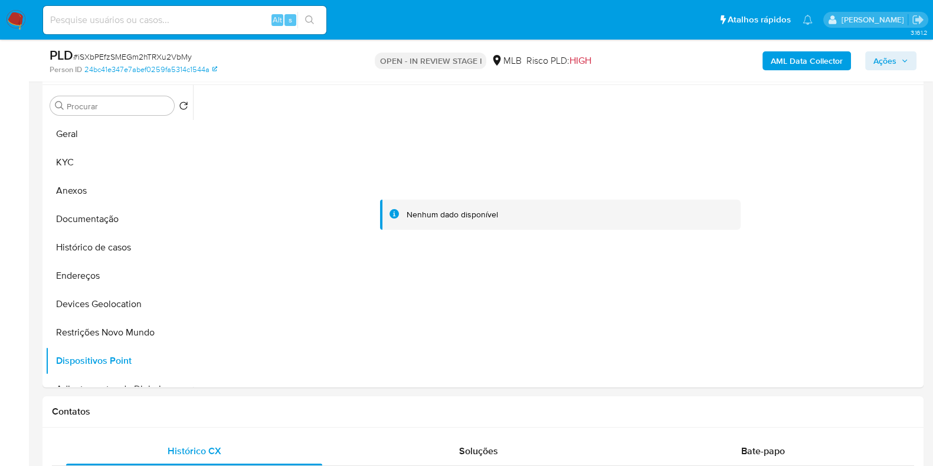
click at [782, 64] on b "AML Data Collector" at bounding box center [807, 60] width 72 height 19
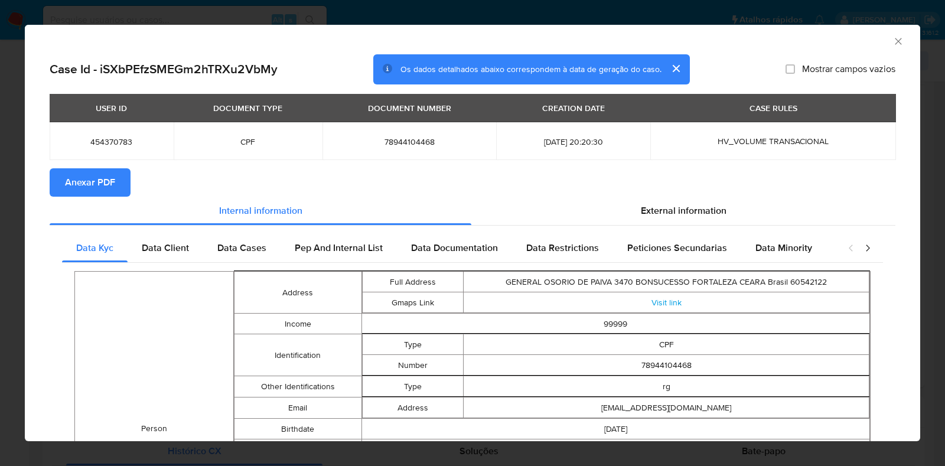
click at [87, 170] on span "Anexar PDF" at bounding box center [90, 182] width 50 height 26
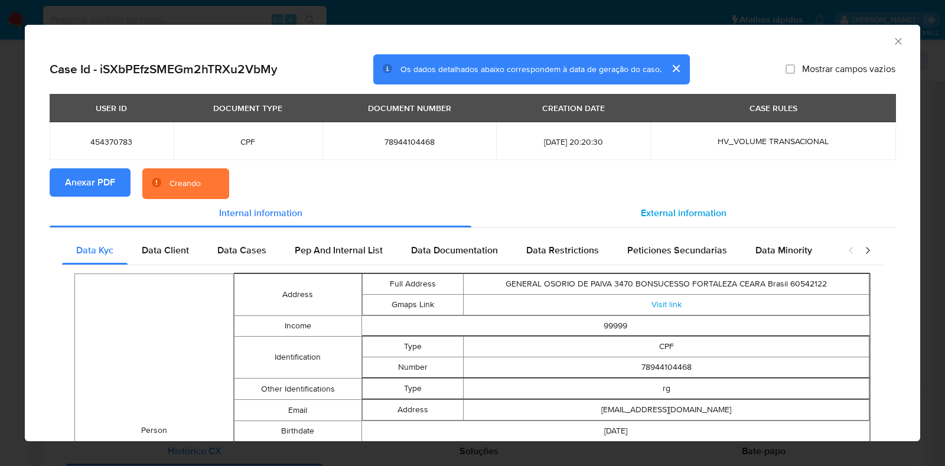
click at [705, 207] on span "External information" at bounding box center [683, 213] width 86 height 14
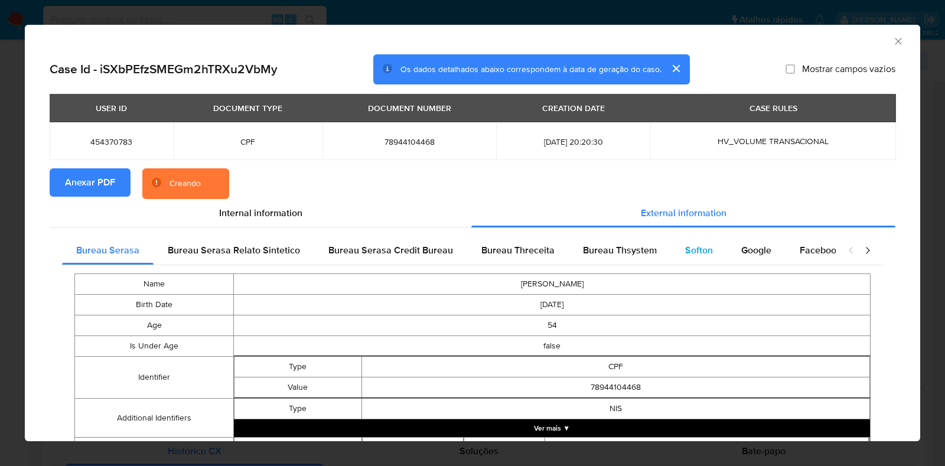
click at [702, 252] on span "Softon" at bounding box center [699, 250] width 28 height 14
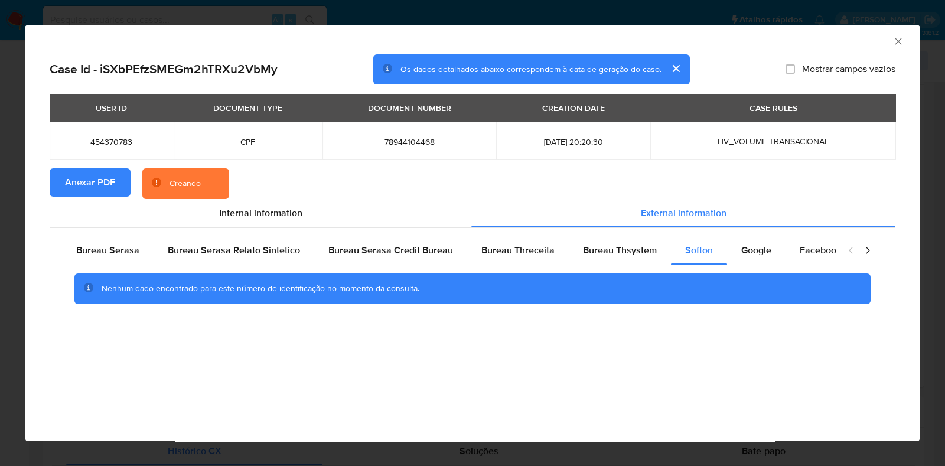
click at [897, 39] on icon "Fechar a janela" at bounding box center [898, 41] width 12 height 12
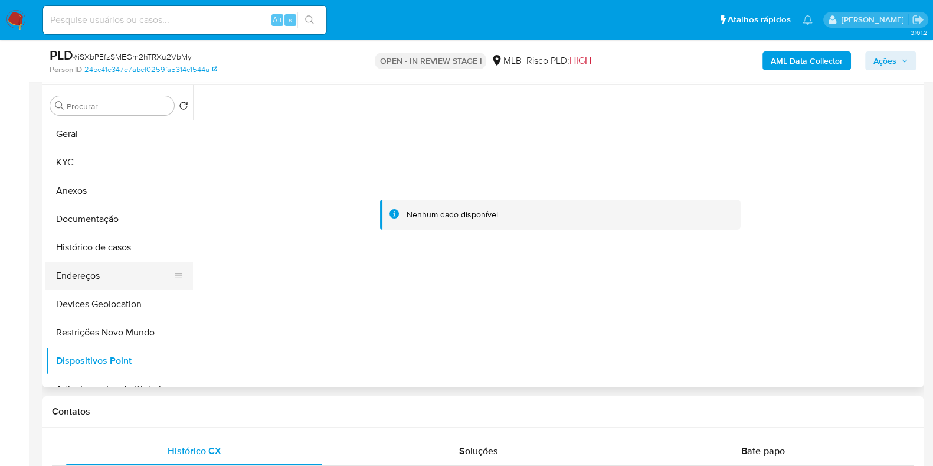
click at [94, 285] on button "Endereços" at bounding box center [114, 276] width 138 height 28
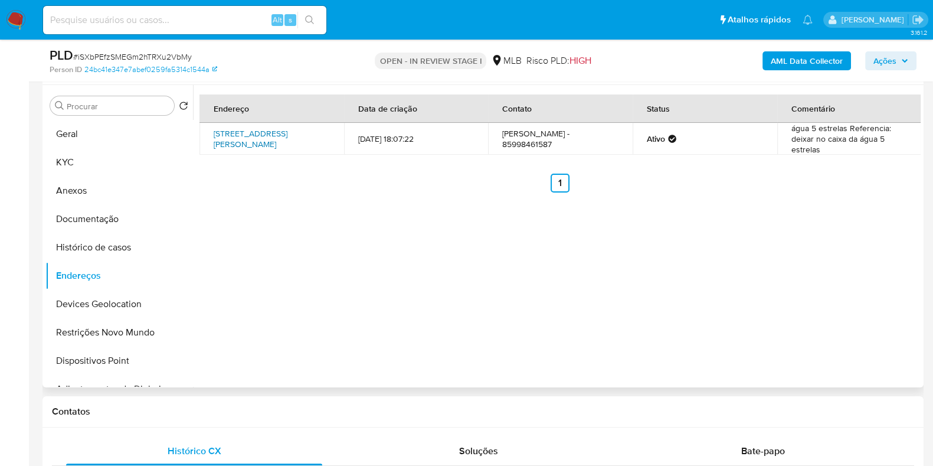
drag, startPoint x: 200, startPoint y: 130, endPoint x: 243, endPoint y: 151, distance: 47.8
click at [243, 151] on td "Rua Joaquim Pedro Severino 126, Maracanaú, Ceará, 61917130, Brasil 126" at bounding box center [272, 139] width 145 height 32
copy link "Rua Joaquim Pedro Severino 126, Maracanaú, Ceará, 61917130"
click at [239, 150] on link "Rua Joaquim Pedro Severino 126, Maracanaú, Ceará, 61917130, Brasil 126" at bounding box center [251, 139] width 74 height 22
copy link "Rua Joaquim Pedro Severino 126, Maracanaú, Ceará, 61917130"
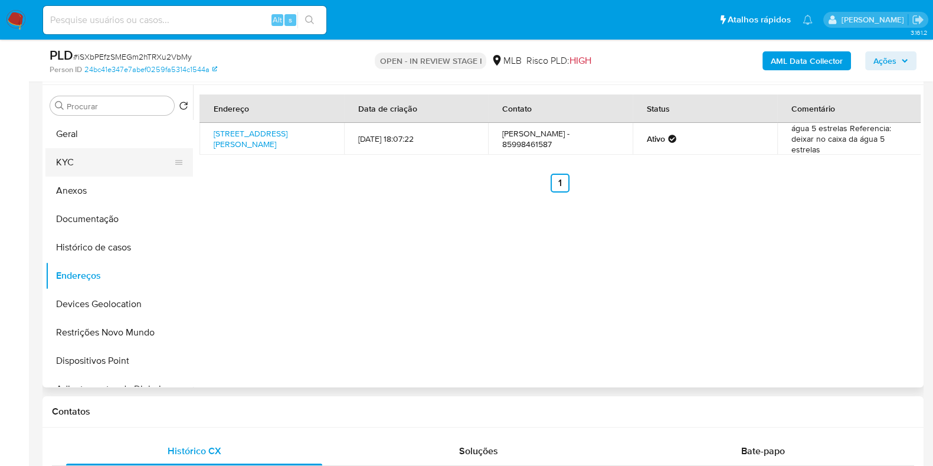
click at [68, 165] on button "KYC" at bounding box center [114, 162] width 138 height 28
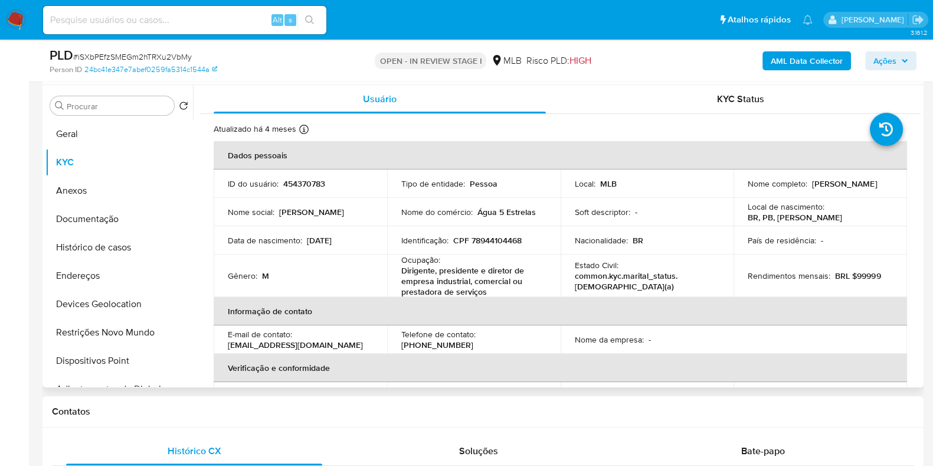
click at [492, 237] on p "CPF 78944104468" at bounding box center [487, 240] width 68 height 11
copy p "78944104468"
click at [487, 238] on p "CPF 78944104468" at bounding box center [487, 240] width 68 height 11
click at [488, 238] on p "CPF 78944104468" at bounding box center [487, 240] width 68 height 11
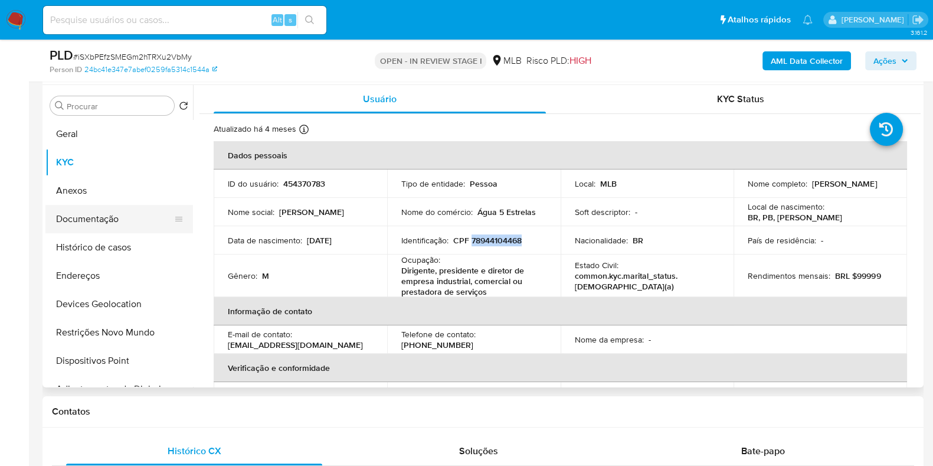
click at [120, 217] on button "Documentação" at bounding box center [114, 219] width 138 height 28
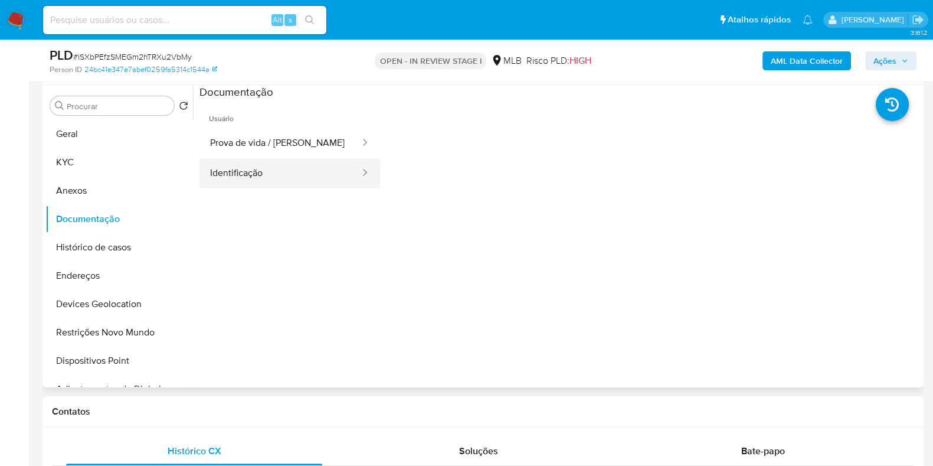
click at [241, 171] on button "Identificação" at bounding box center [281, 173] width 162 height 30
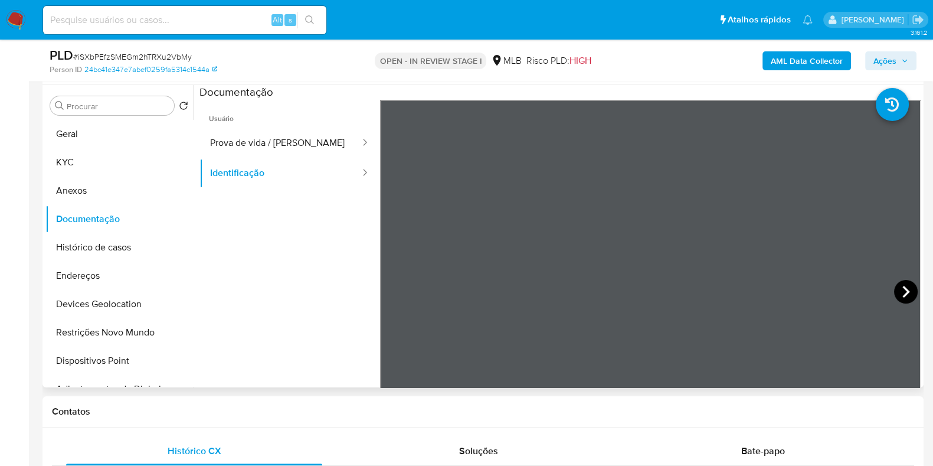
click at [903, 293] on icon at bounding box center [906, 292] width 7 height 12
click at [77, 164] on button "KYC" at bounding box center [114, 162] width 138 height 28
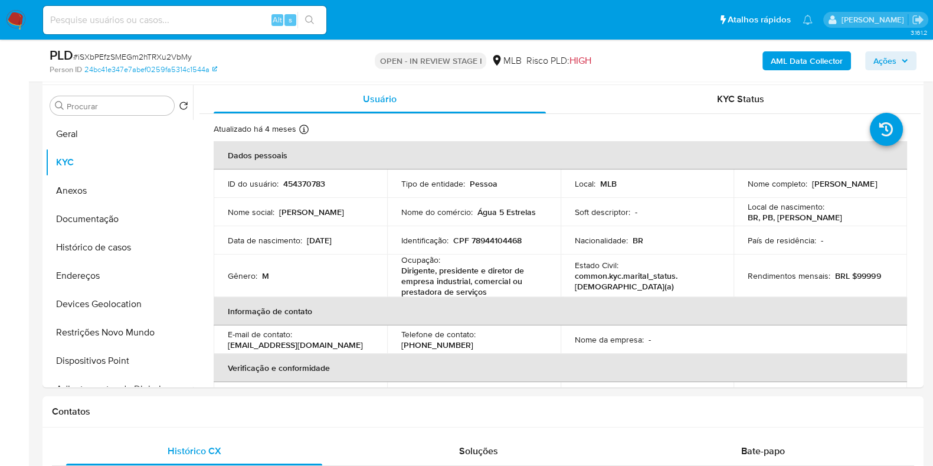
click at [485, 243] on p "CPF 78944104468" at bounding box center [487, 240] width 68 height 11
copy p "78944104468"
drag, startPoint x: 738, startPoint y: 190, endPoint x: 854, endPoint y: 187, distance: 115.7
click at [854, 187] on td "Nome completo : Francisco Dantas Martins" at bounding box center [821, 183] width 174 height 28
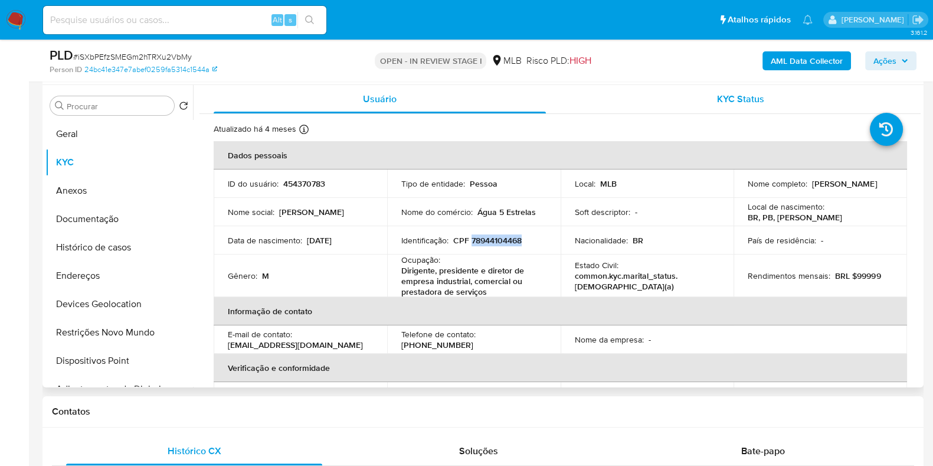
copy p "Francisco Dantas Martins"
click at [103, 230] on button "Documentação" at bounding box center [114, 219] width 138 height 28
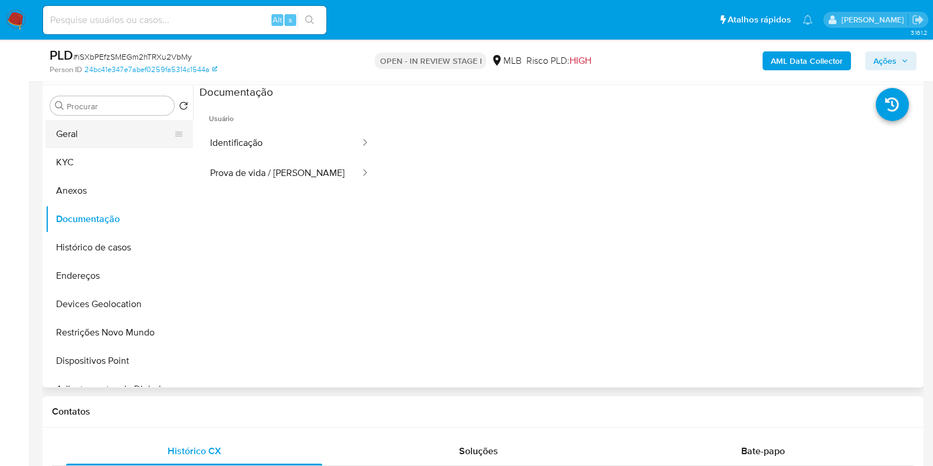
click at [110, 136] on button "Geral" at bounding box center [114, 134] width 138 height 28
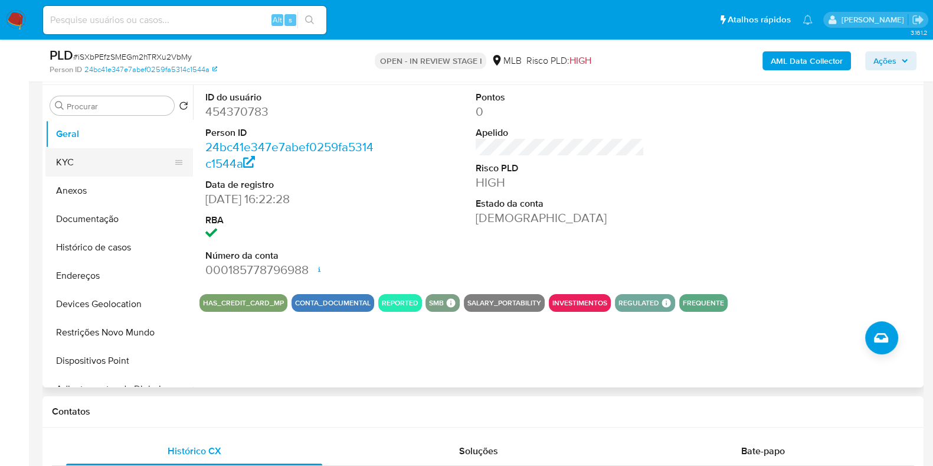
click at [65, 164] on button "KYC" at bounding box center [114, 162] width 138 height 28
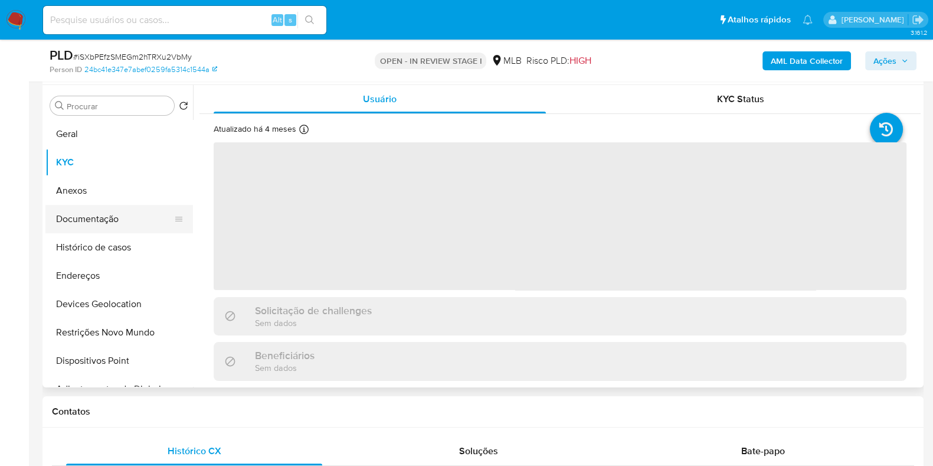
click at [99, 208] on button "Documentação" at bounding box center [114, 219] width 138 height 28
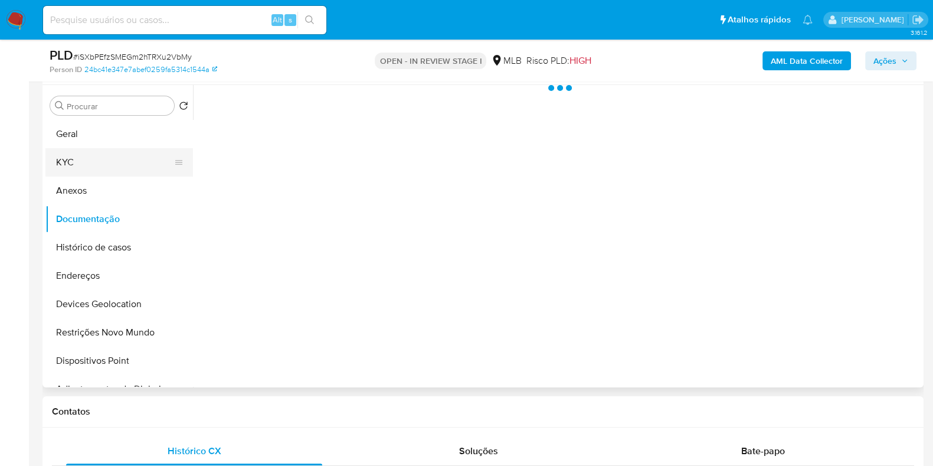
click at [84, 166] on button "KYC" at bounding box center [114, 162] width 138 height 28
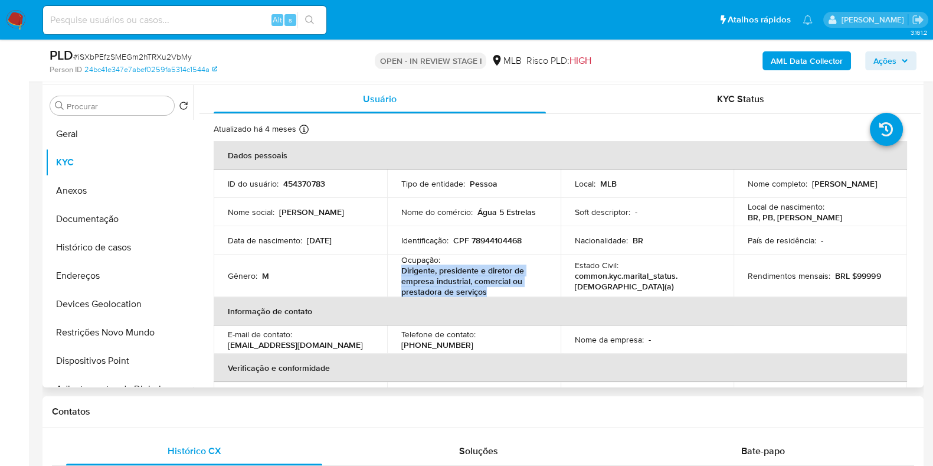
drag, startPoint x: 401, startPoint y: 274, endPoint x: 487, endPoint y: 293, distance: 88.1
click at [487, 293] on p "Dirigente, presidente e diretor de empresa industrial, comercial ou prestadora …" at bounding box center [471, 281] width 140 height 32
copy p "Dirigente, presidente e diretor de empresa industrial, comercial ou prestadora …"
click at [453, 271] on p "Dirigente, presidente e diretor de empresa industrial, comercial ou prestadora …" at bounding box center [471, 281] width 140 height 32
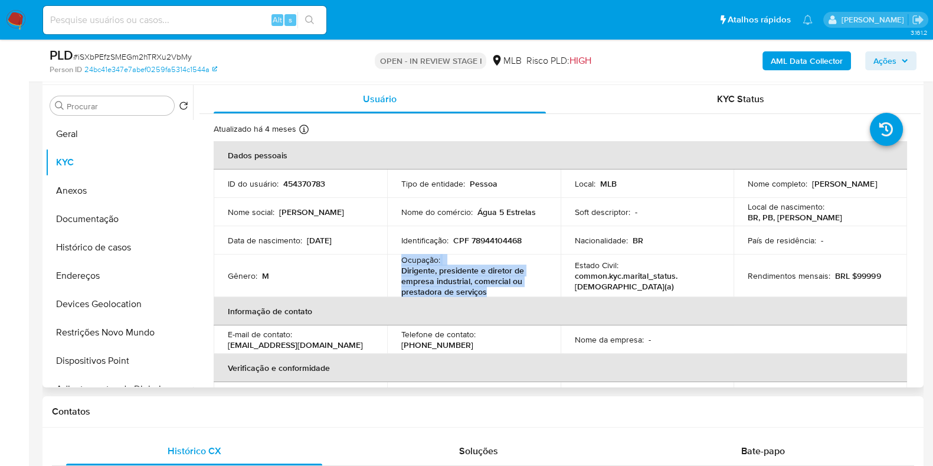
click at [453, 271] on p "Dirigente, presidente e diretor de empresa industrial, comercial ou prestadora …" at bounding box center [471, 281] width 140 height 32
click at [479, 284] on p "Dirigente, presidente e diretor de empresa industrial, comercial ou prestadora …" at bounding box center [471, 281] width 140 height 32
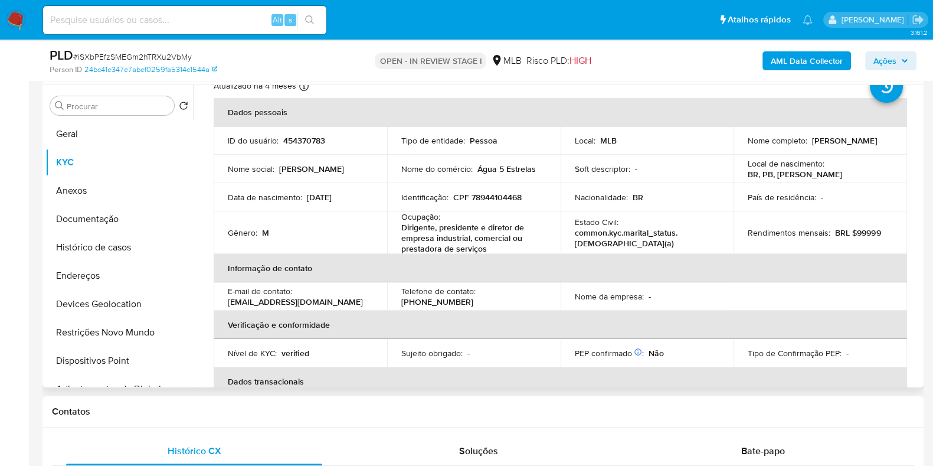
scroll to position [73, 0]
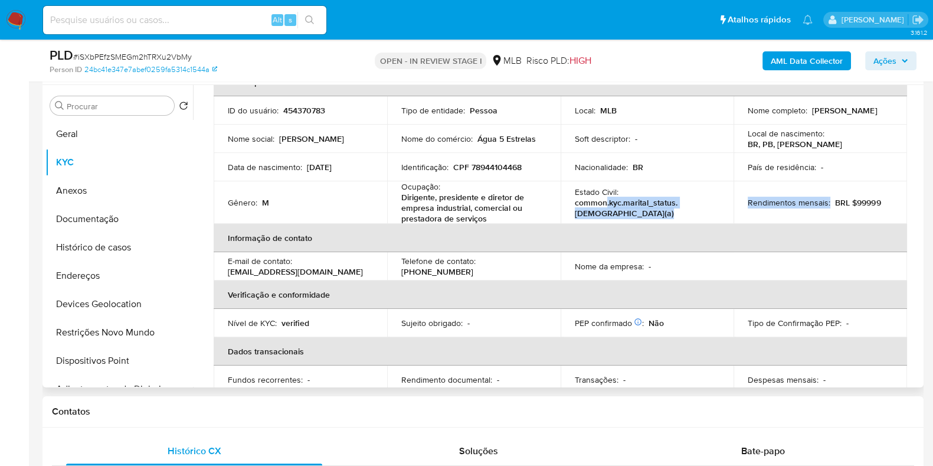
drag, startPoint x: 604, startPoint y: 207, endPoint x: 754, endPoint y: 210, distance: 149.4
click at [754, 210] on tr "Gênero : M Ocupação : Dirigente, presidente e diretor de empresa industrial, co…" at bounding box center [561, 202] width 694 height 43
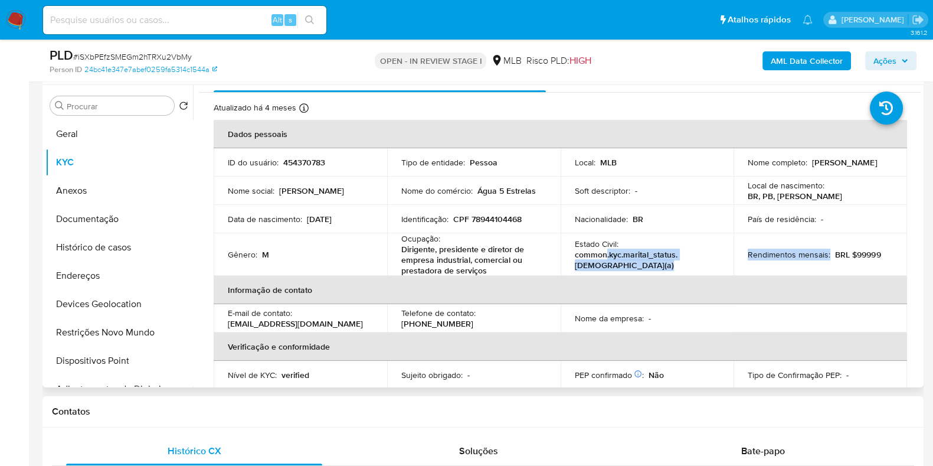
scroll to position [0, 0]
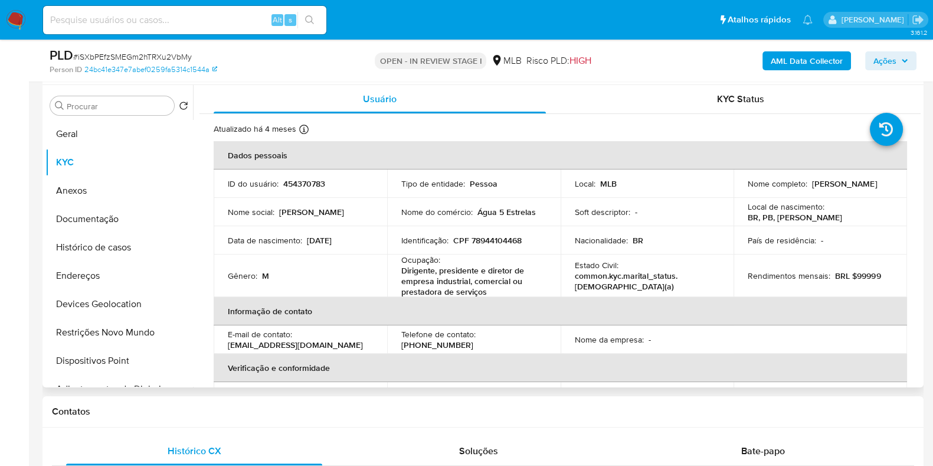
click at [416, 282] on p "Dirigente, presidente e diretor de empresa industrial, comercial ou prestadora …" at bounding box center [471, 281] width 140 height 32
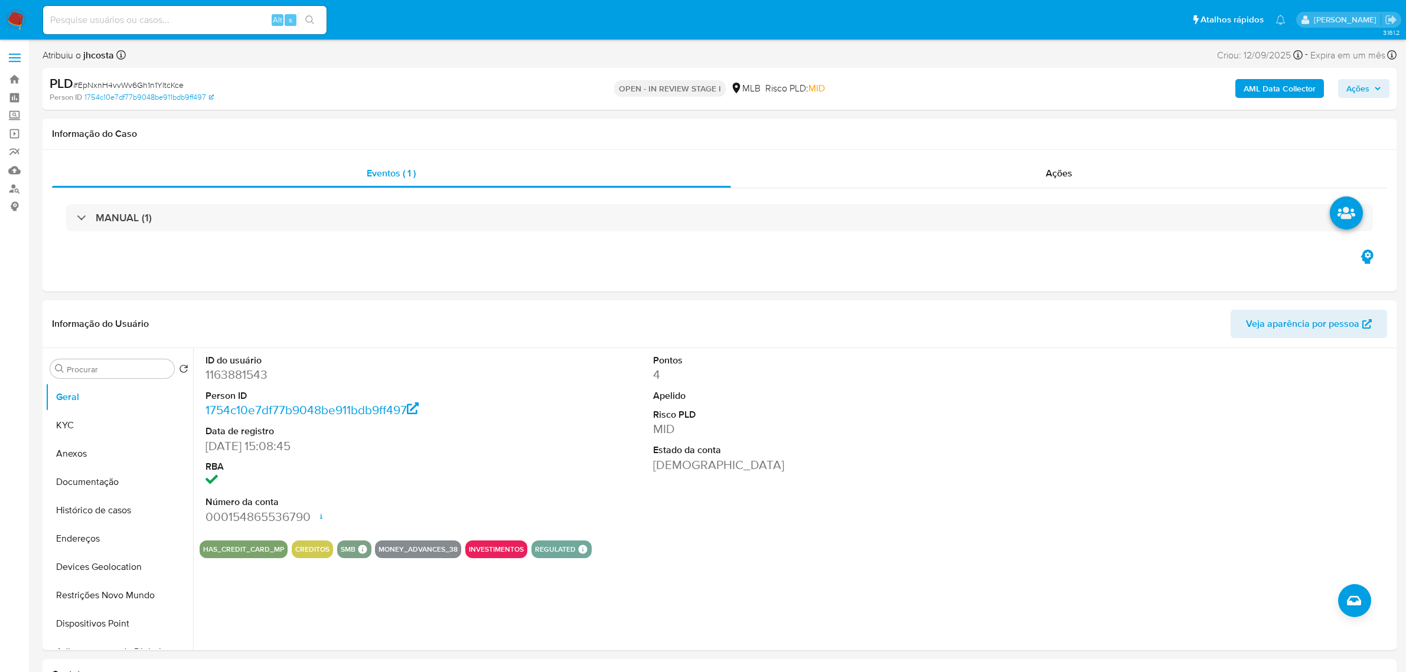
select select "10"
